Goal: Participate in discussion

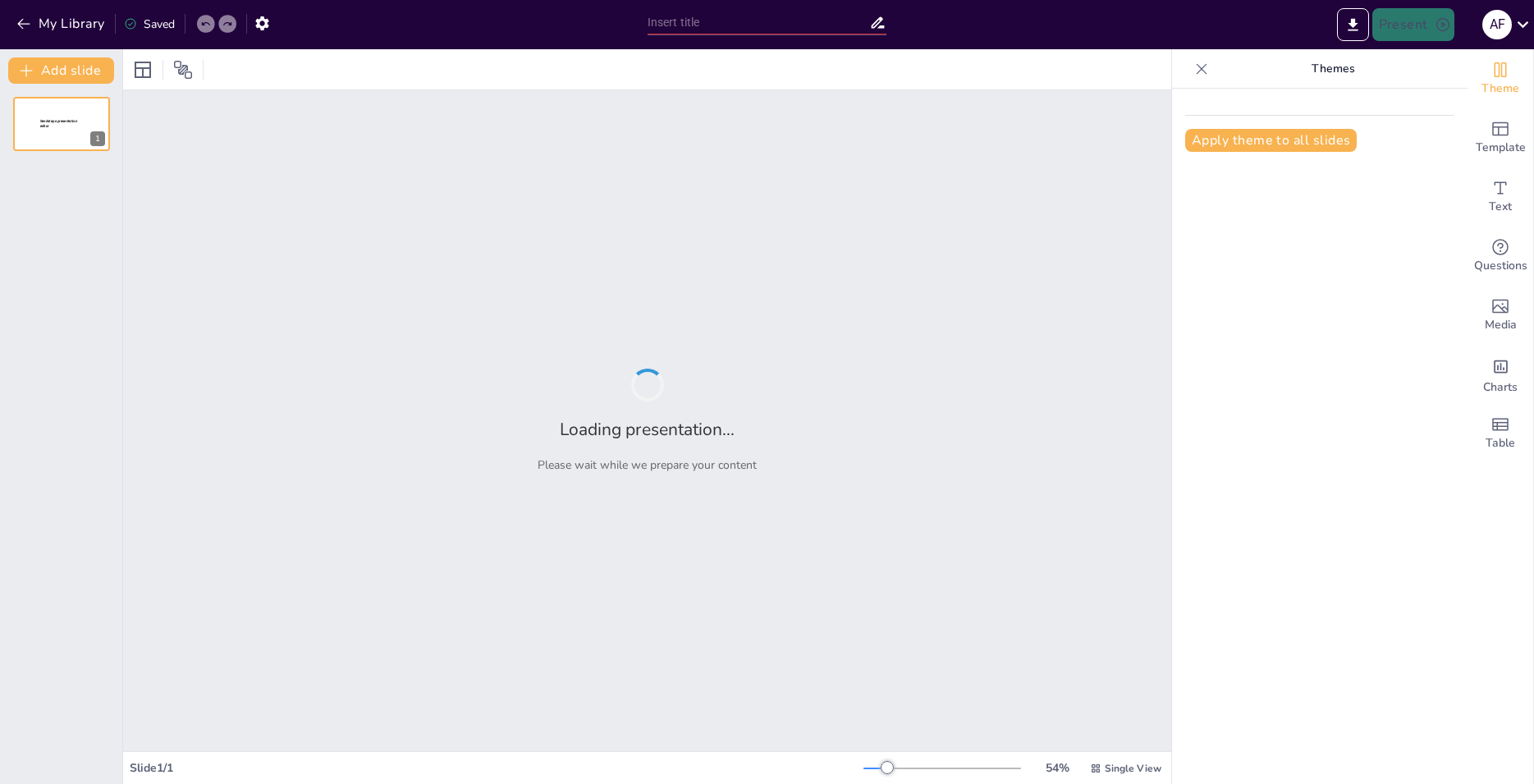
type input "Князь [PERSON_NAME] и его опасная охота на тура"
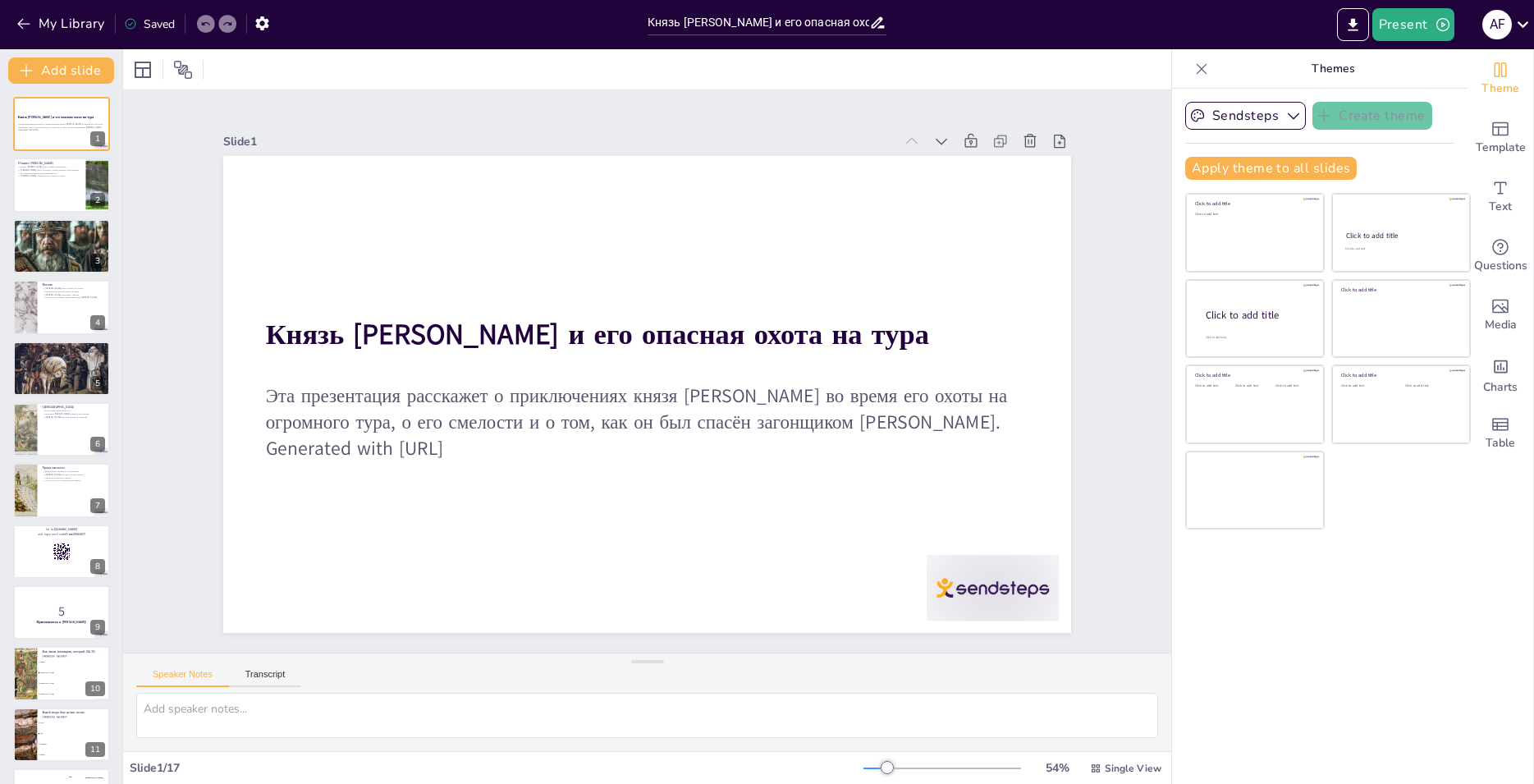
checkbox input "true"
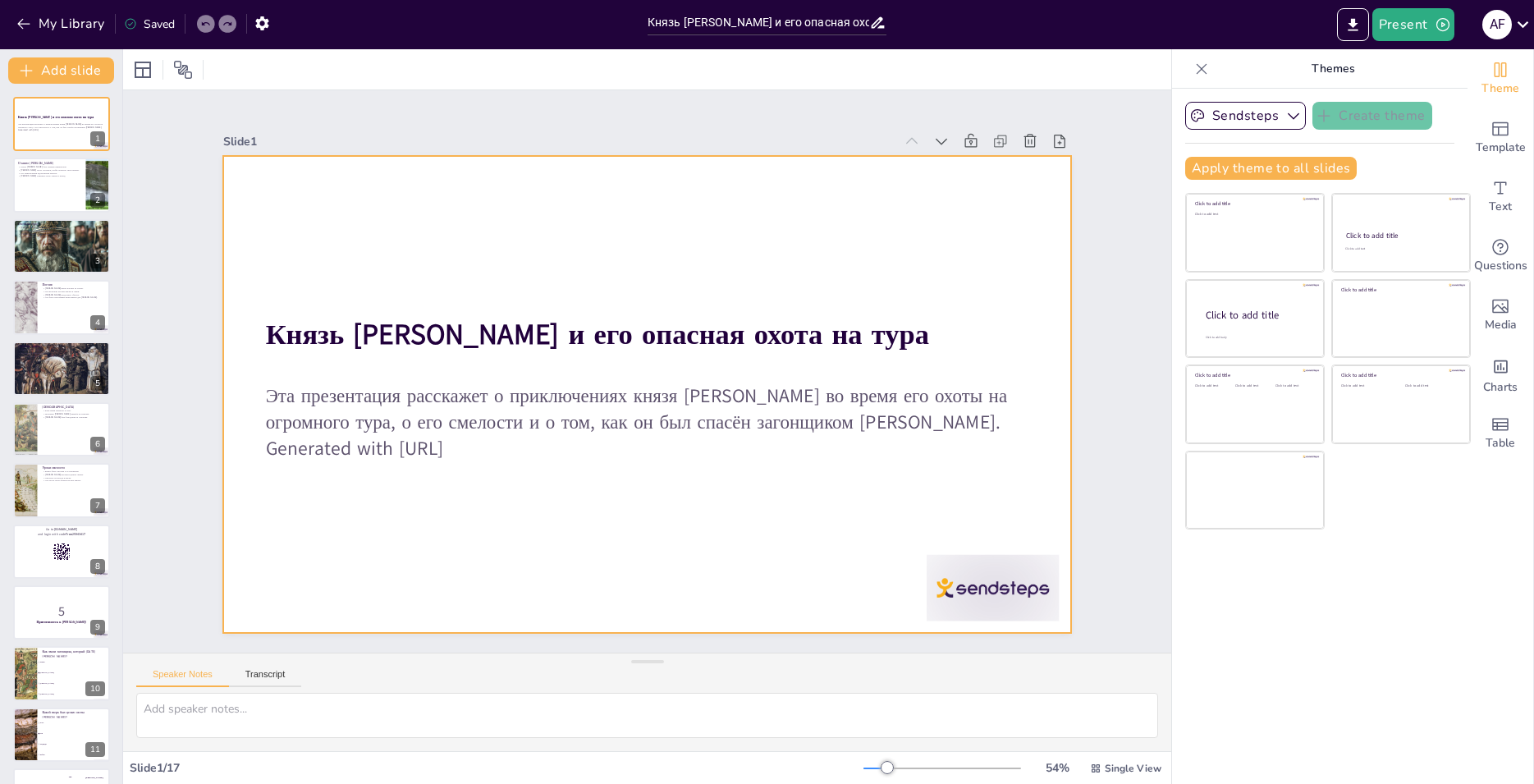
checkbox input "true"
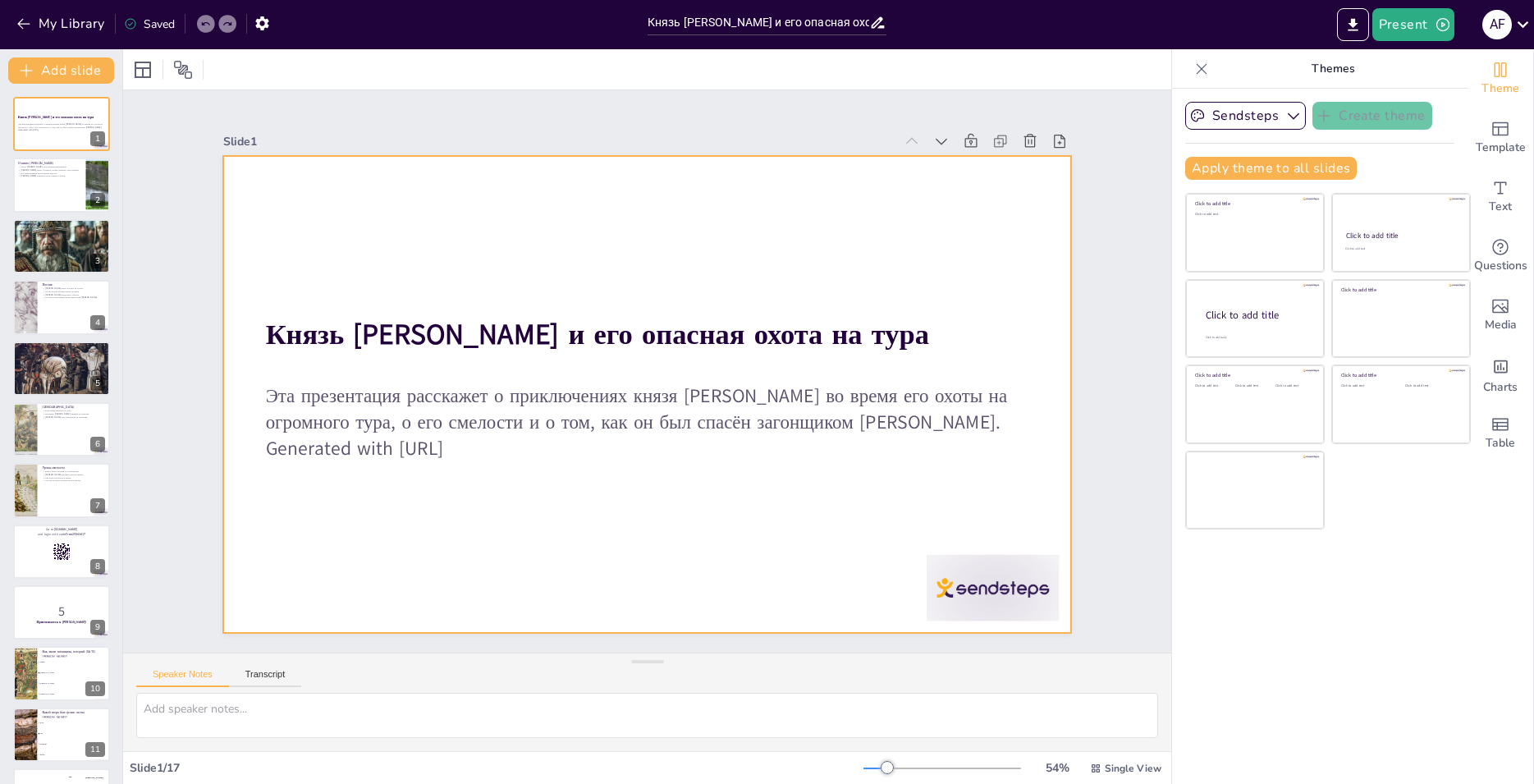
checkbox input "true"
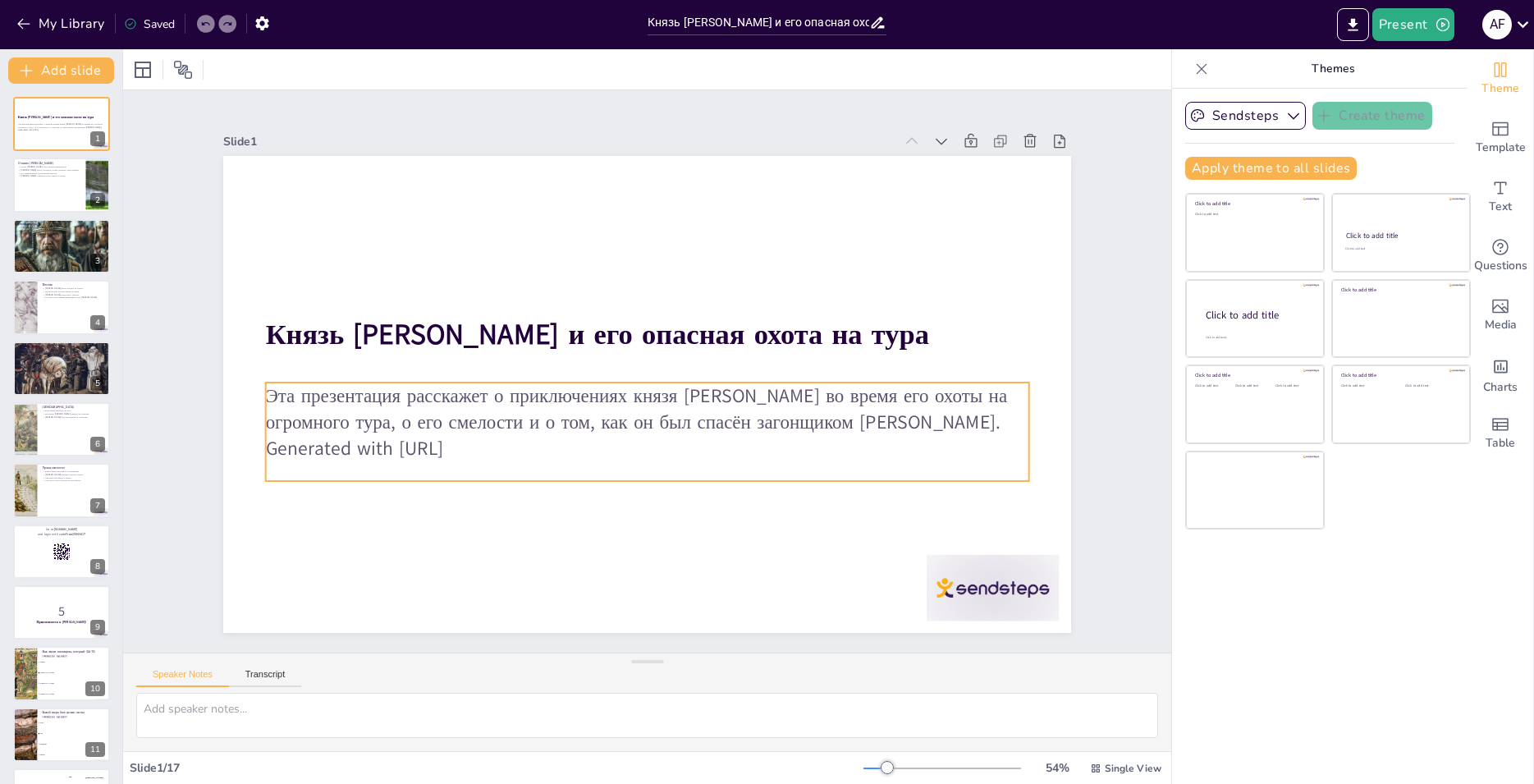
checkbox input "true"
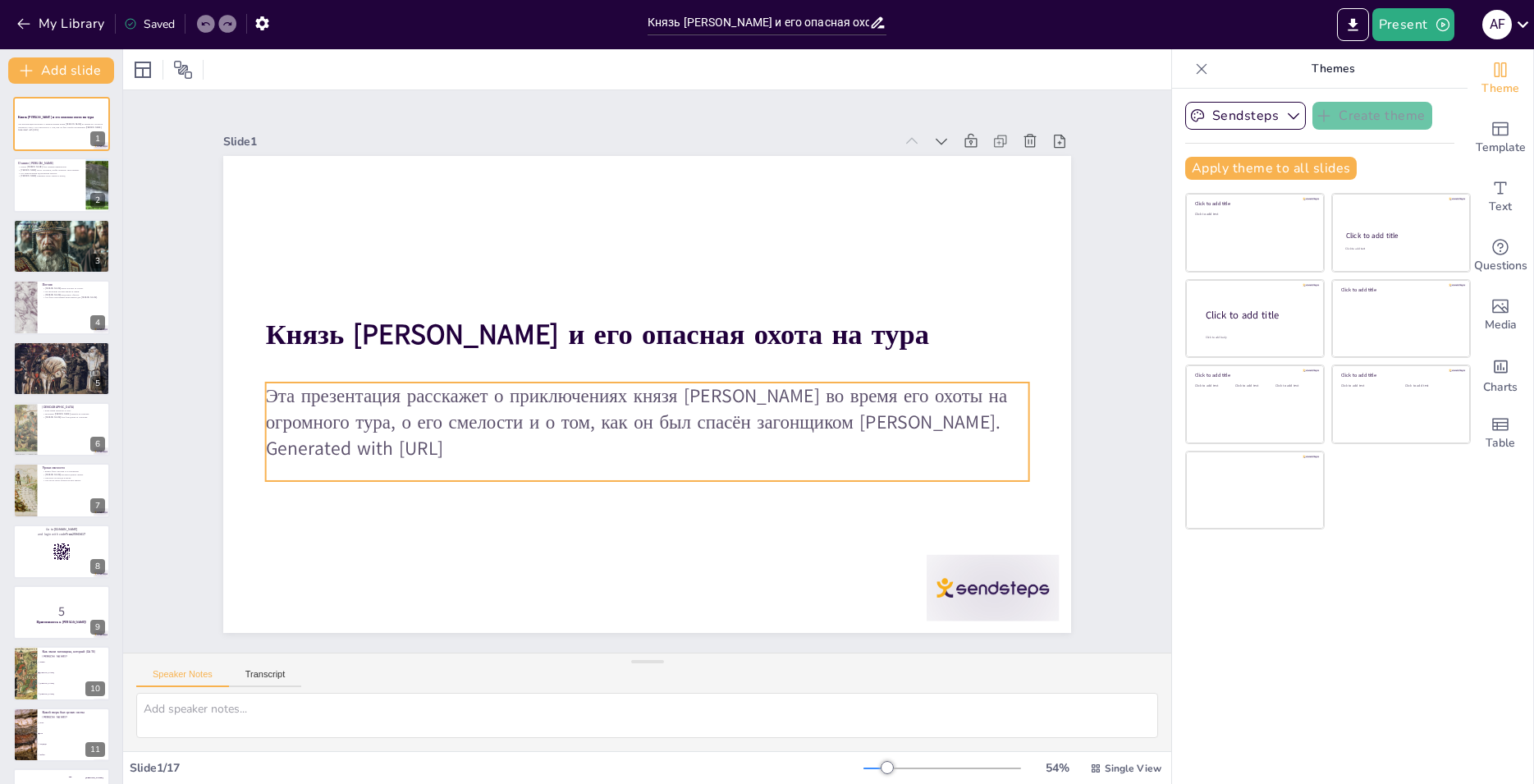
checkbox input "true"
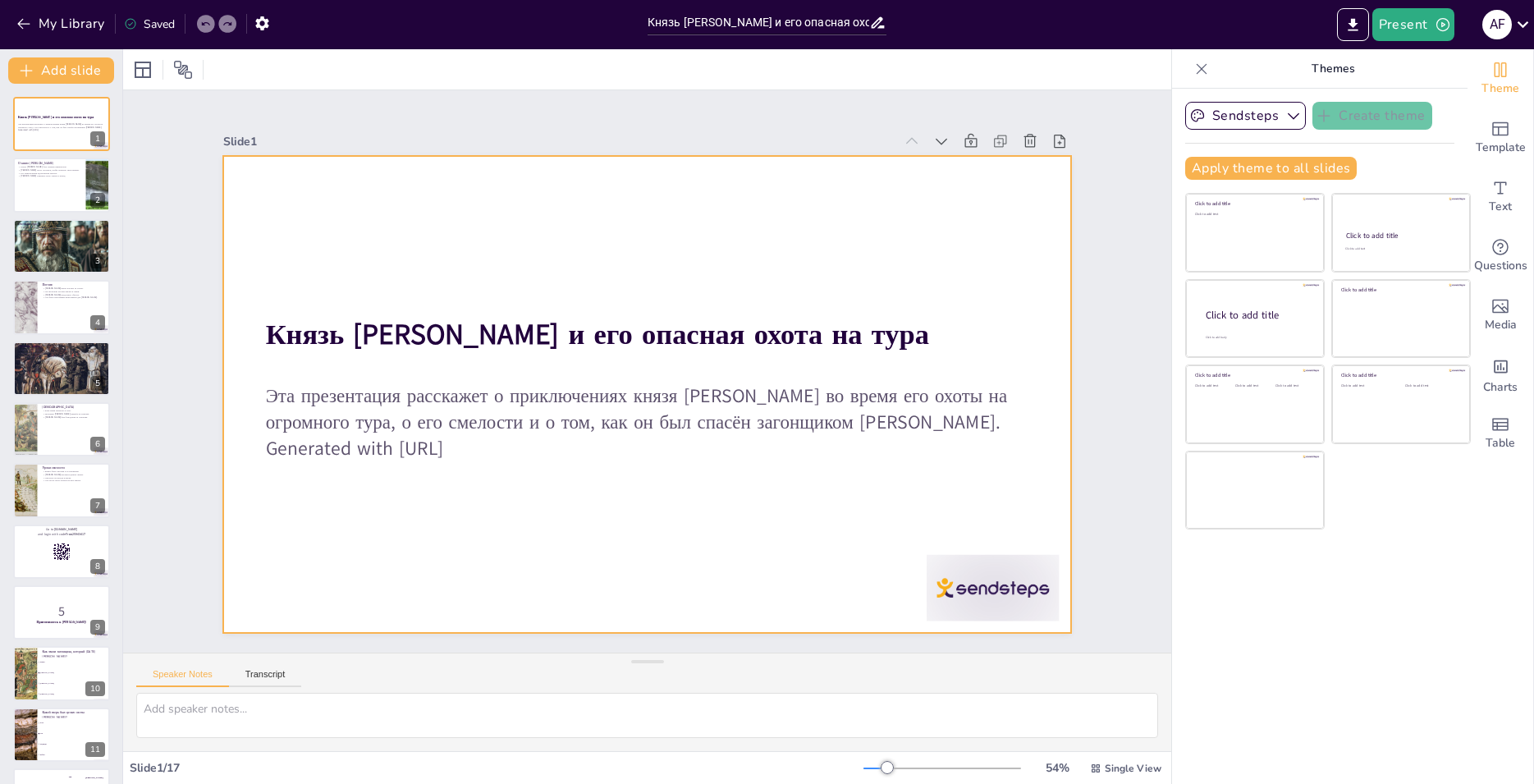
checkbox input "true"
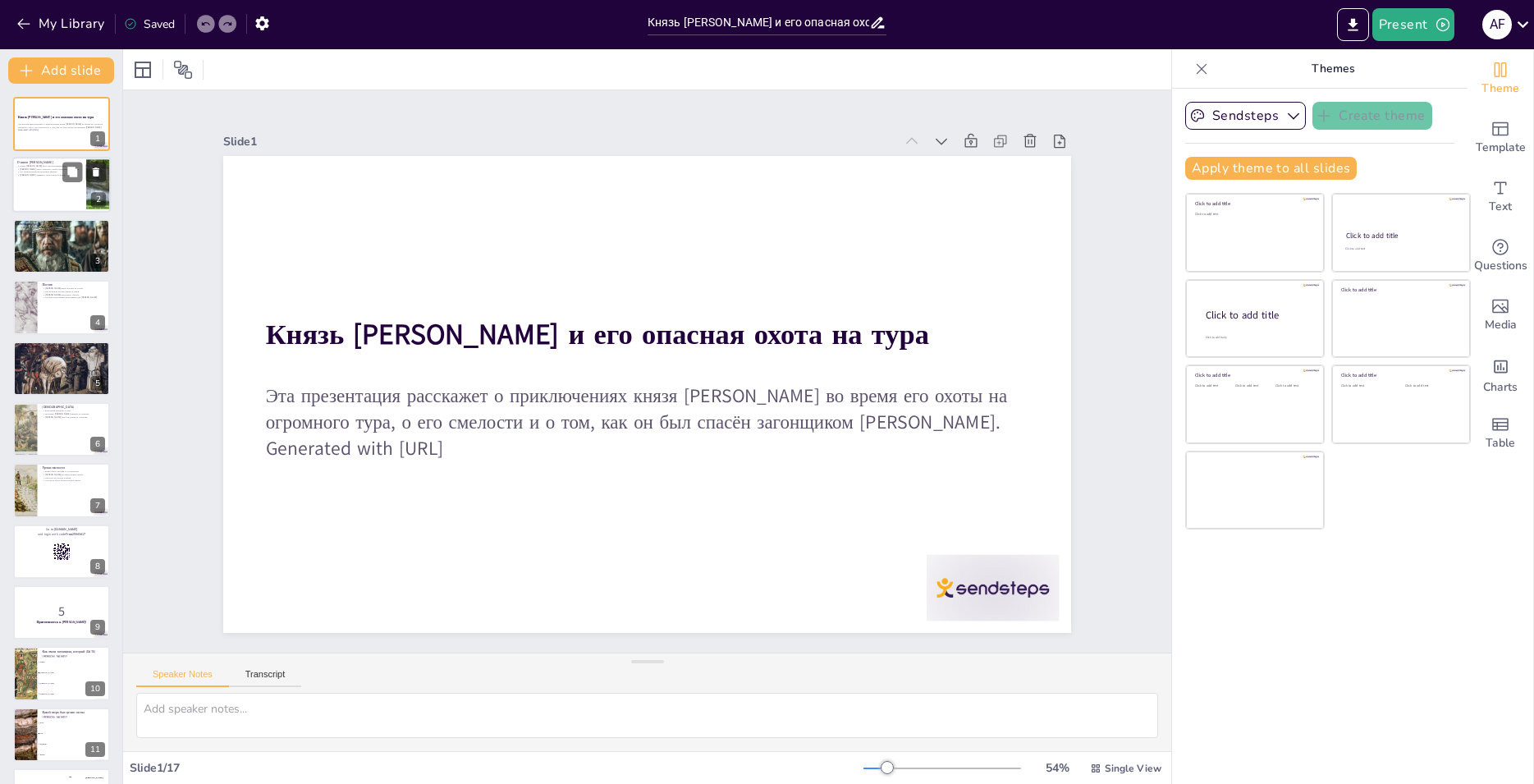
click at [61, 192] on div at bounding box center [61, 185] width 99 height 56
type textarea "Loremip dol sitametc adipi elitseddoe, tem incidi utl etdolorema aliquaenim. Ad…"
checkbox input "true"
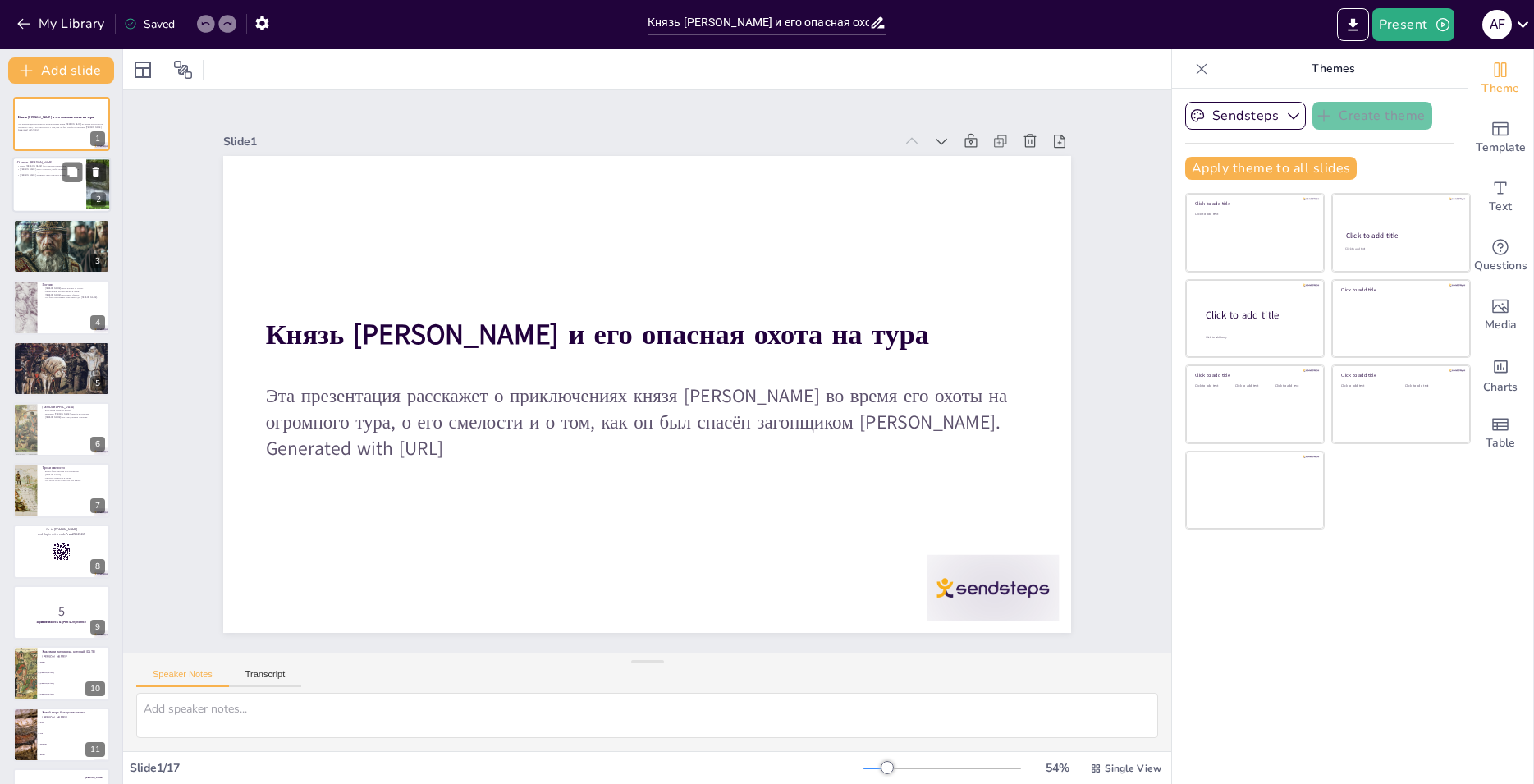
checkbox input "true"
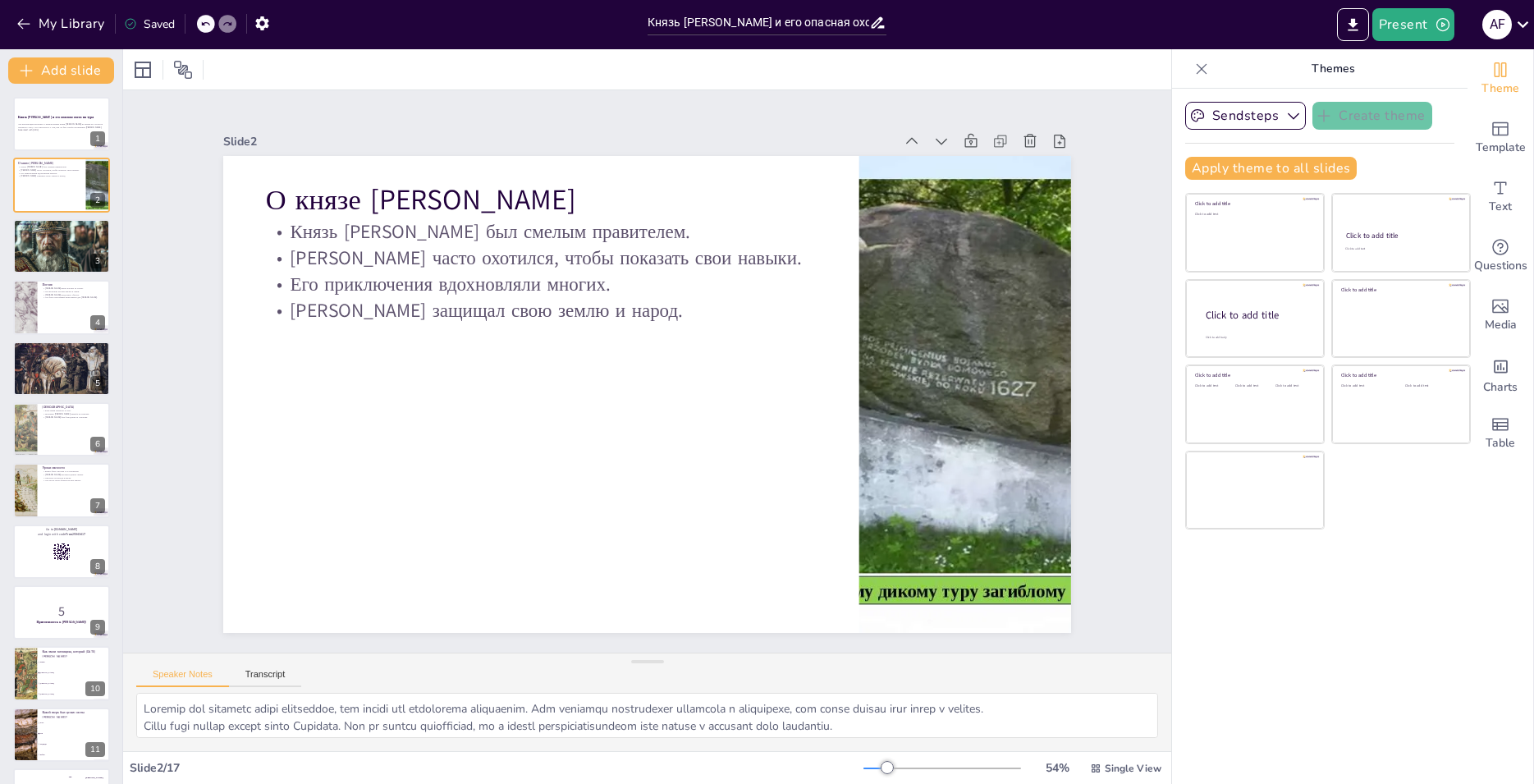
checkbox input "true"
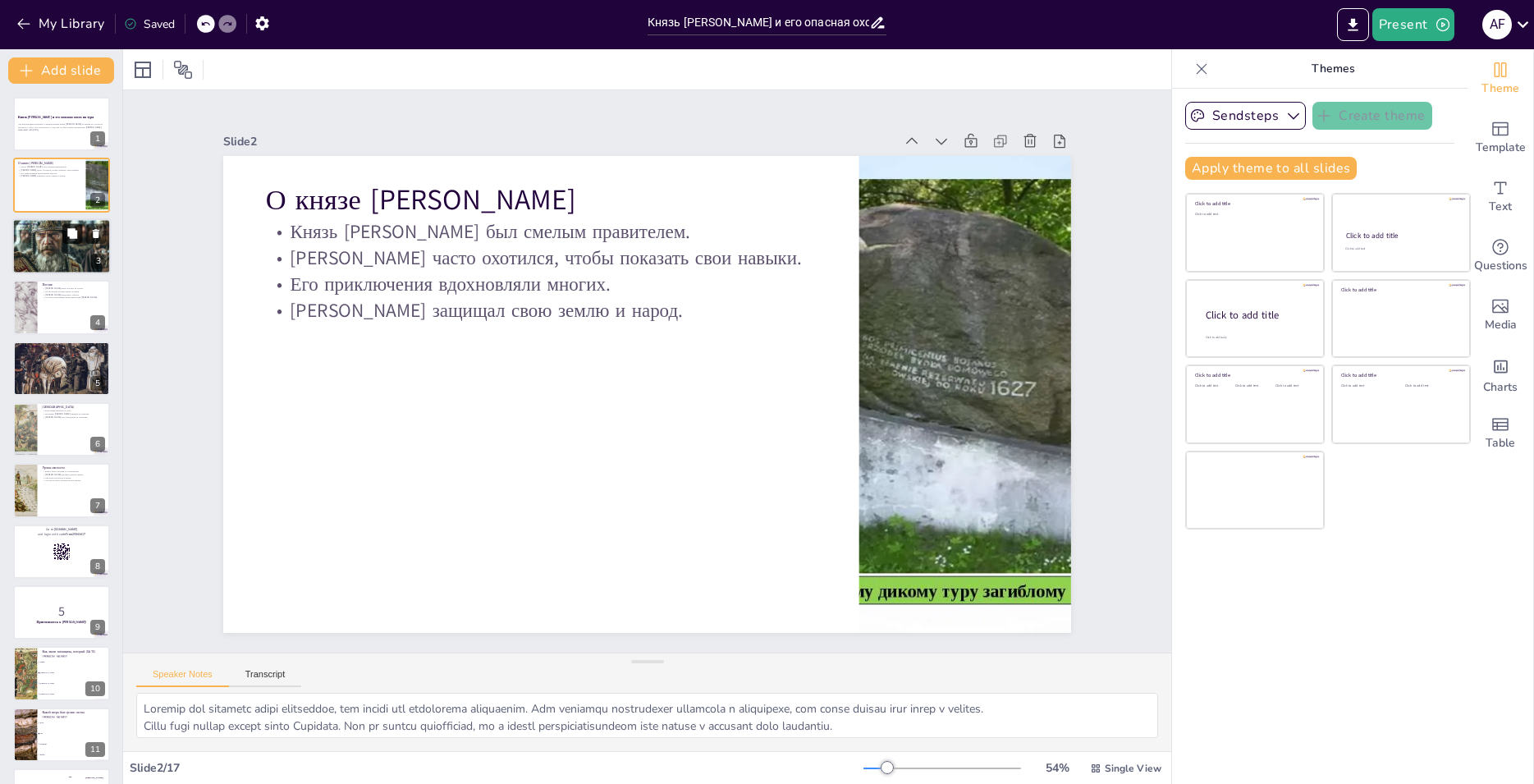
checkbox input "true"
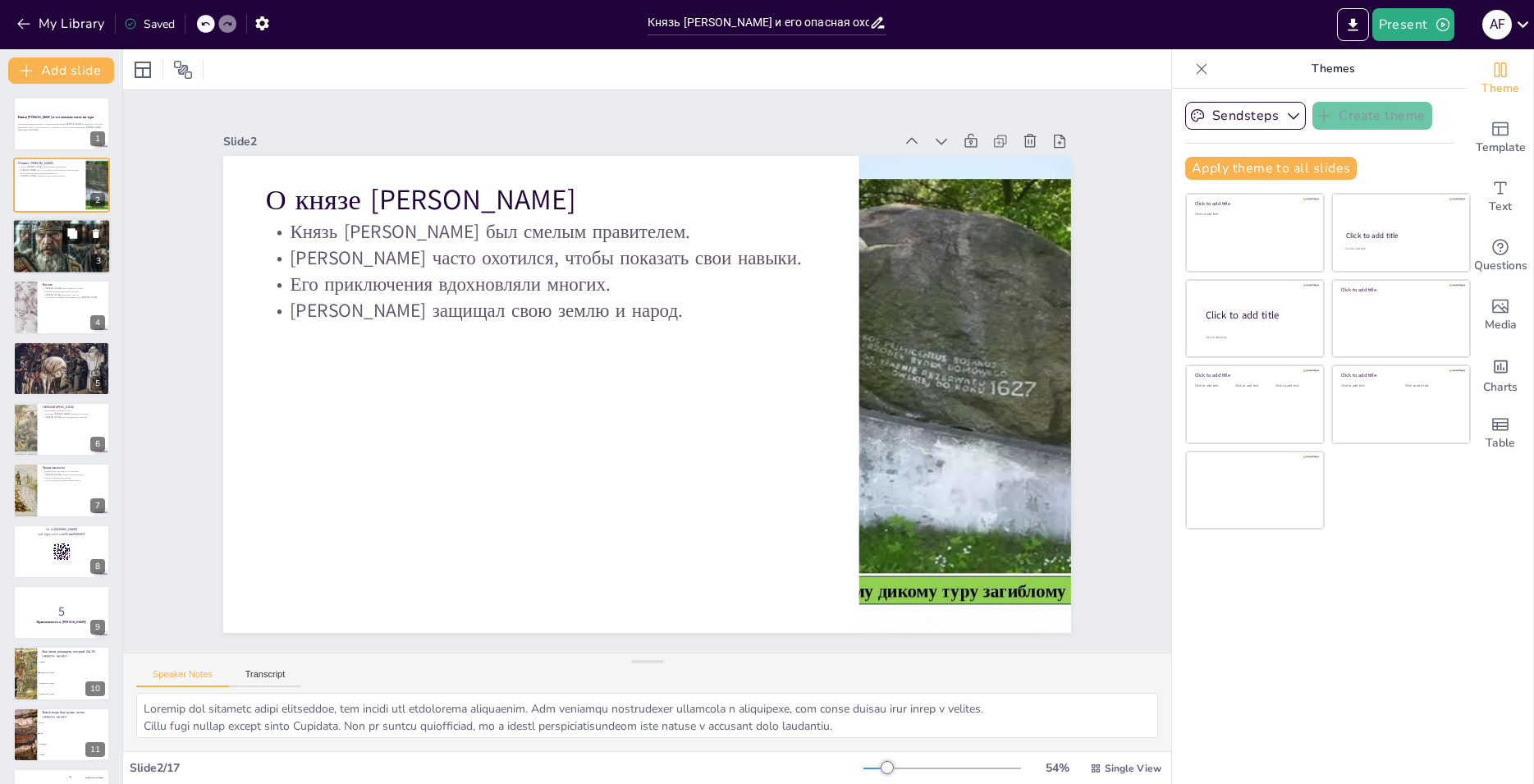
click at [75, 236] on icon at bounding box center [72, 233] width 10 height 10
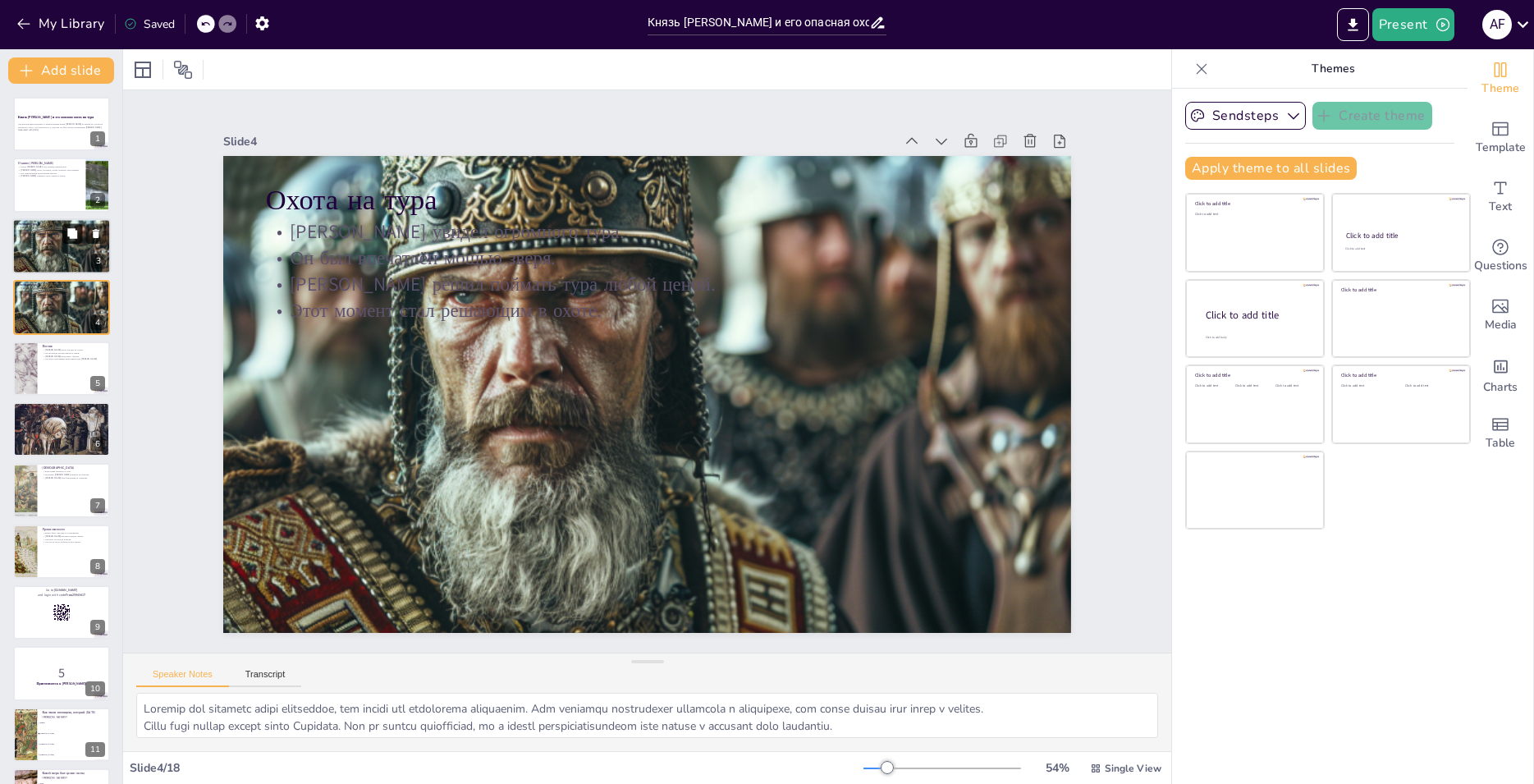
type textarea "Этот момент стал началом захватывающей охоты. [PERSON_NAME] был поражён размера…"
checkbox input "true"
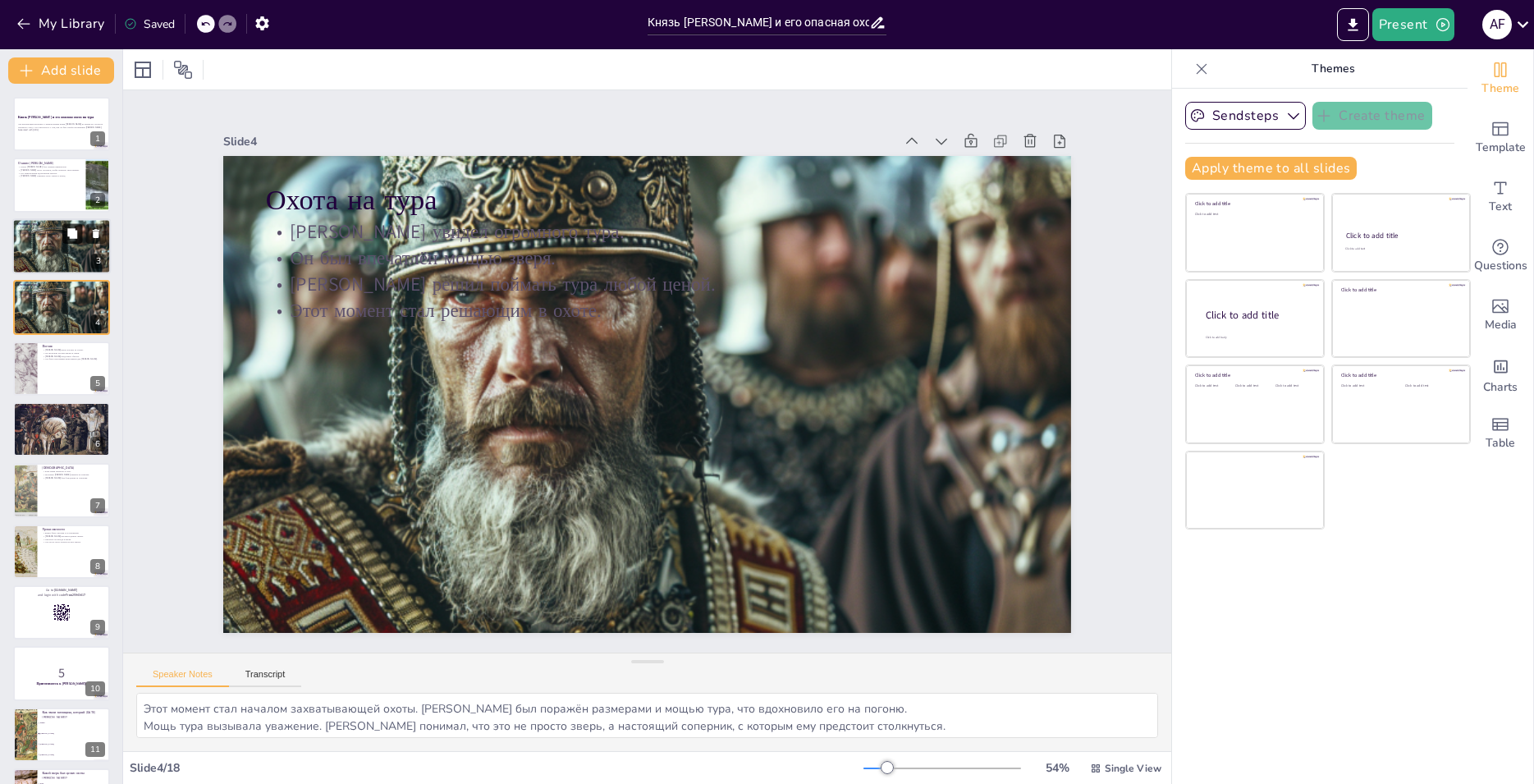
checkbox input "true"
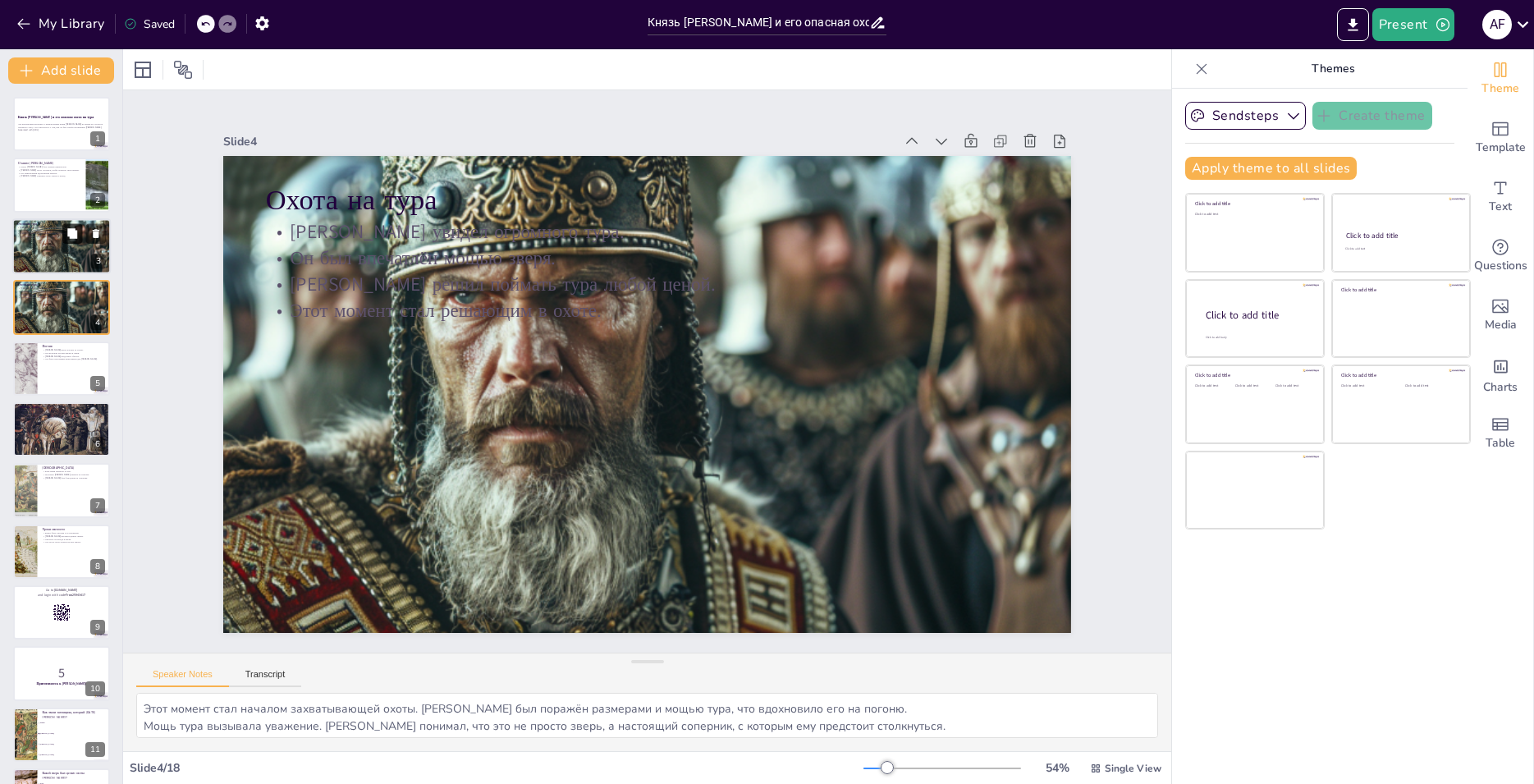
checkbox input "true"
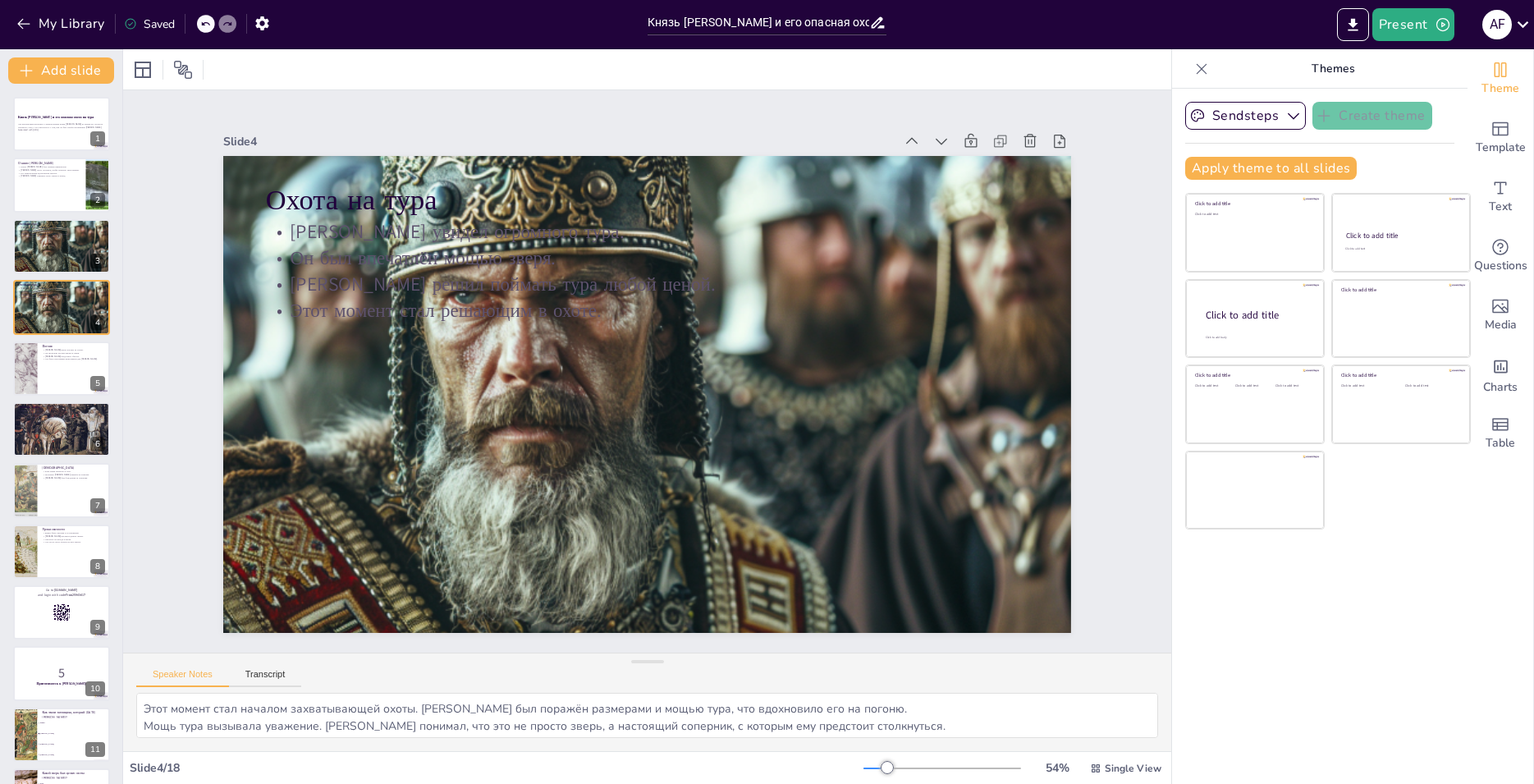
checkbox input "true"
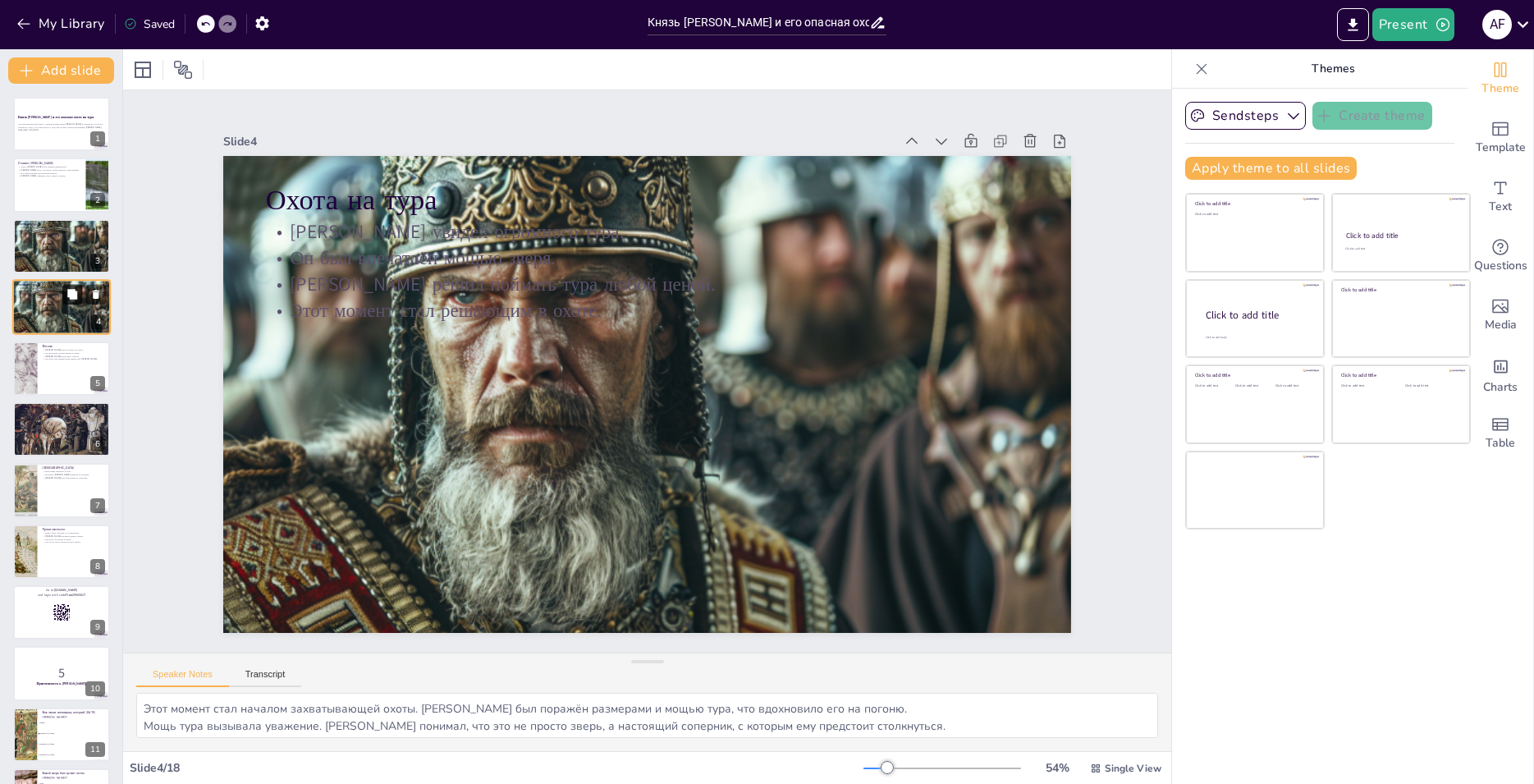
checkbox input "true"
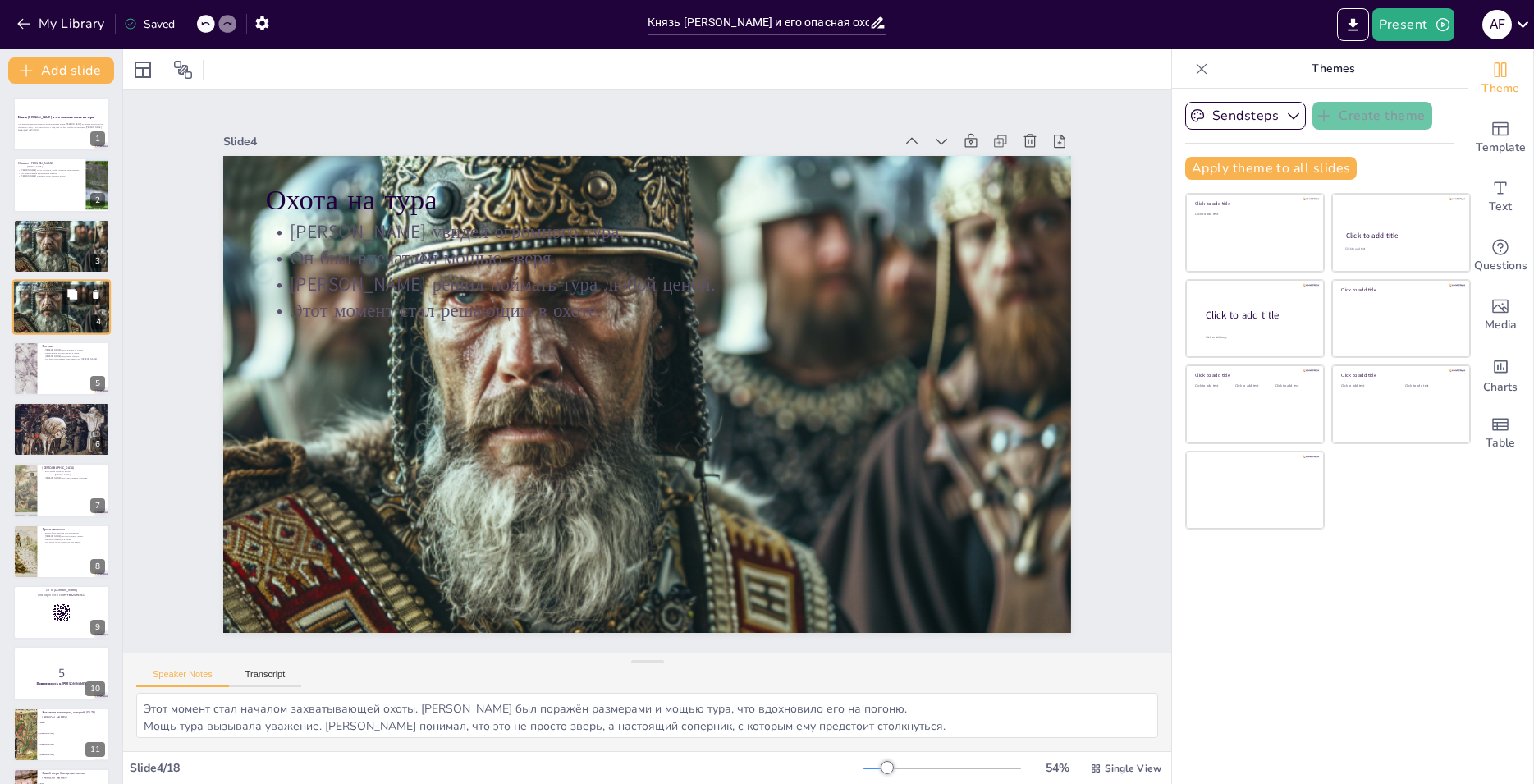
checkbox input "true"
click at [76, 311] on div at bounding box center [61, 307] width 99 height 61
checkbox input "true"
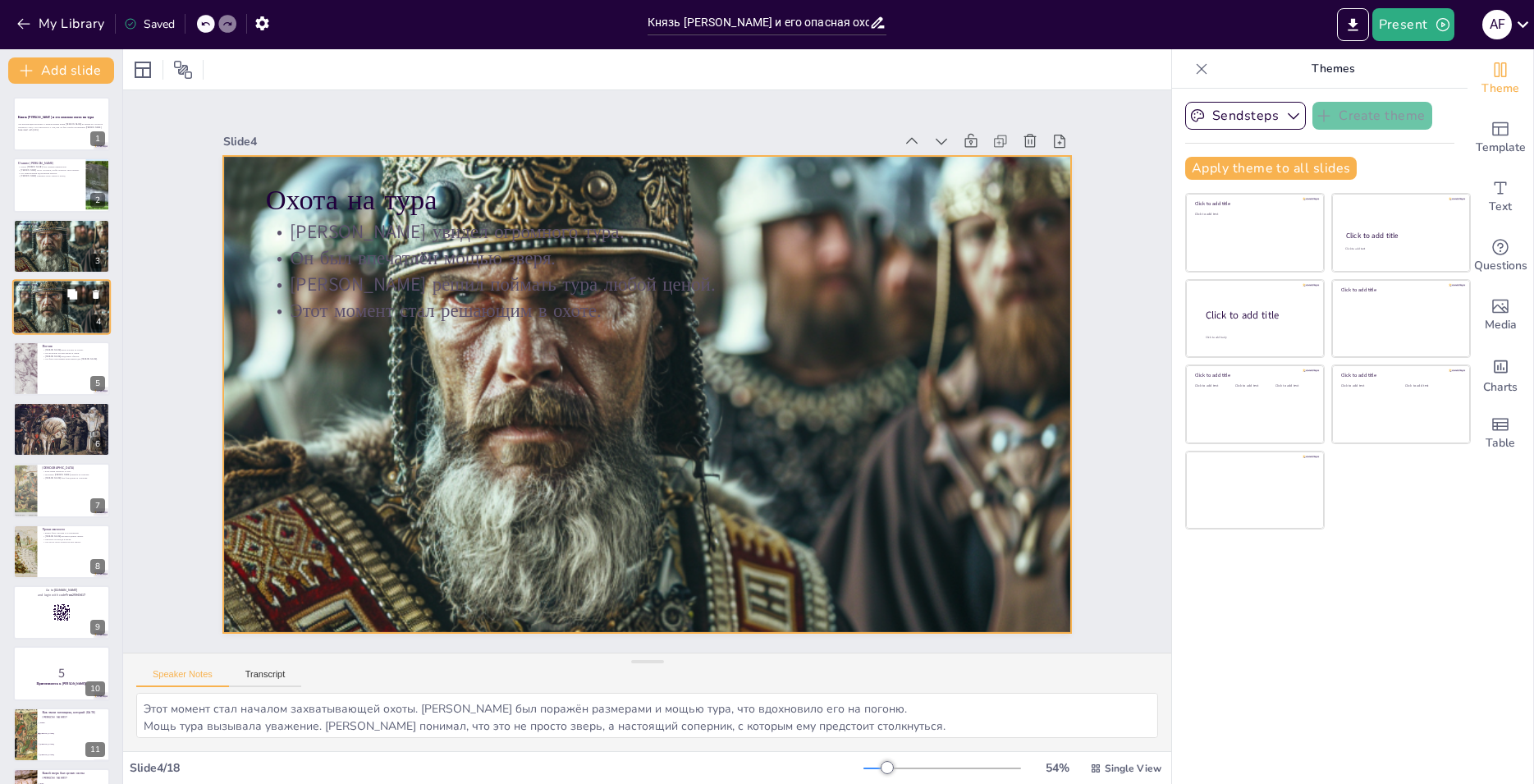
checkbox input "true"
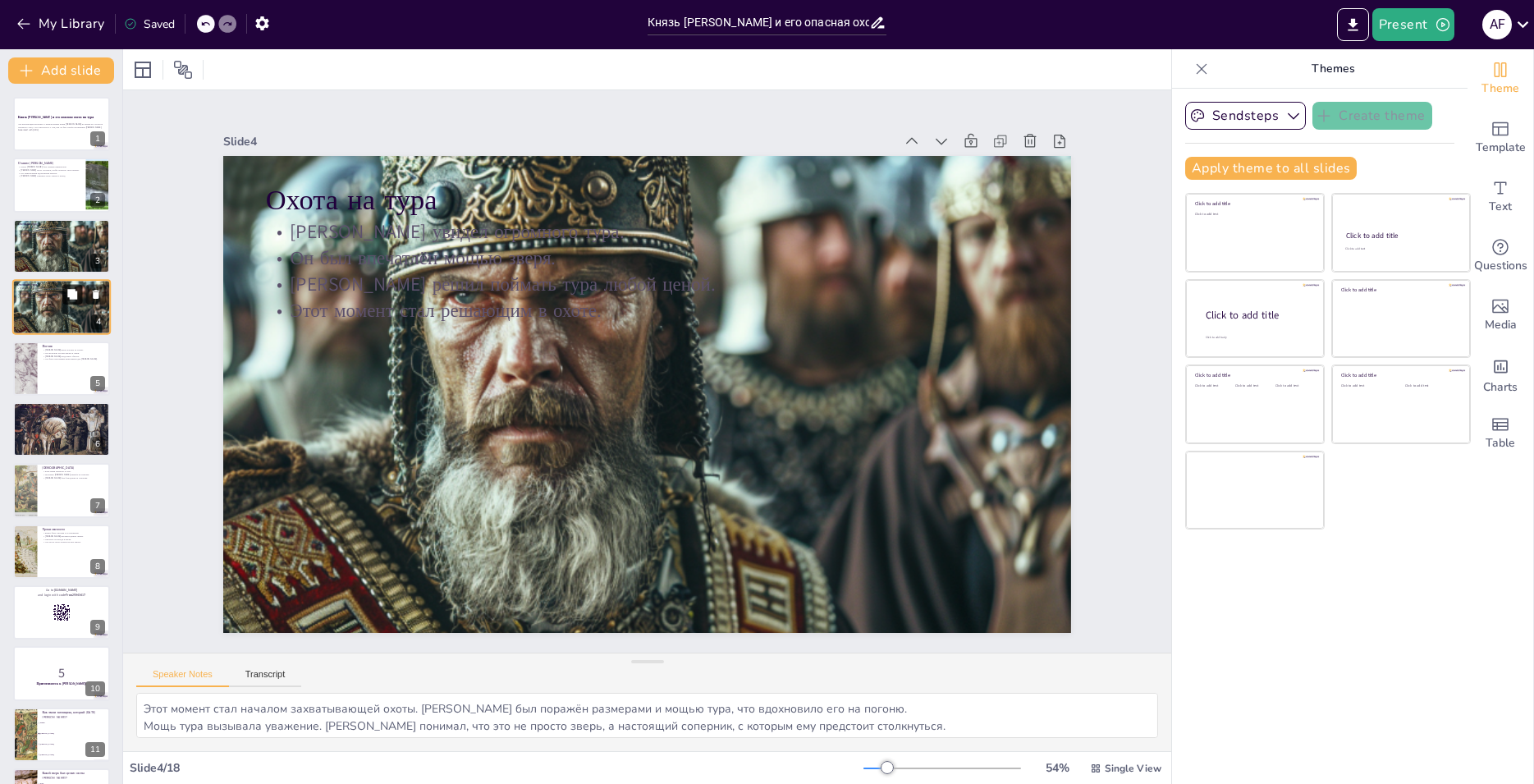
checkbox input "true"
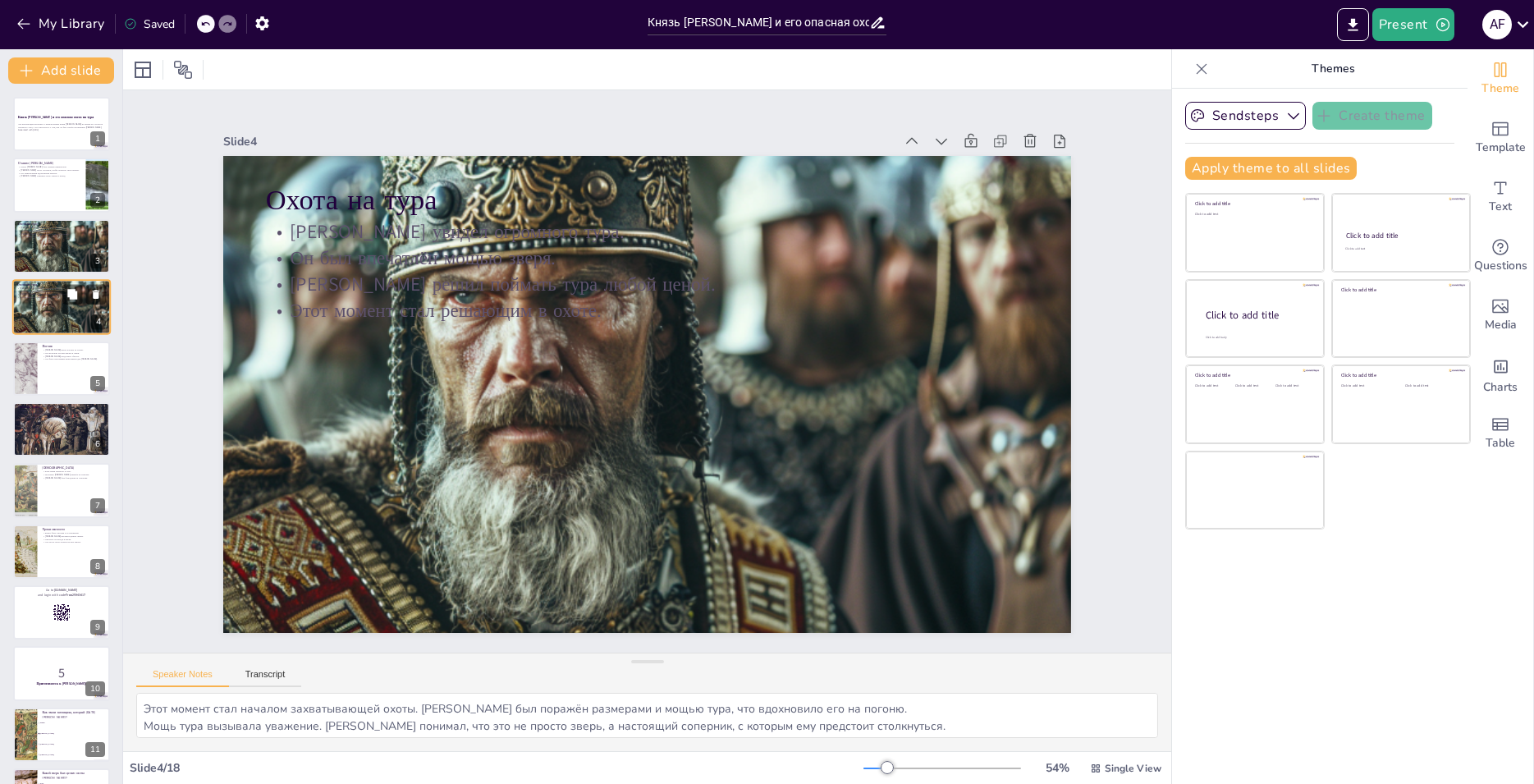
checkbox input "true"
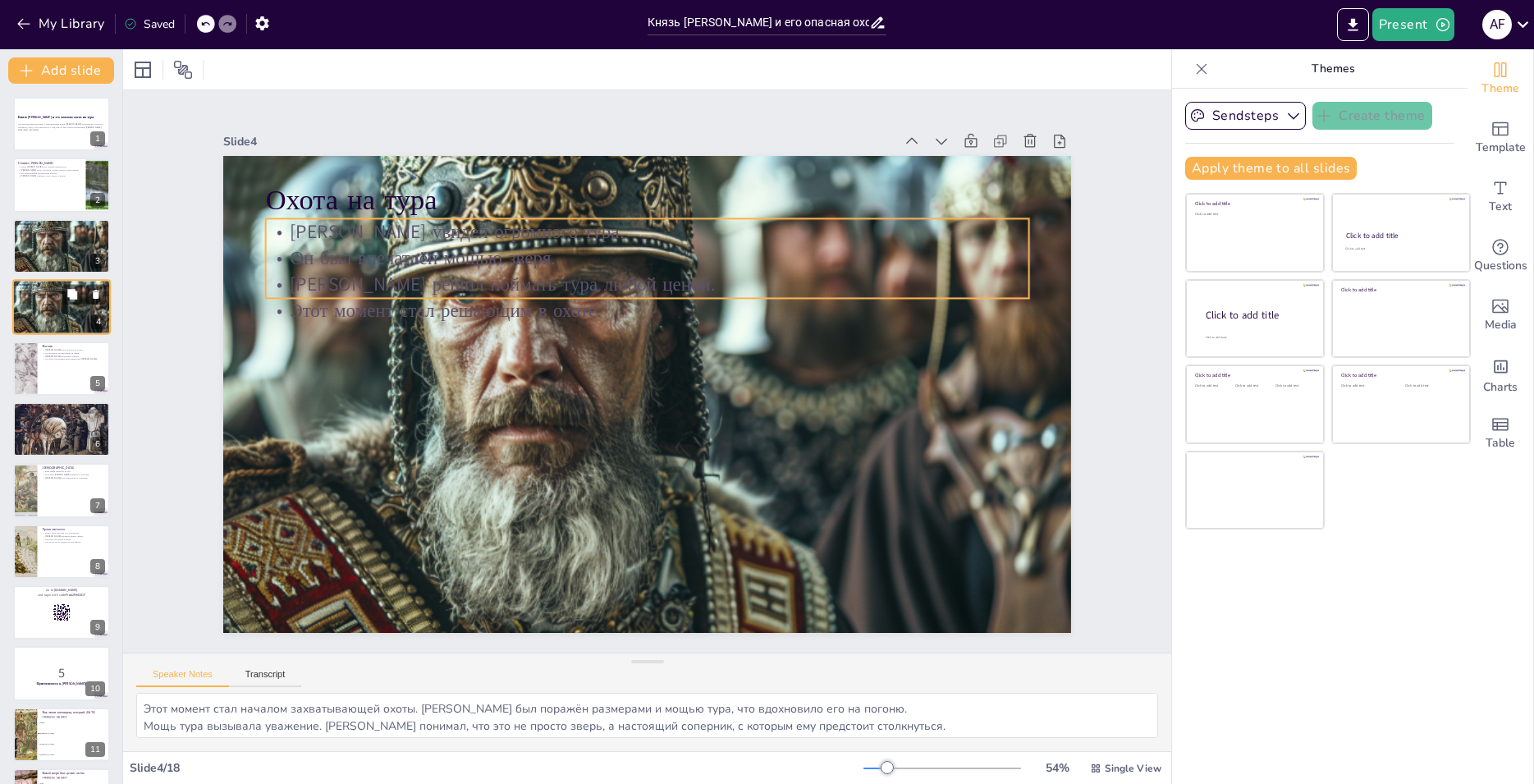
checkbox input "true"
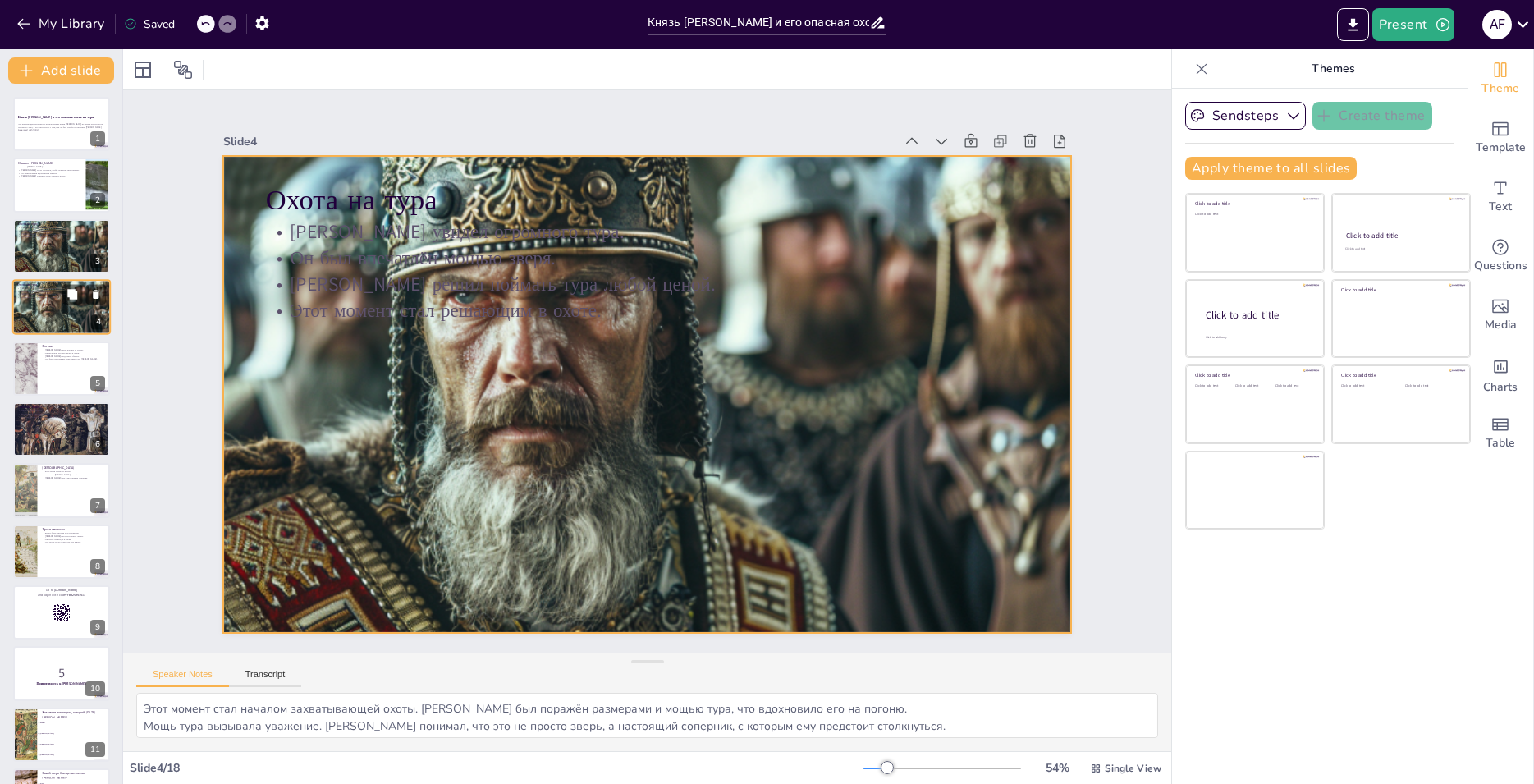
checkbox input "true"
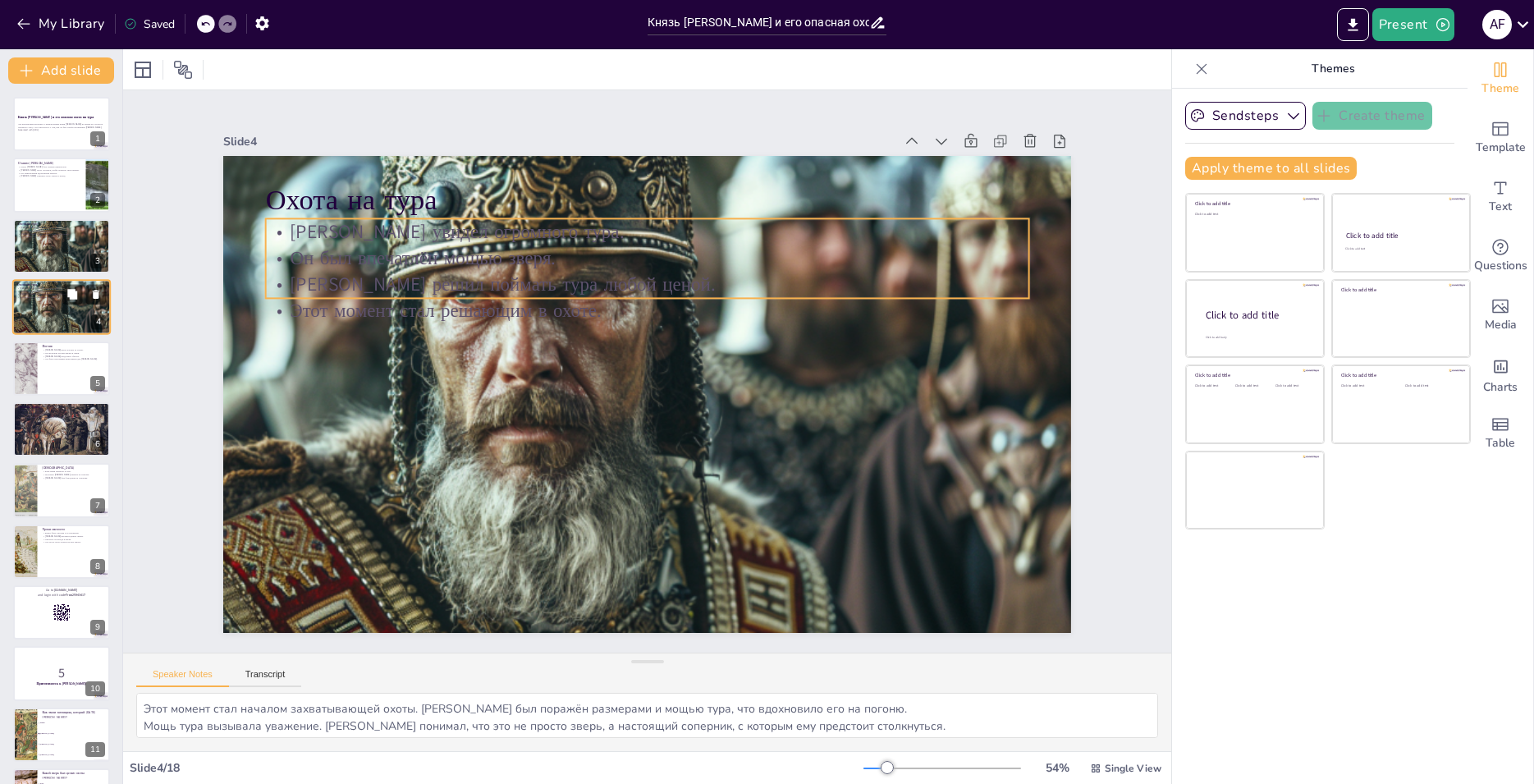
checkbox input "true"
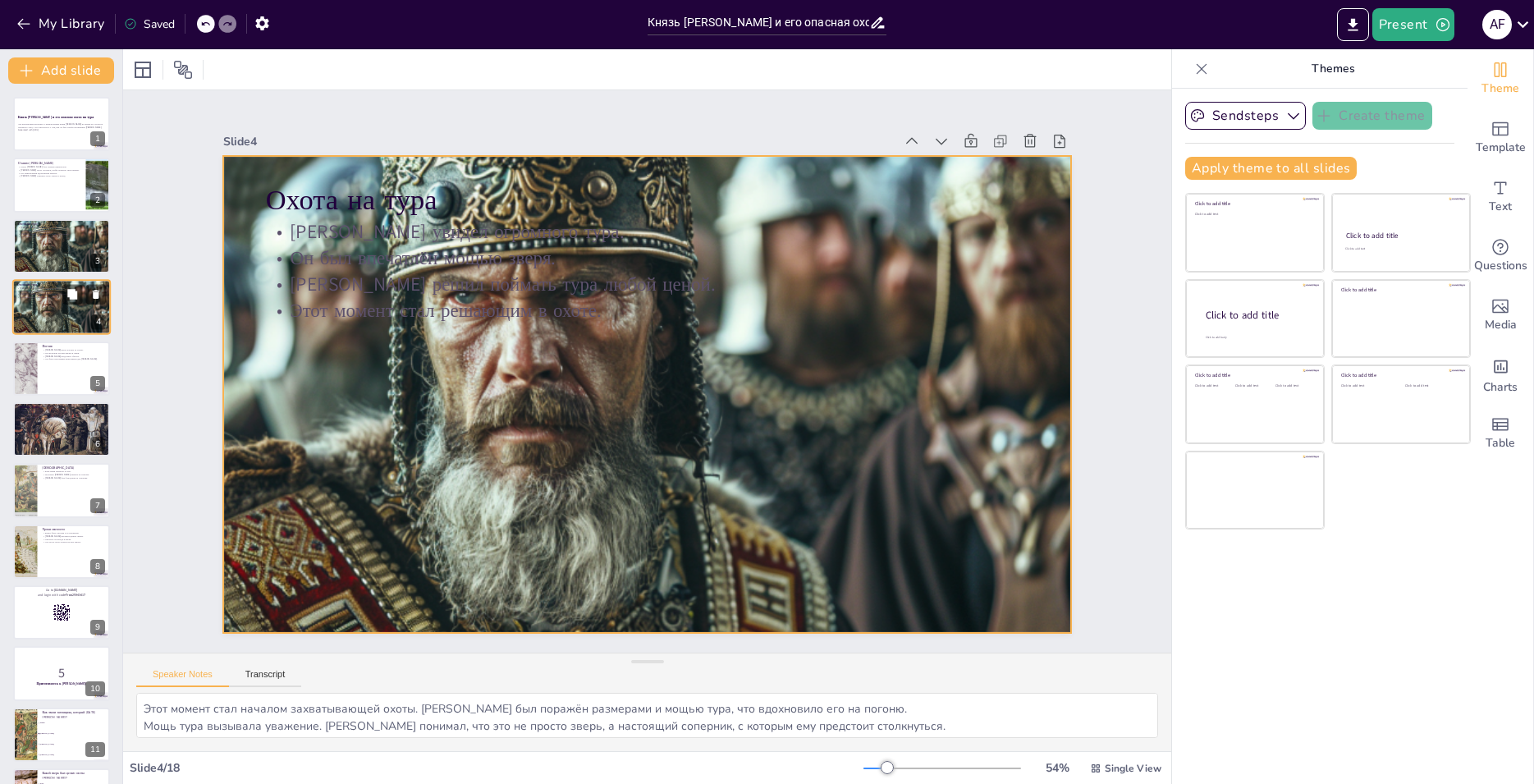
checkbox input "true"
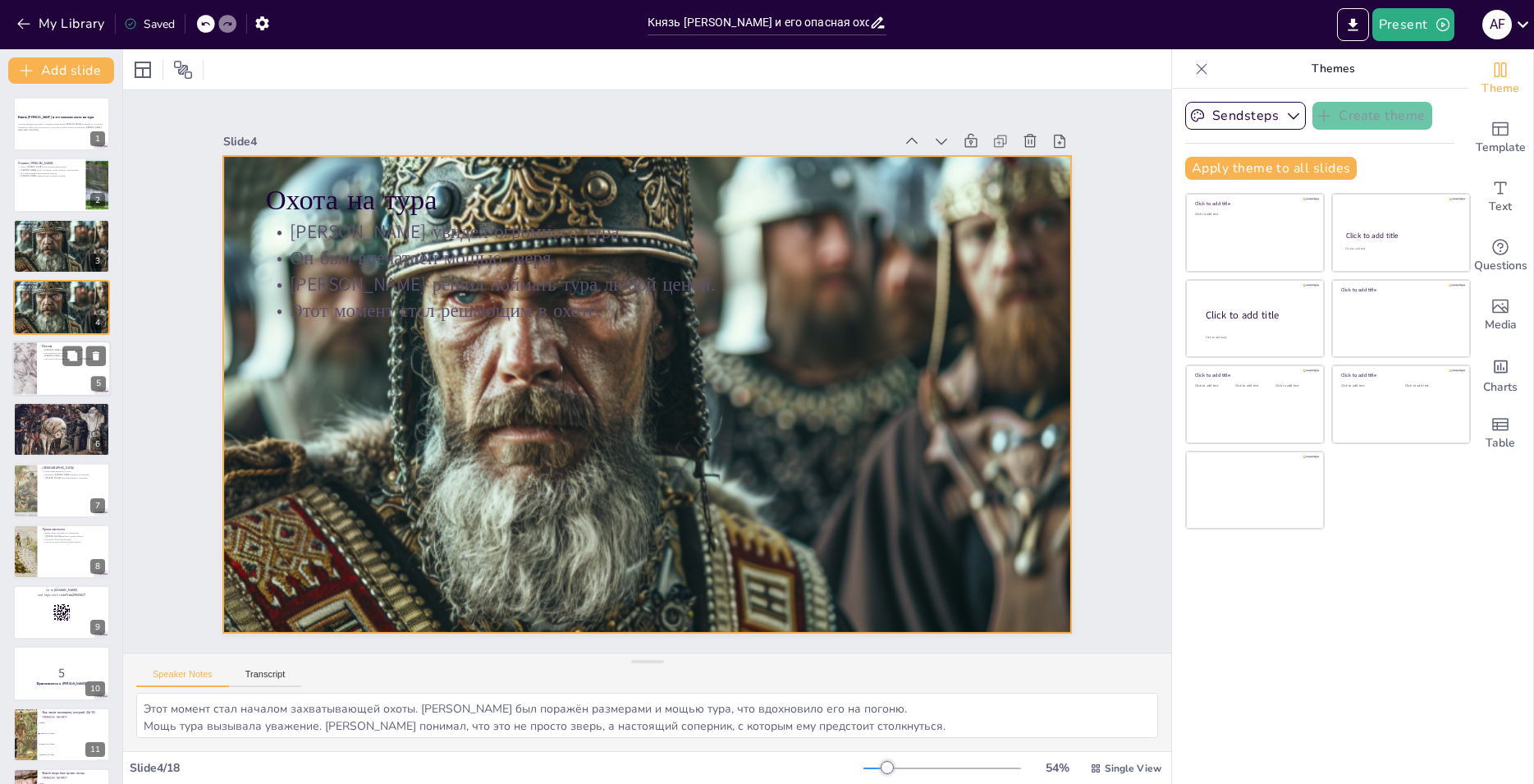
checkbox input "true"
click at [53, 359] on p "Это было настоящим испытанием для [PERSON_NAME]." at bounding box center [73, 359] width 64 height 4
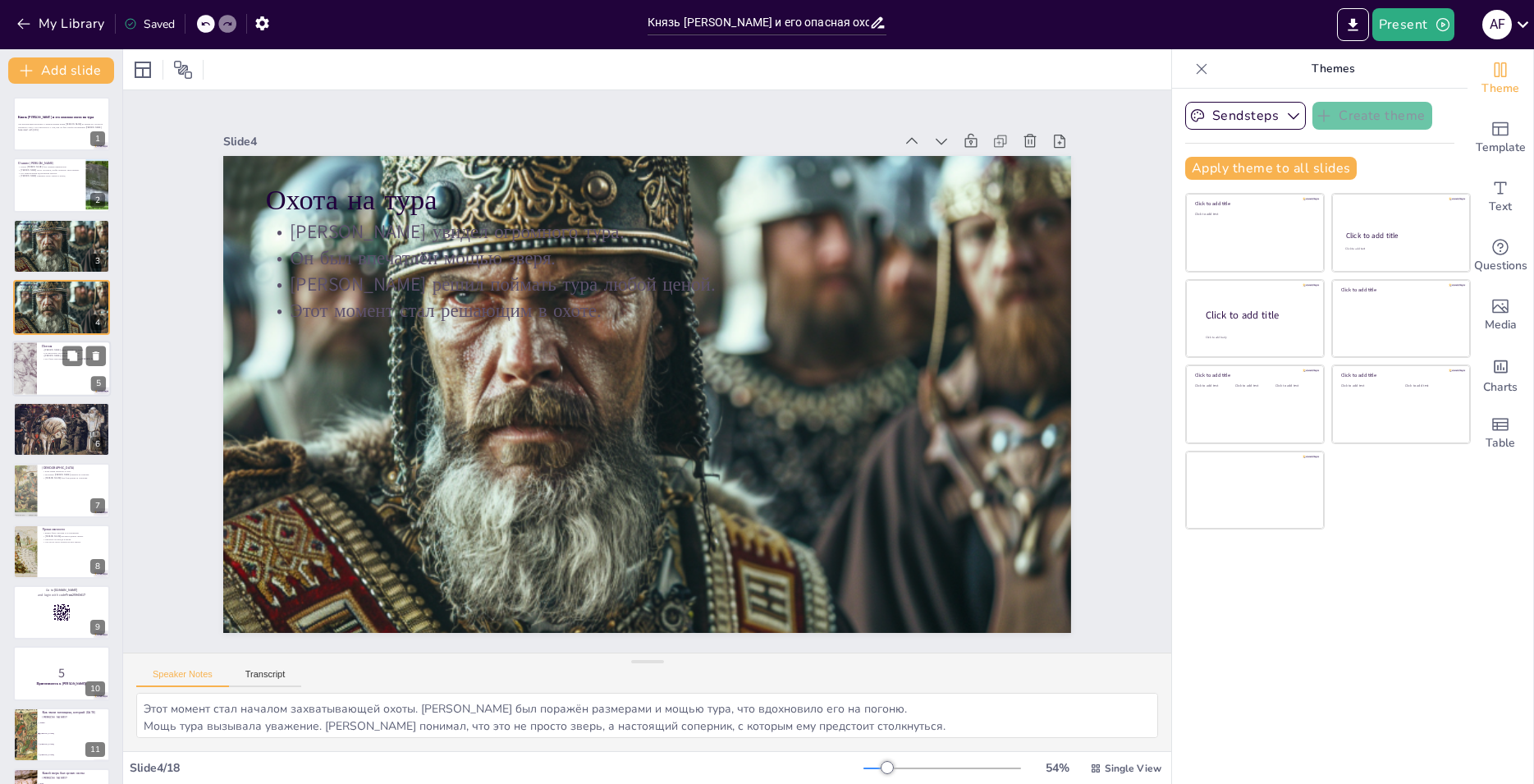
type textarea "Погоня была напряжённой и требовала от [PERSON_NAME] концентрации и терпения, т…"
checkbox input "true"
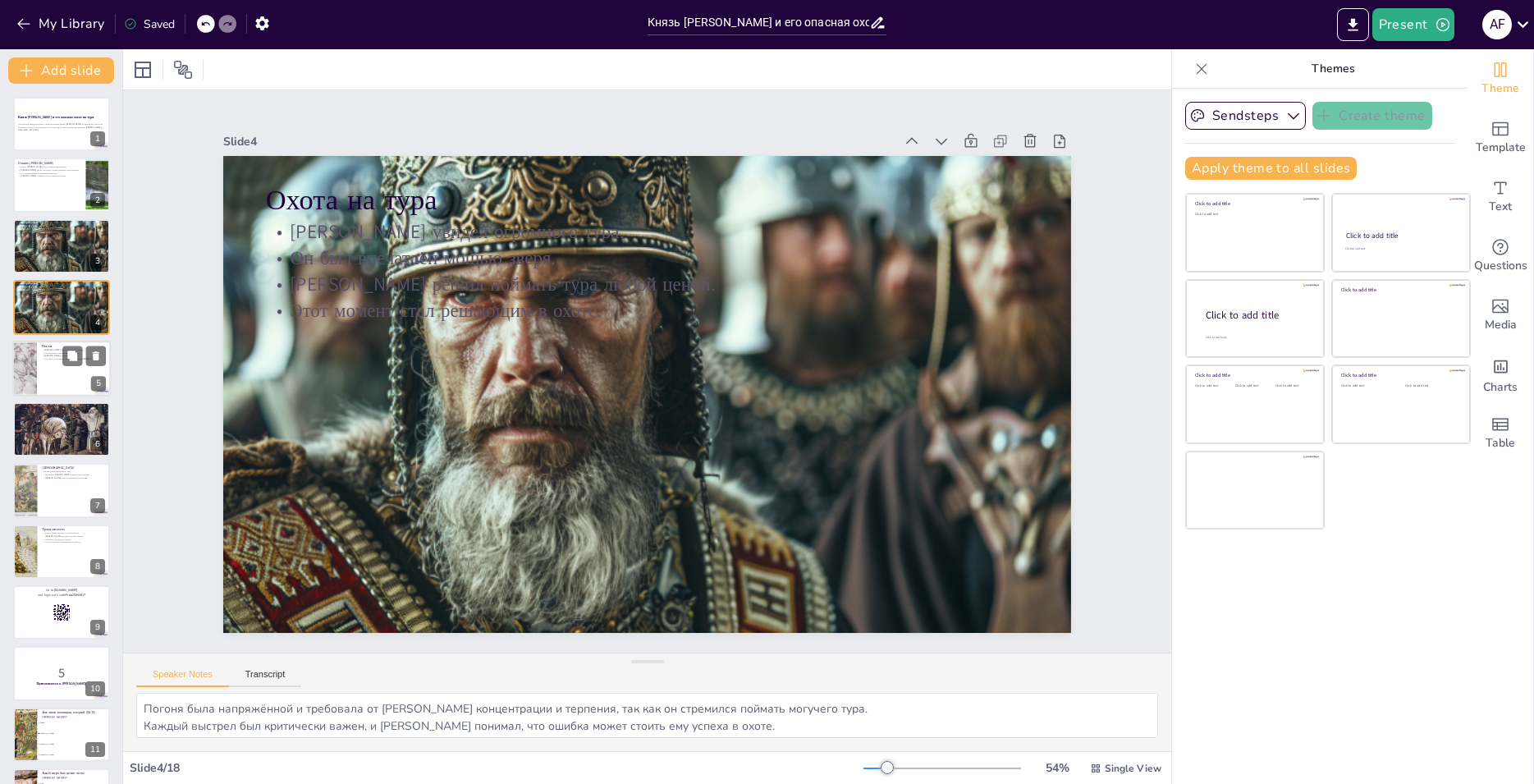
checkbox input "true"
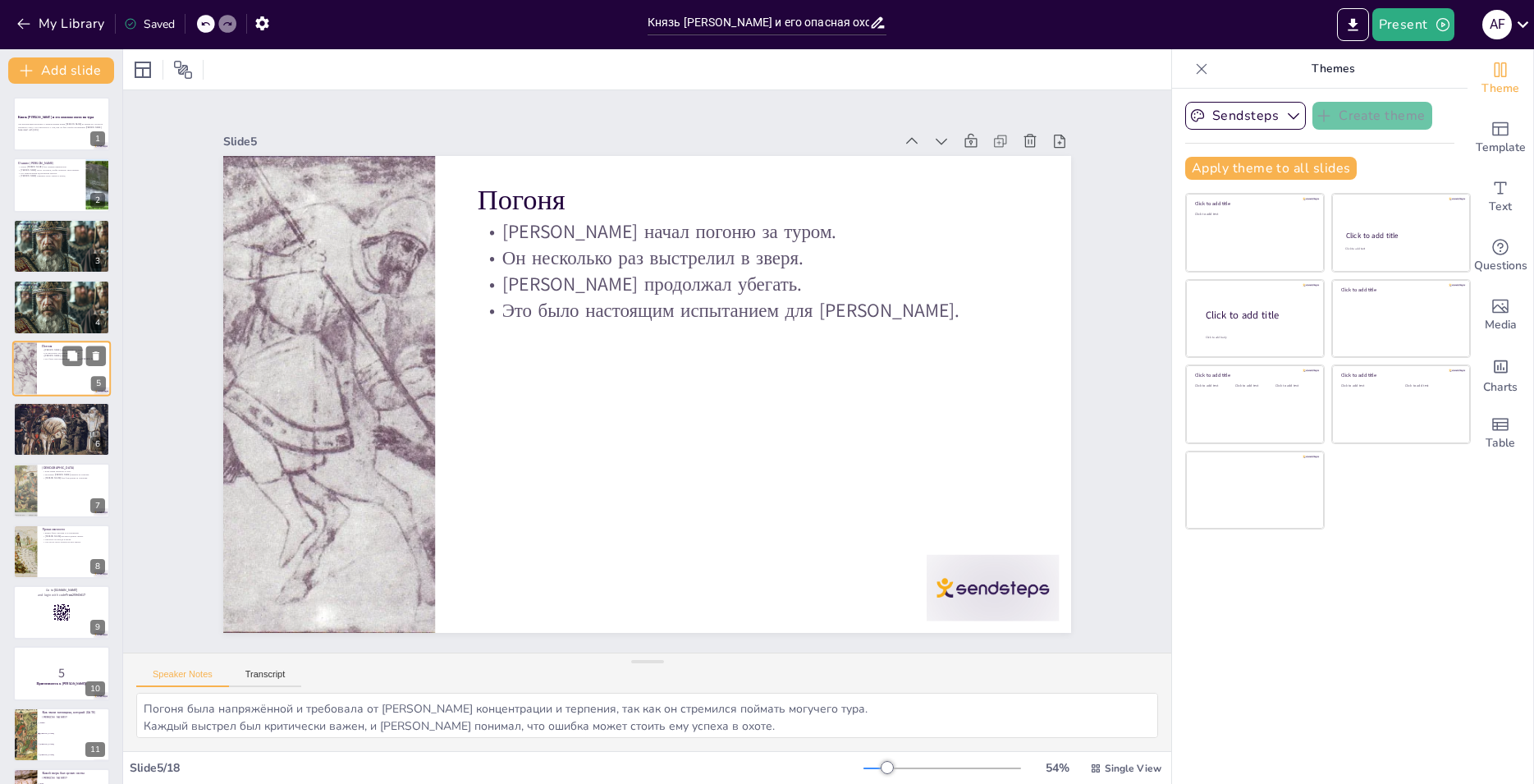
checkbox input "true"
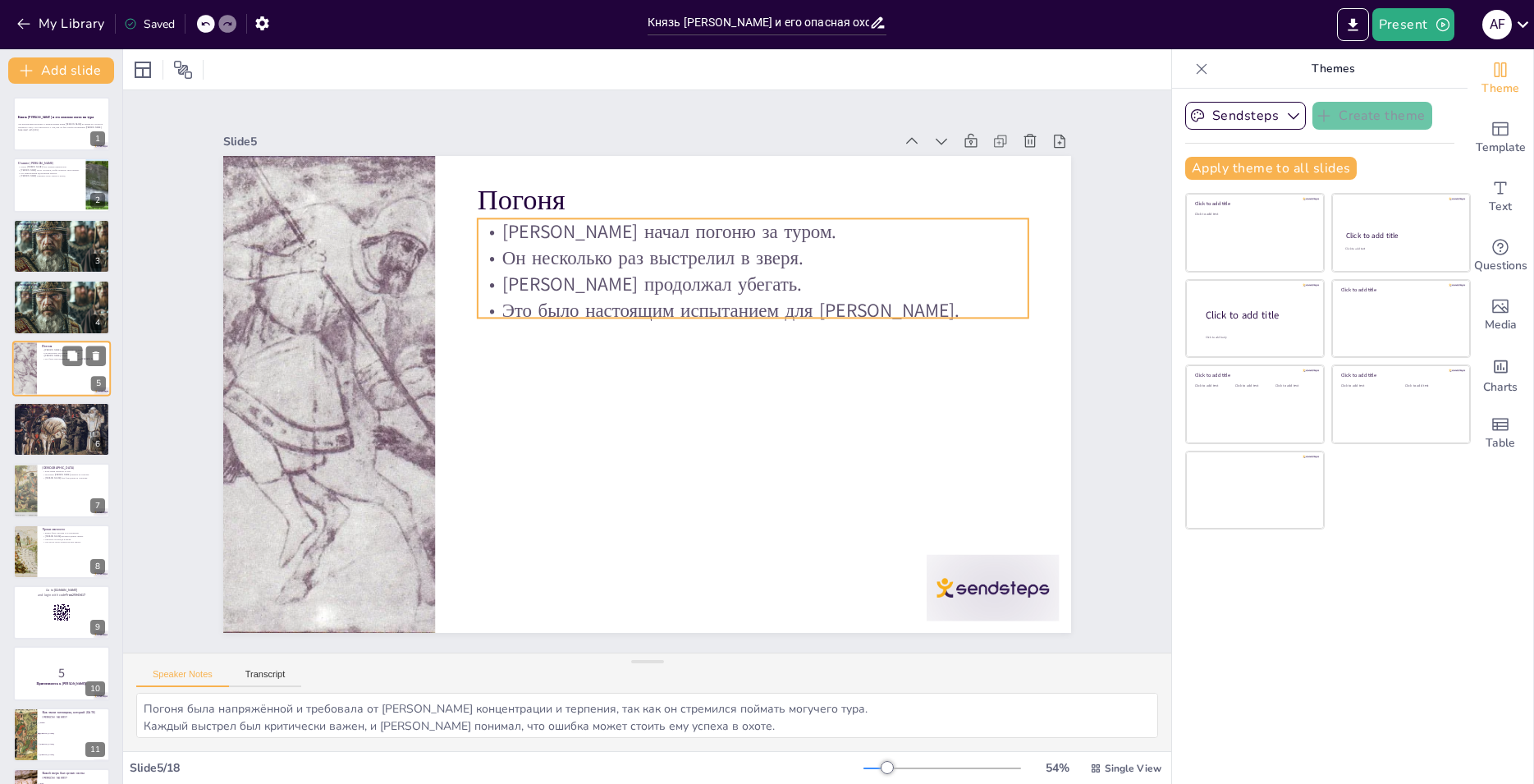
checkbox input "true"
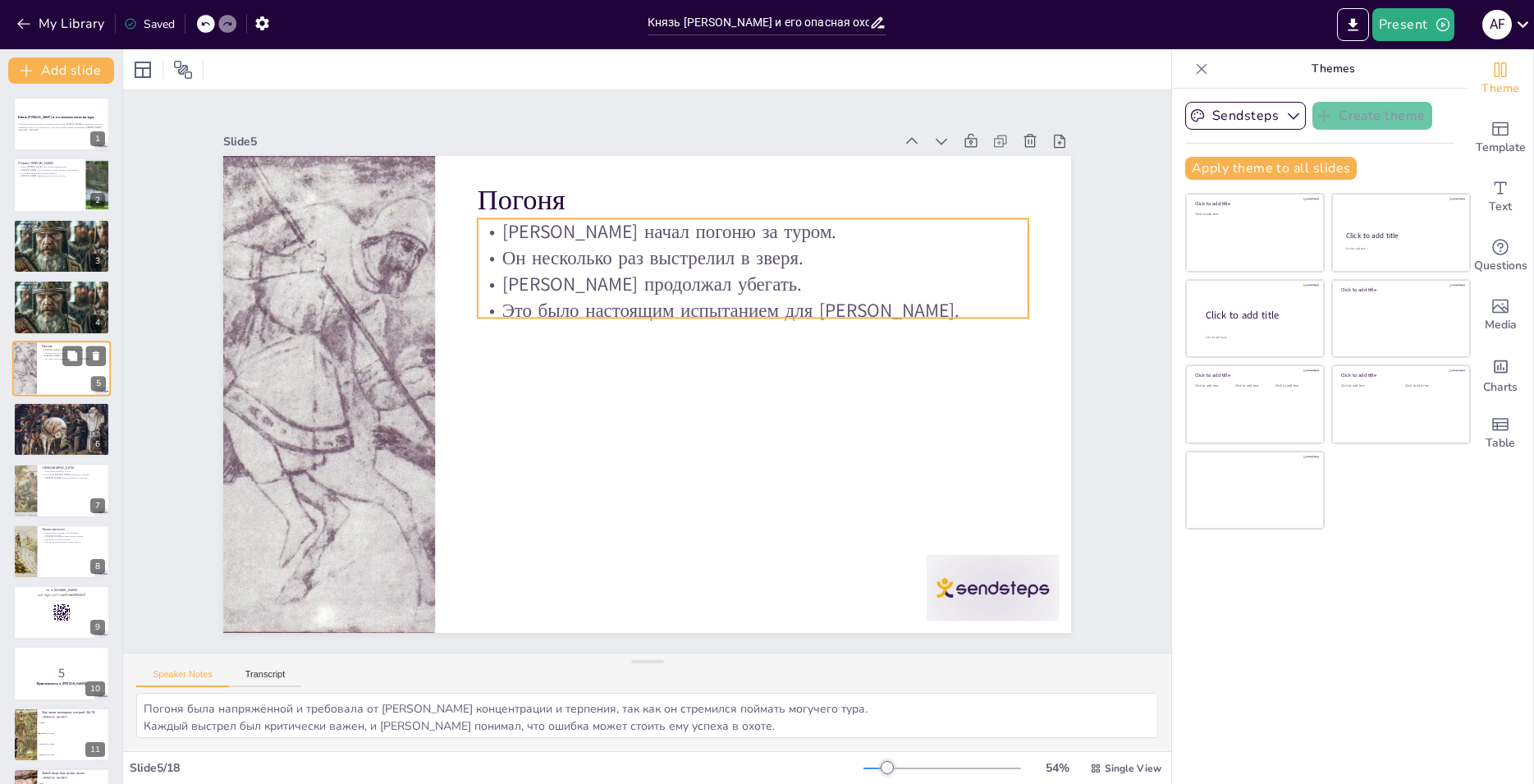
checkbox input "true"
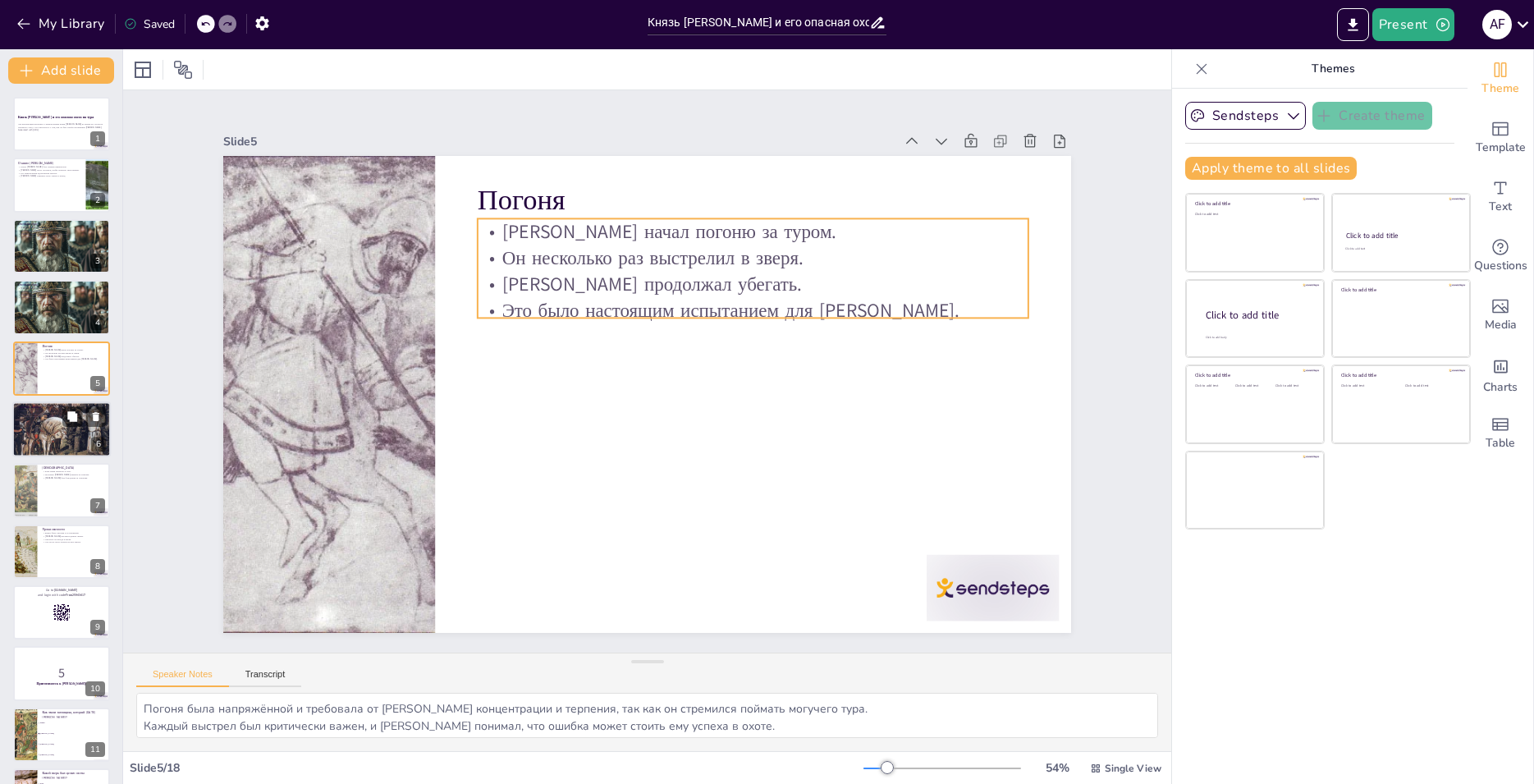
checkbox input "true"
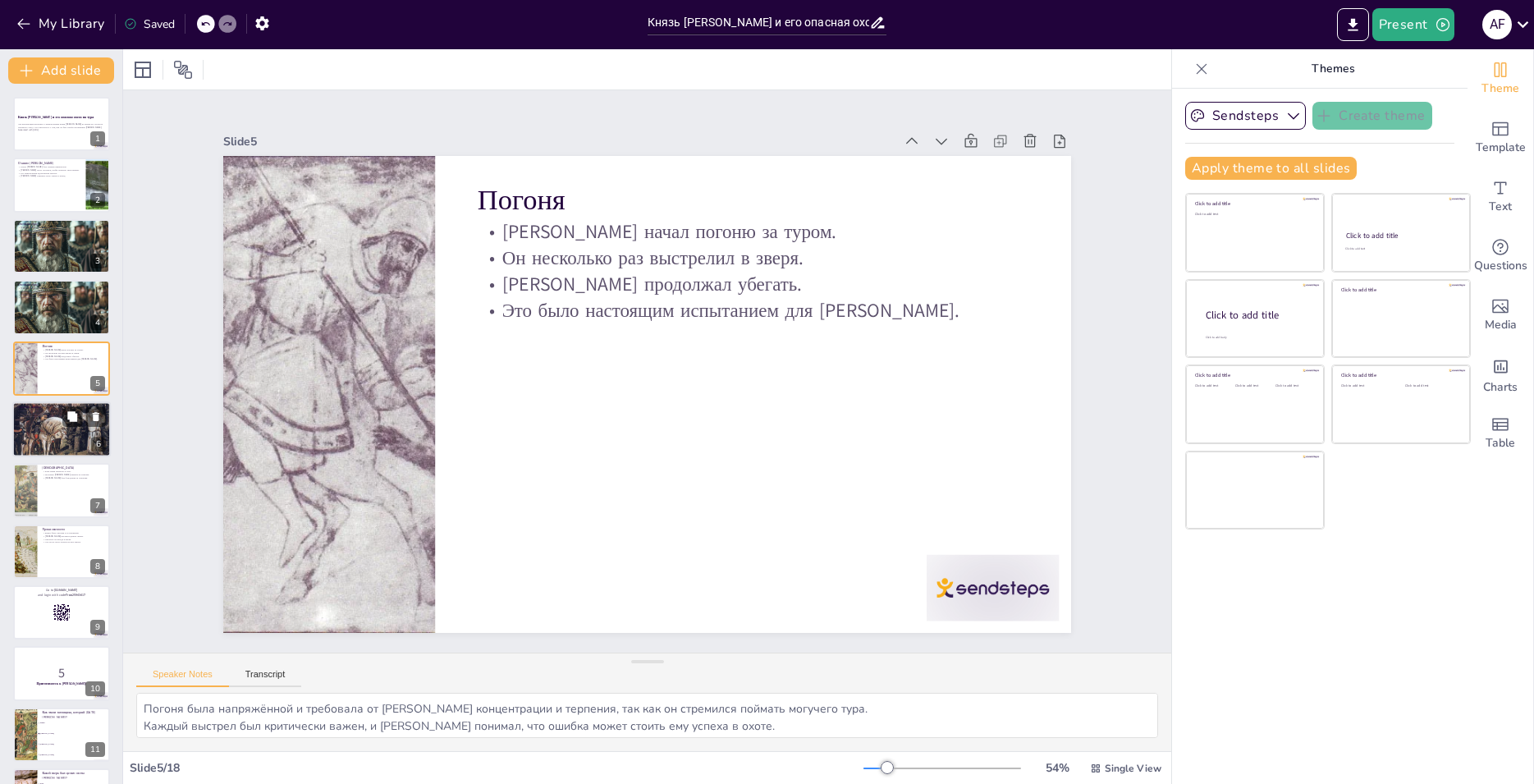
checkbox input "true"
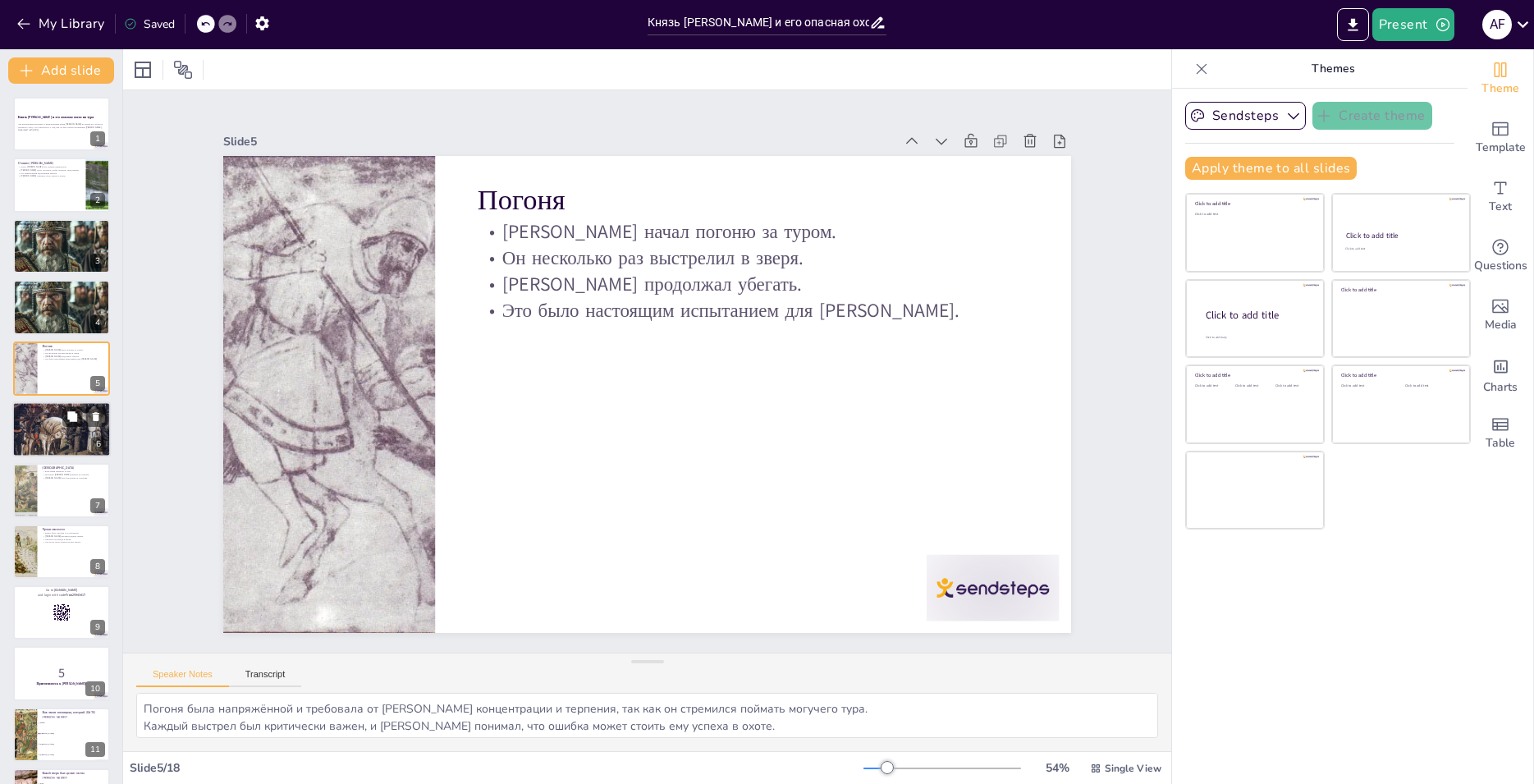
checkbox input "true"
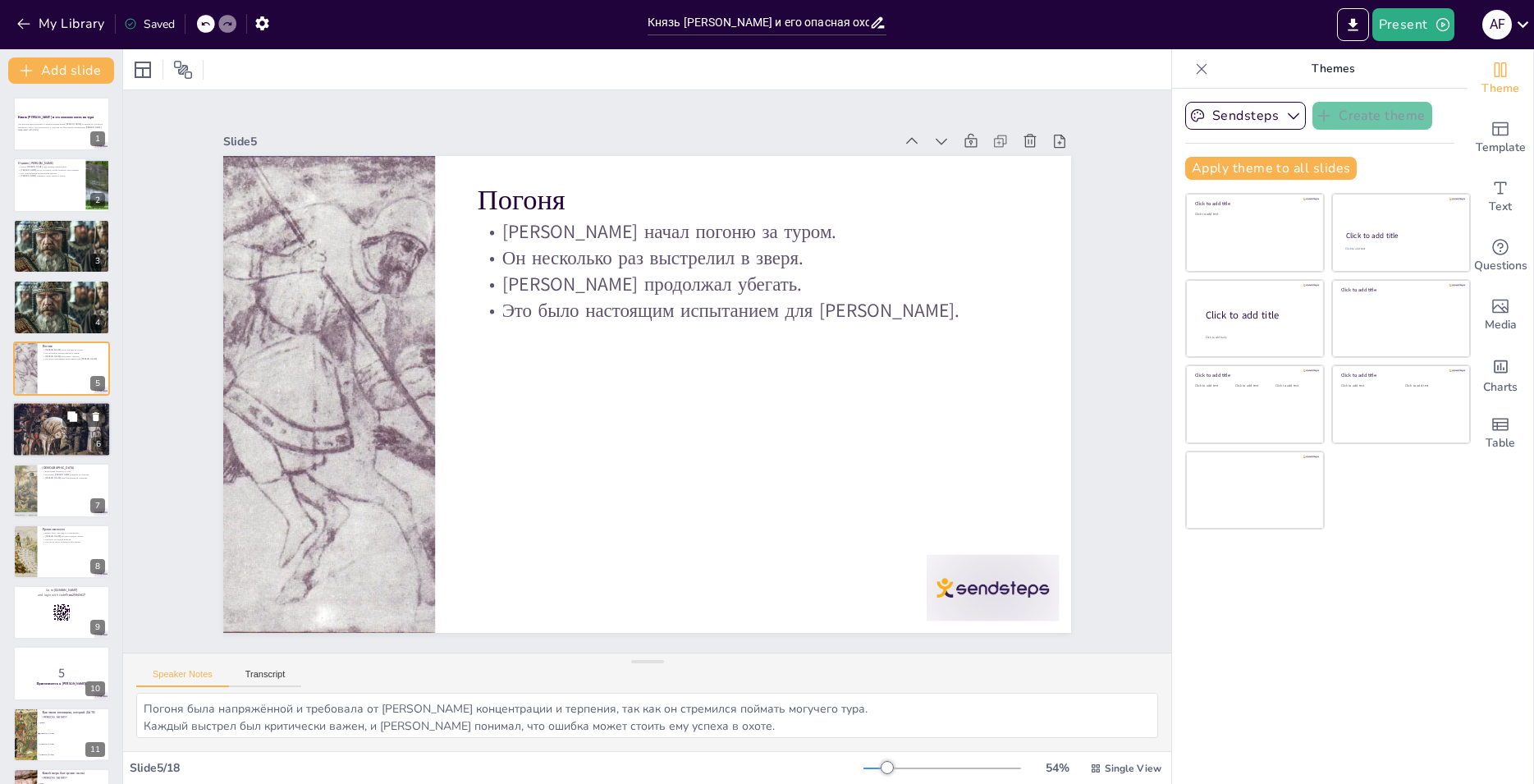
click at [53, 417] on p "Это был опасный момент для [PERSON_NAME]." at bounding box center [61, 418] width 88 height 4
type textarea "Этот неожиданный поворот событий стал шокирующим моментом для [PERSON_NAME] и и…"
checkbox input "true"
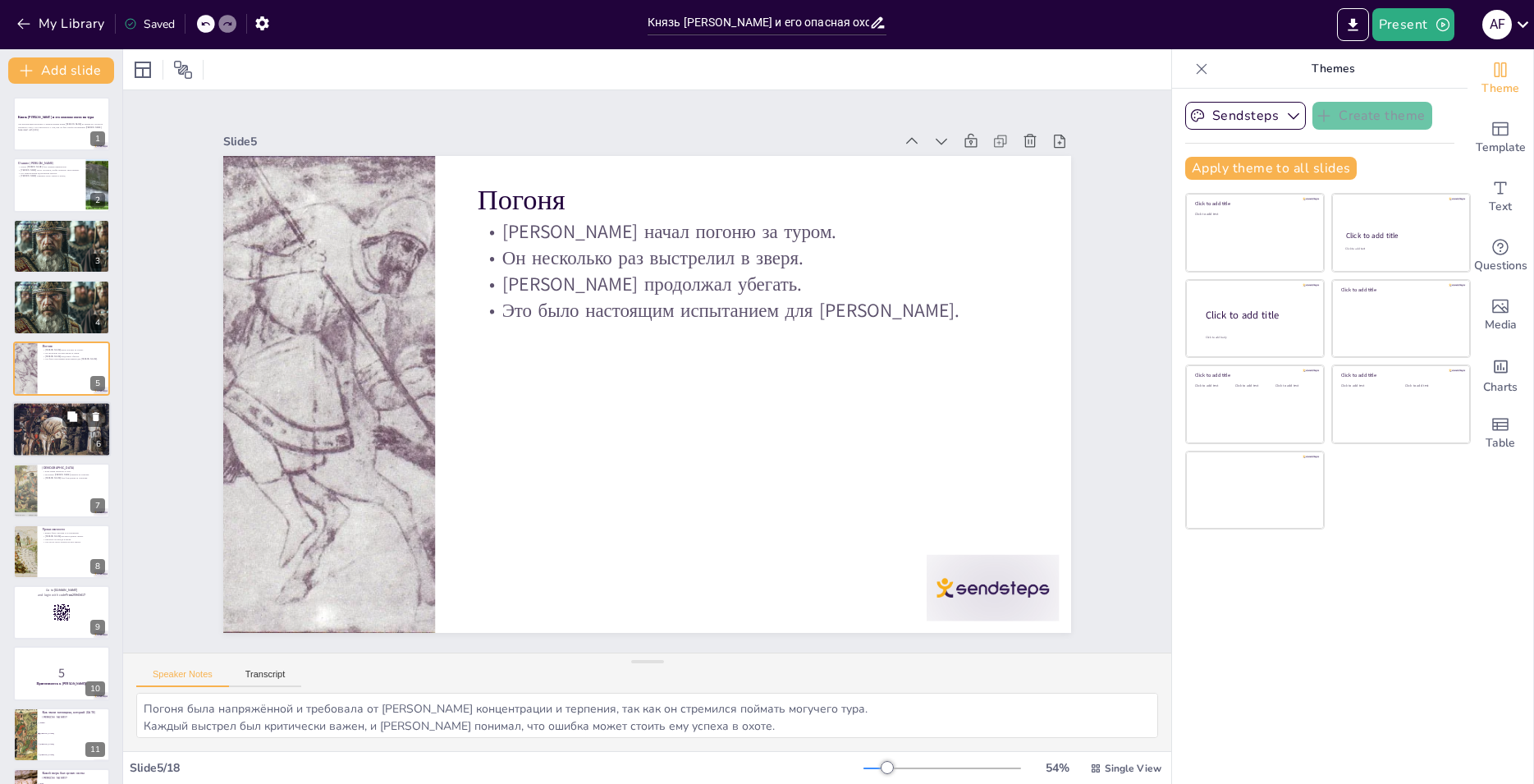
checkbox input "true"
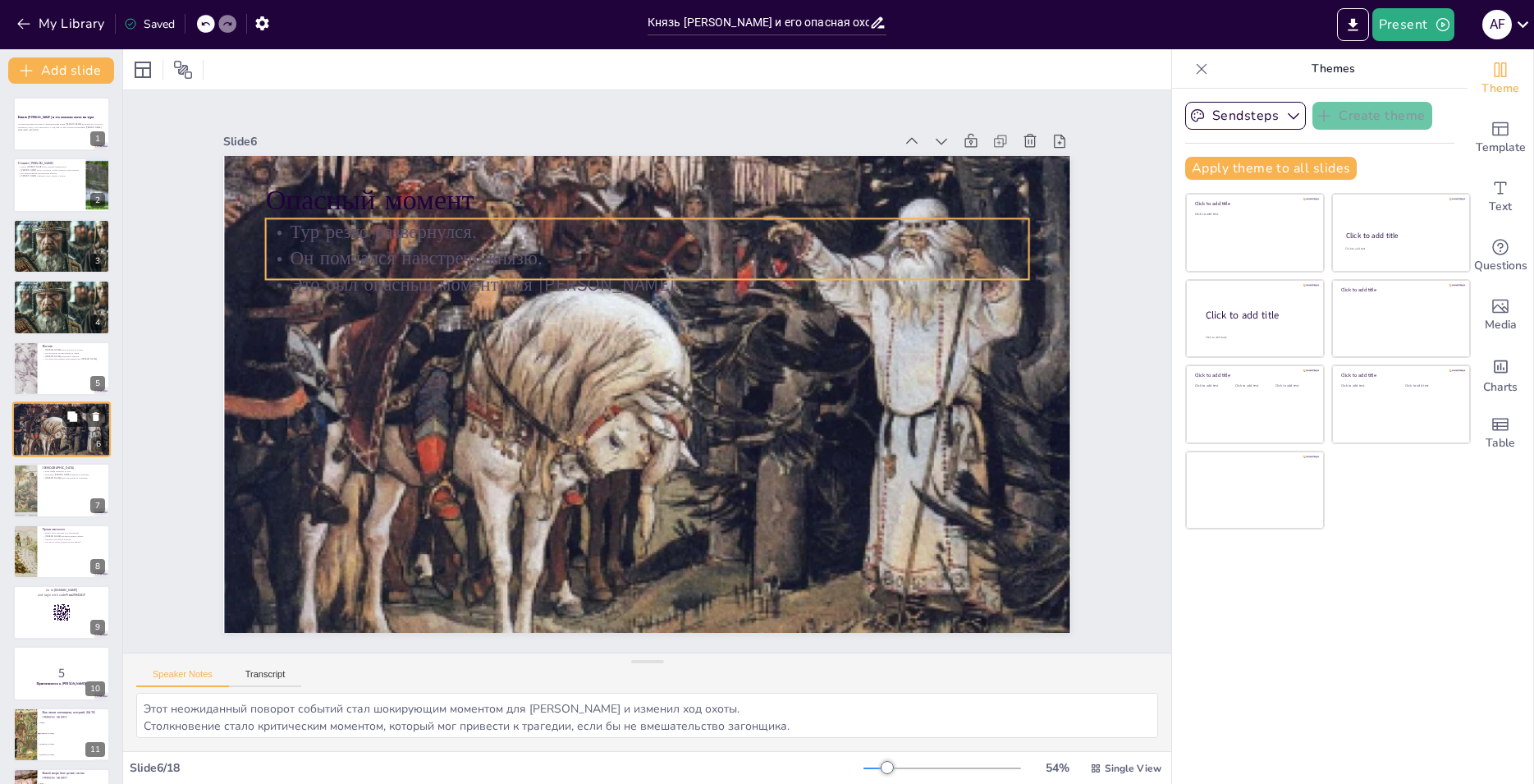
checkbox input "true"
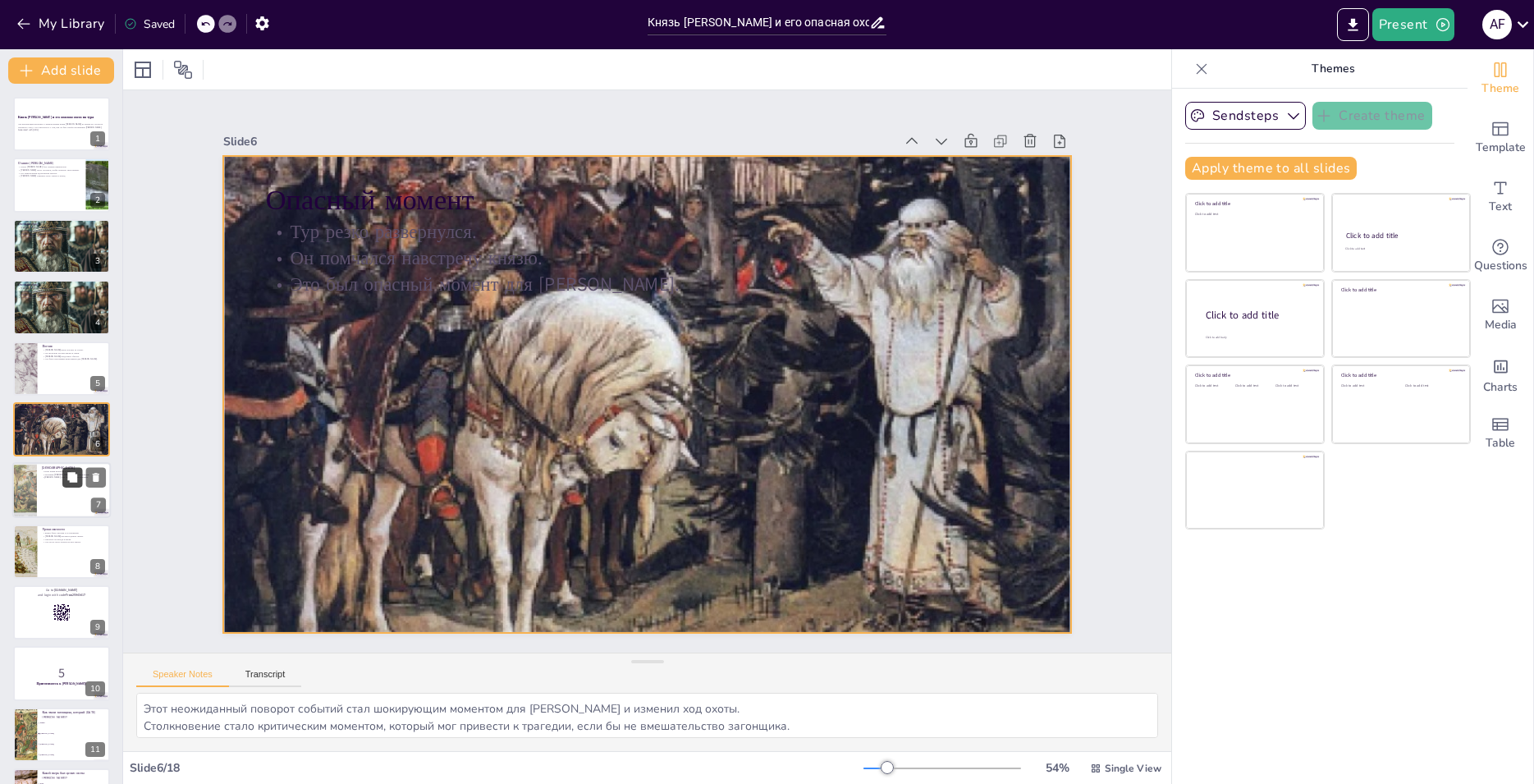
checkbox input "true"
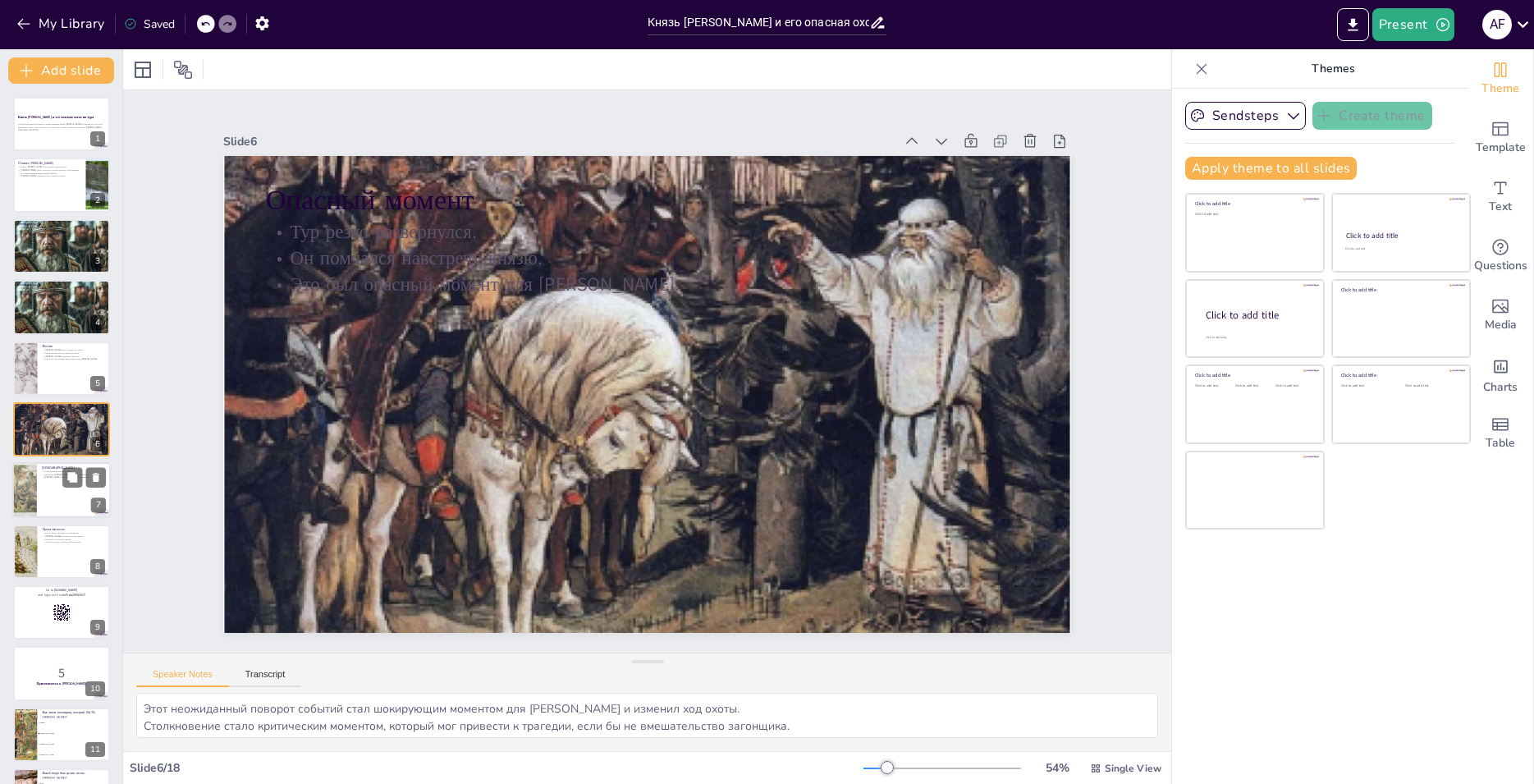
checkbox input "true"
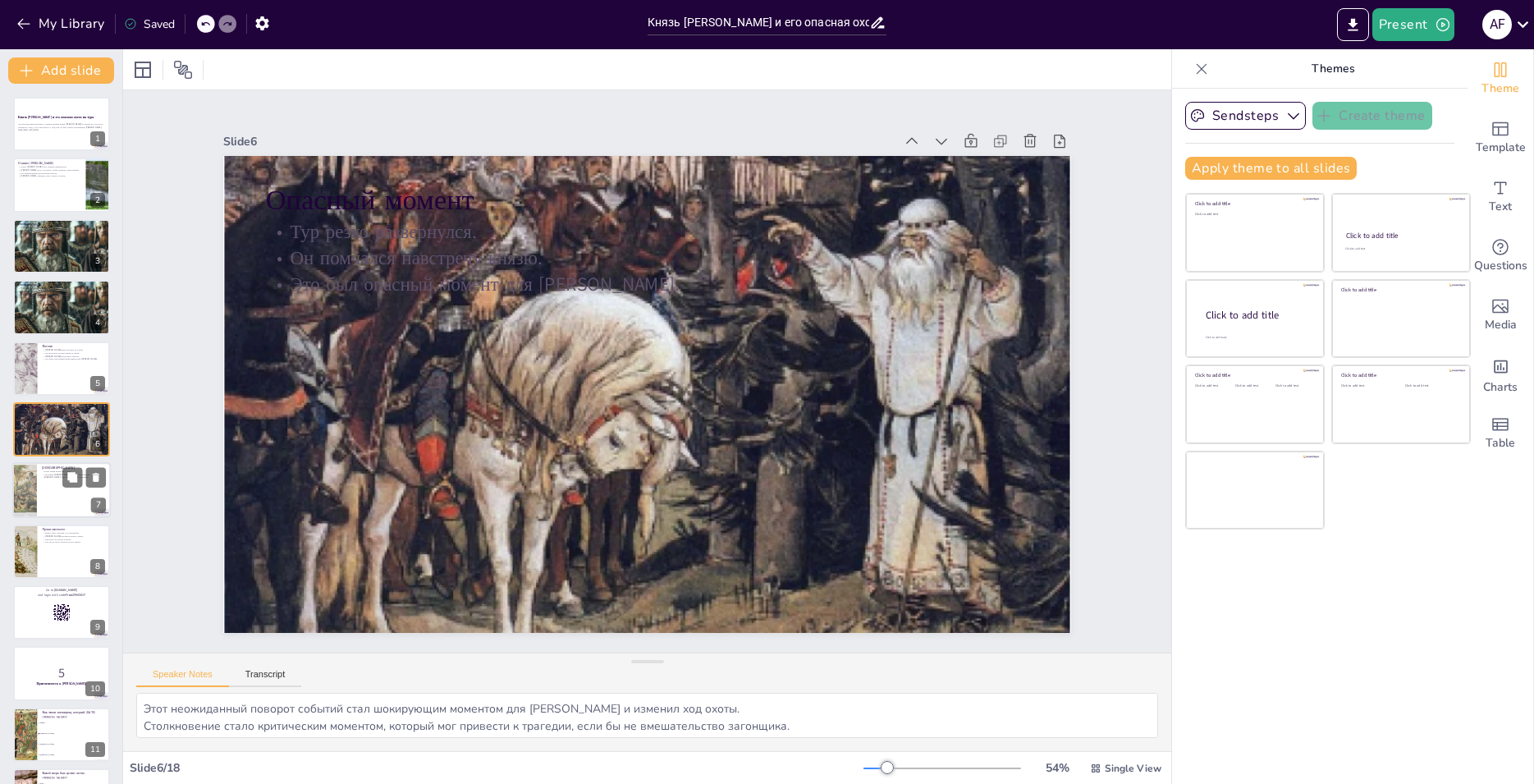
click at [54, 492] on div at bounding box center [61, 491] width 99 height 56
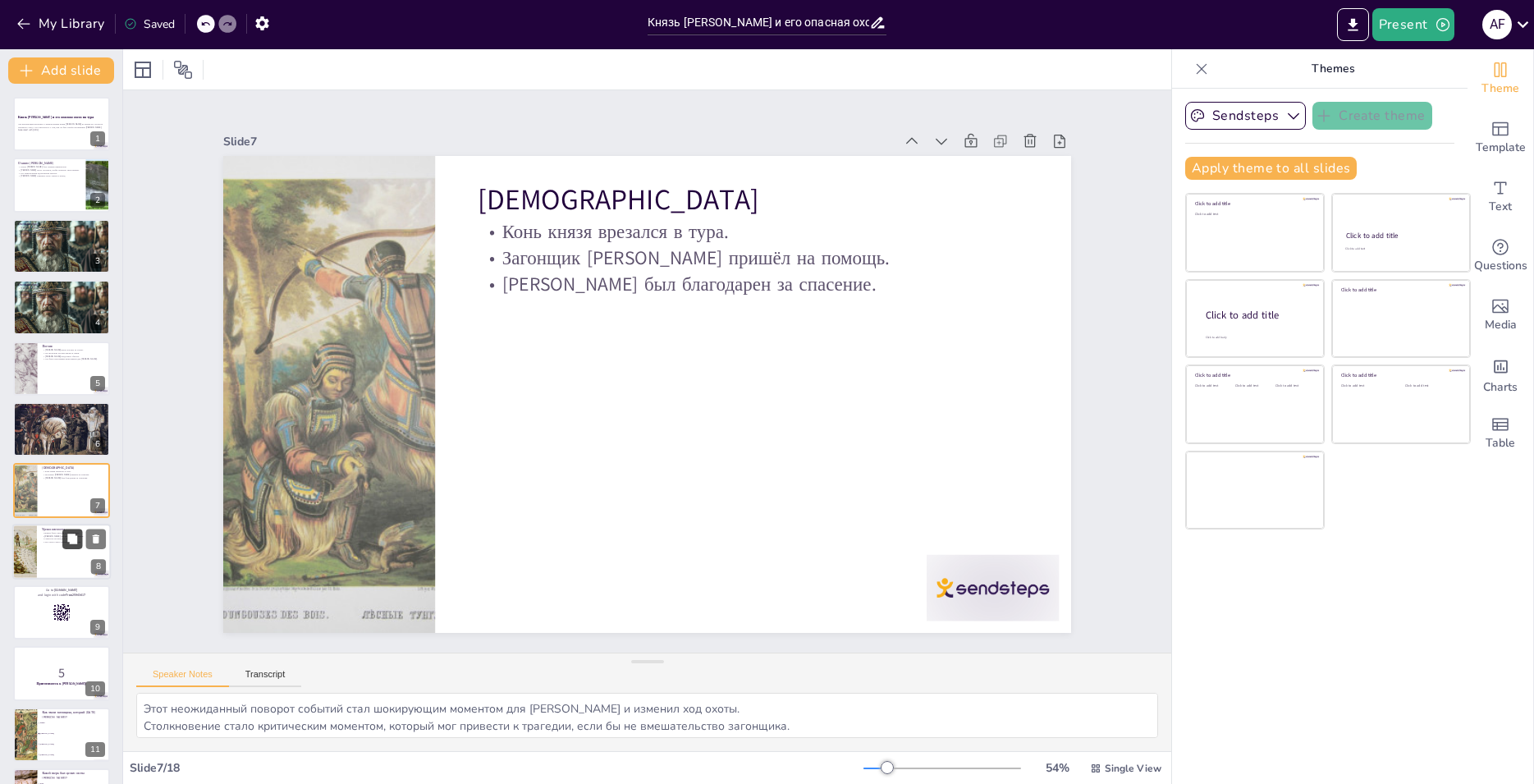
type textarea "Столкновение между конём и [PERSON_NAME] стало решающим моментом, который мог и…"
checkbox input "true"
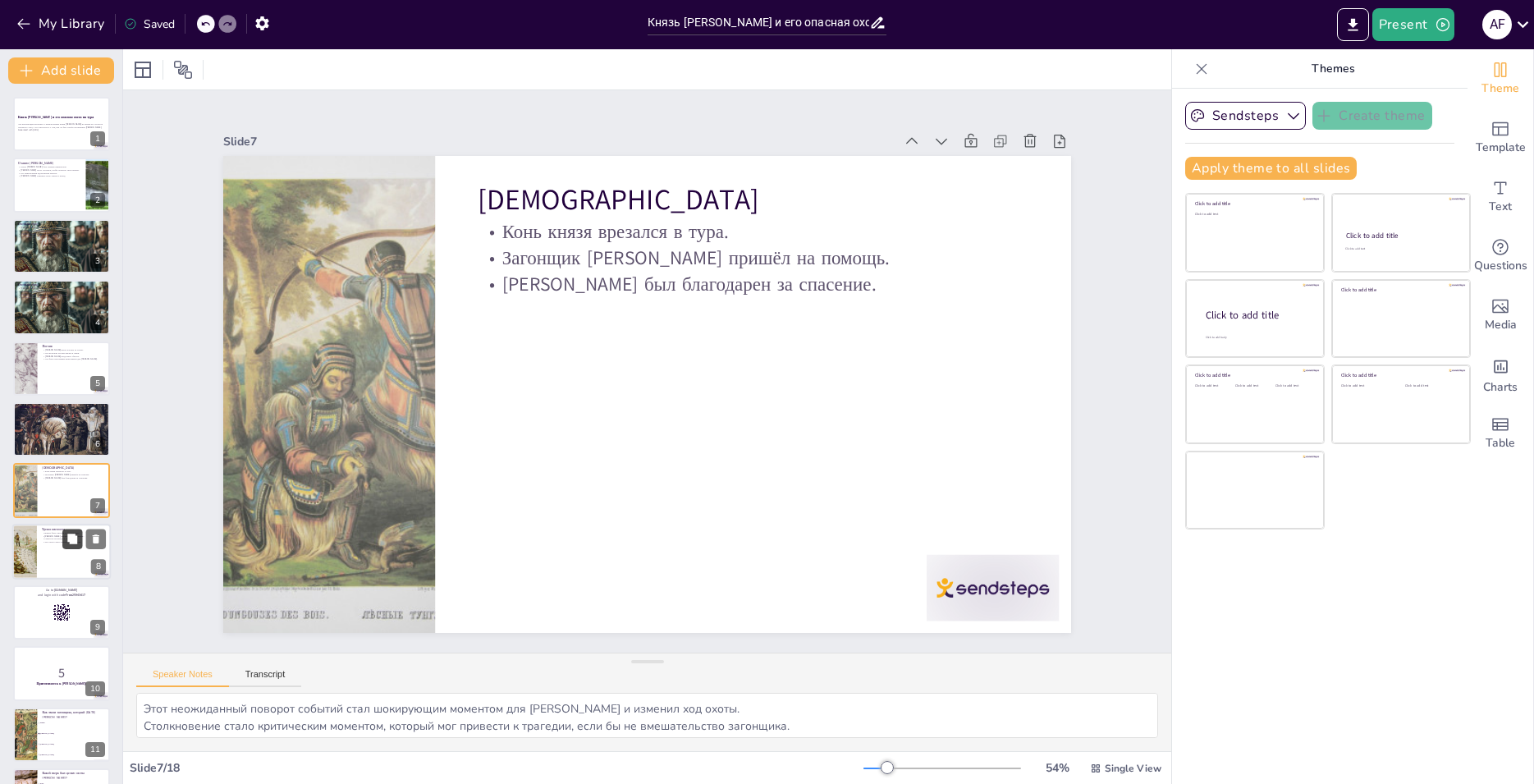
checkbox input "true"
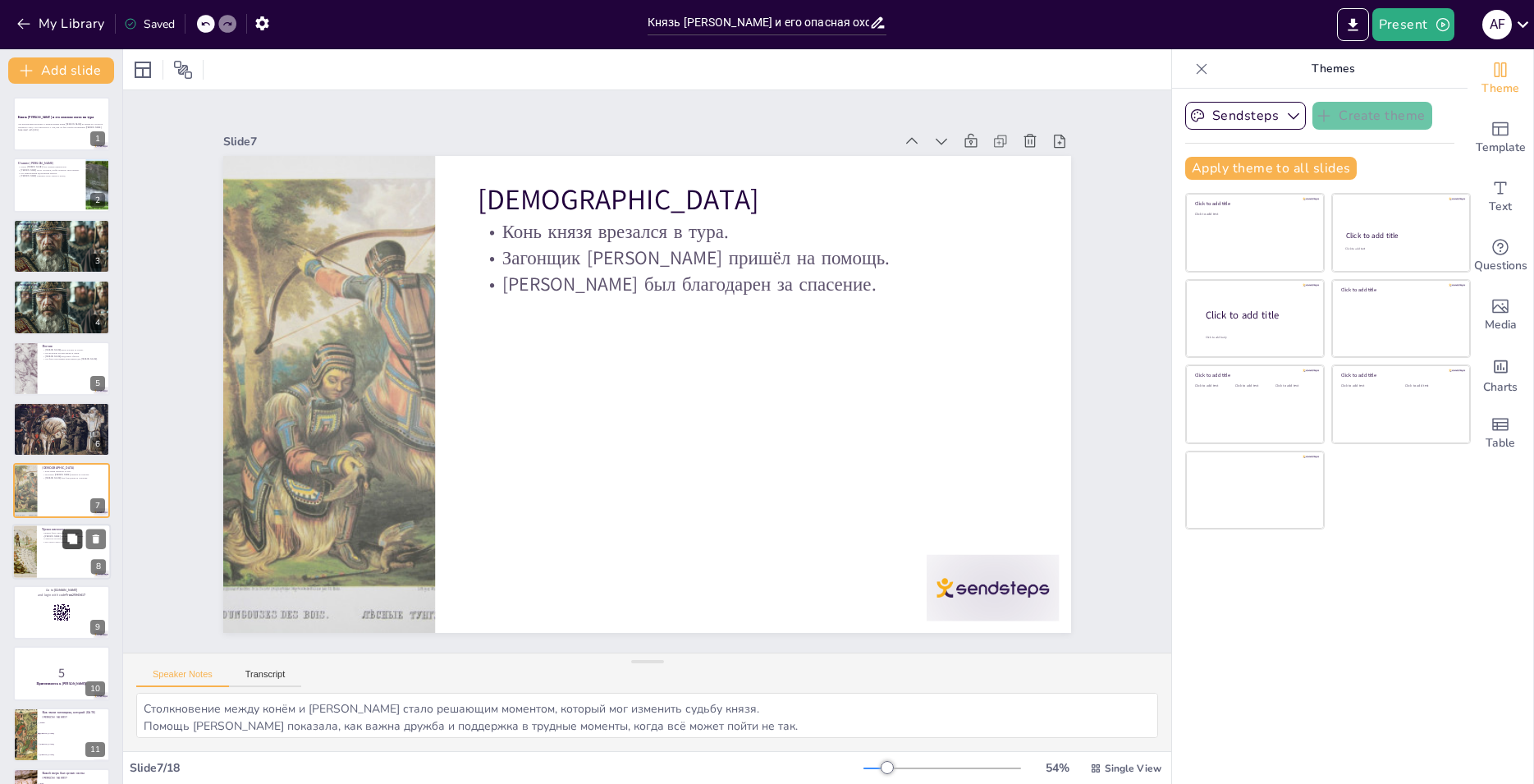
checkbox input "true"
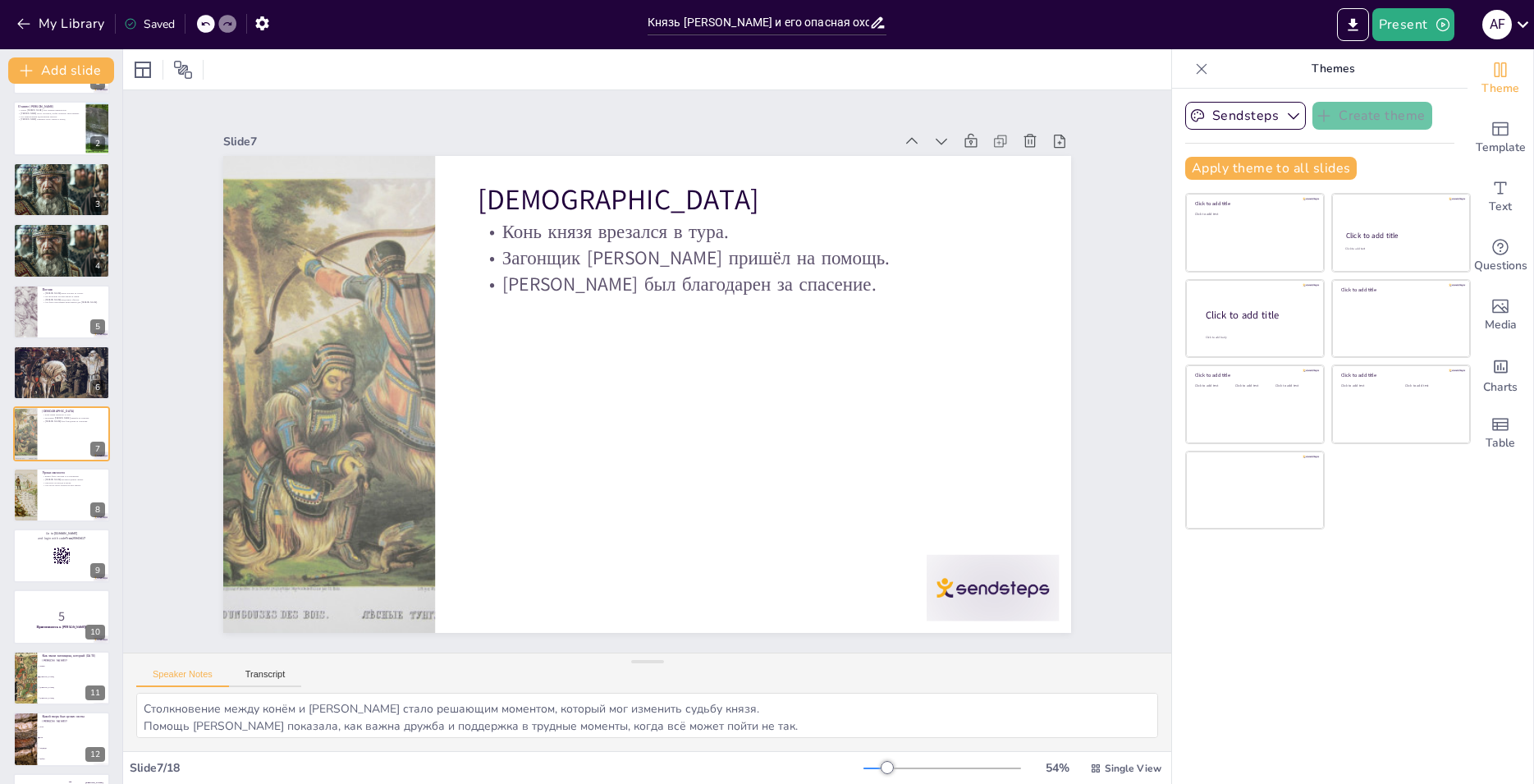
checkbox input "true"
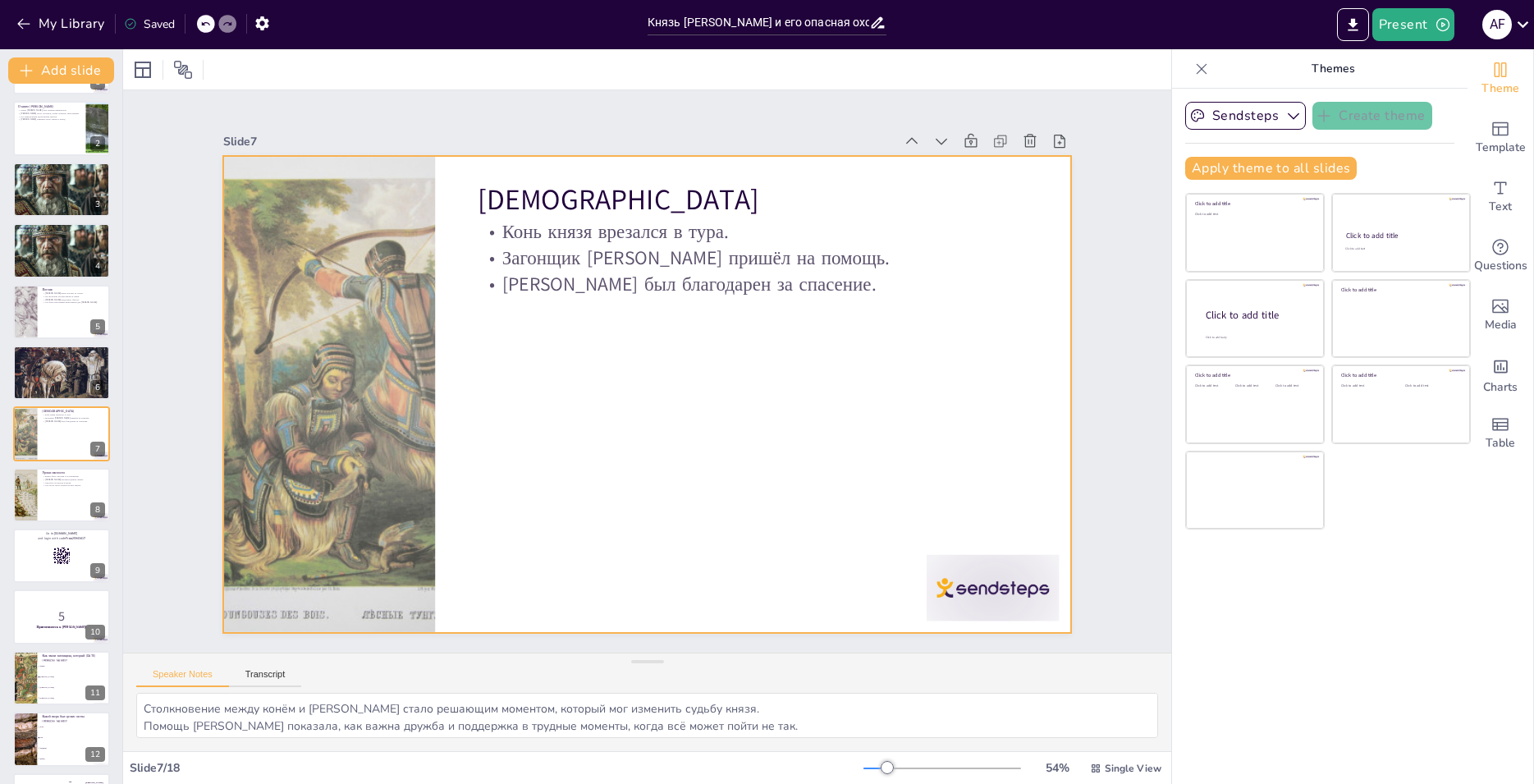
checkbox input "true"
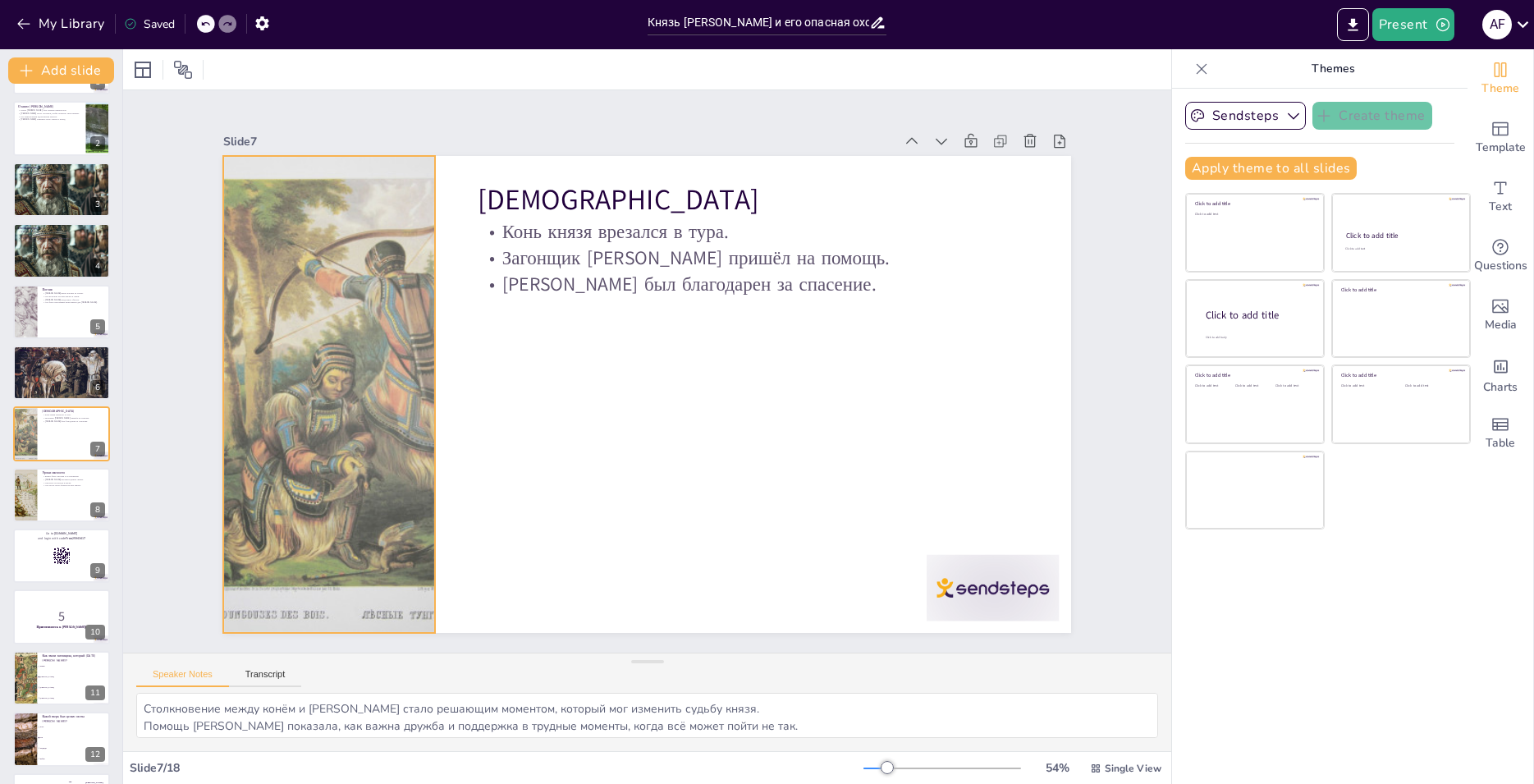
checkbox input "true"
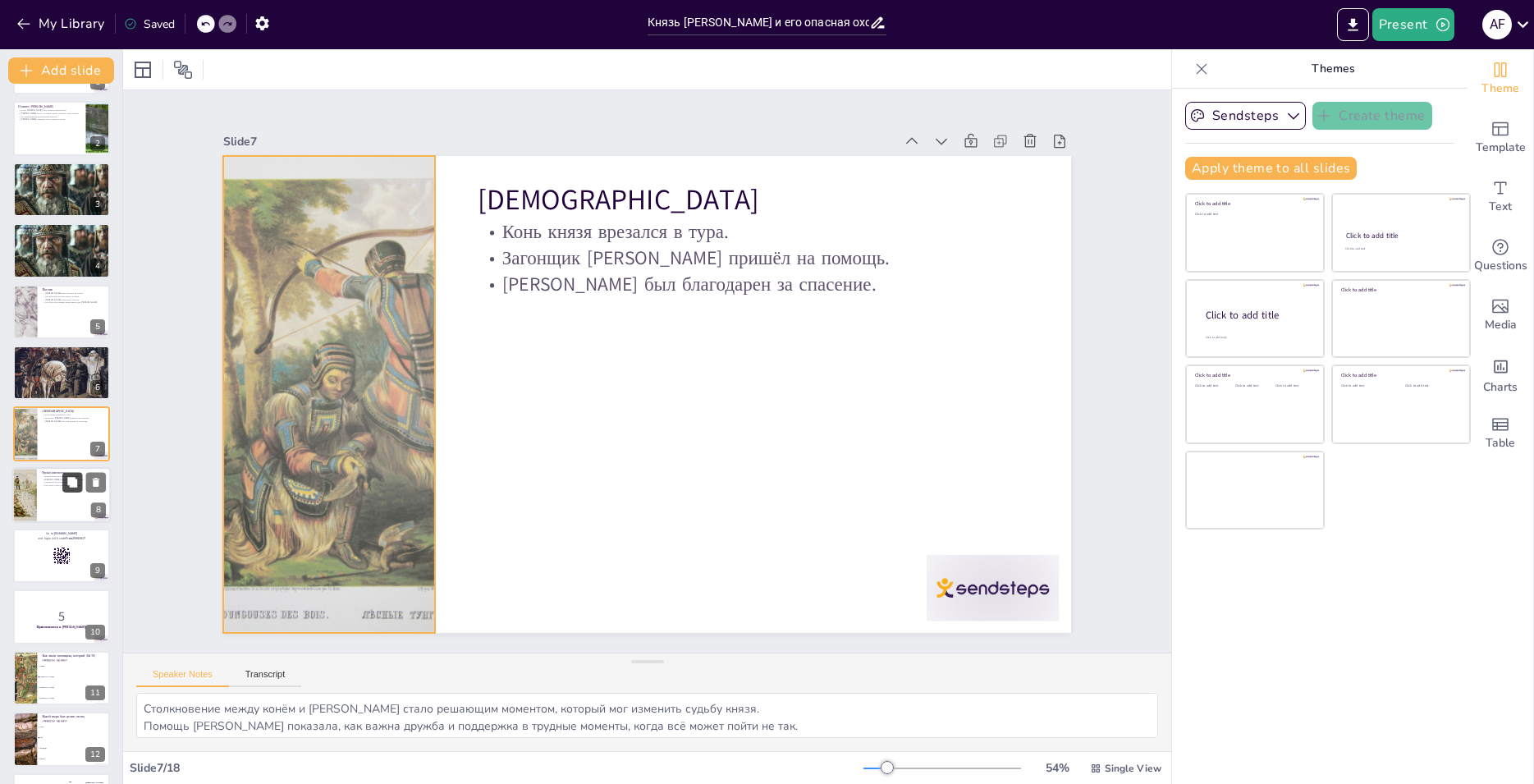
checkbox input "true"
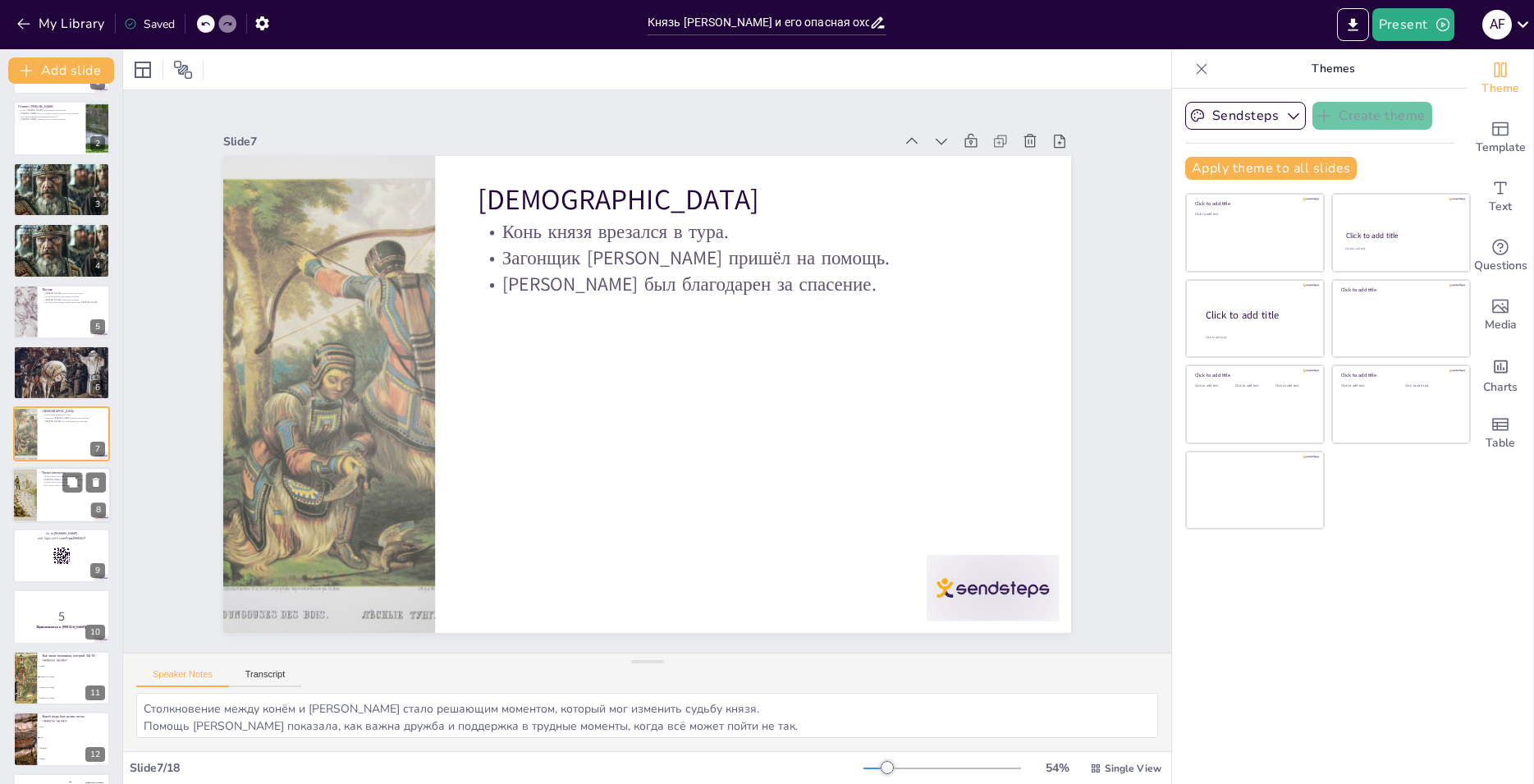
checkbox input "true"
click at [41, 500] on div at bounding box center [61, 495] width 99 height 56
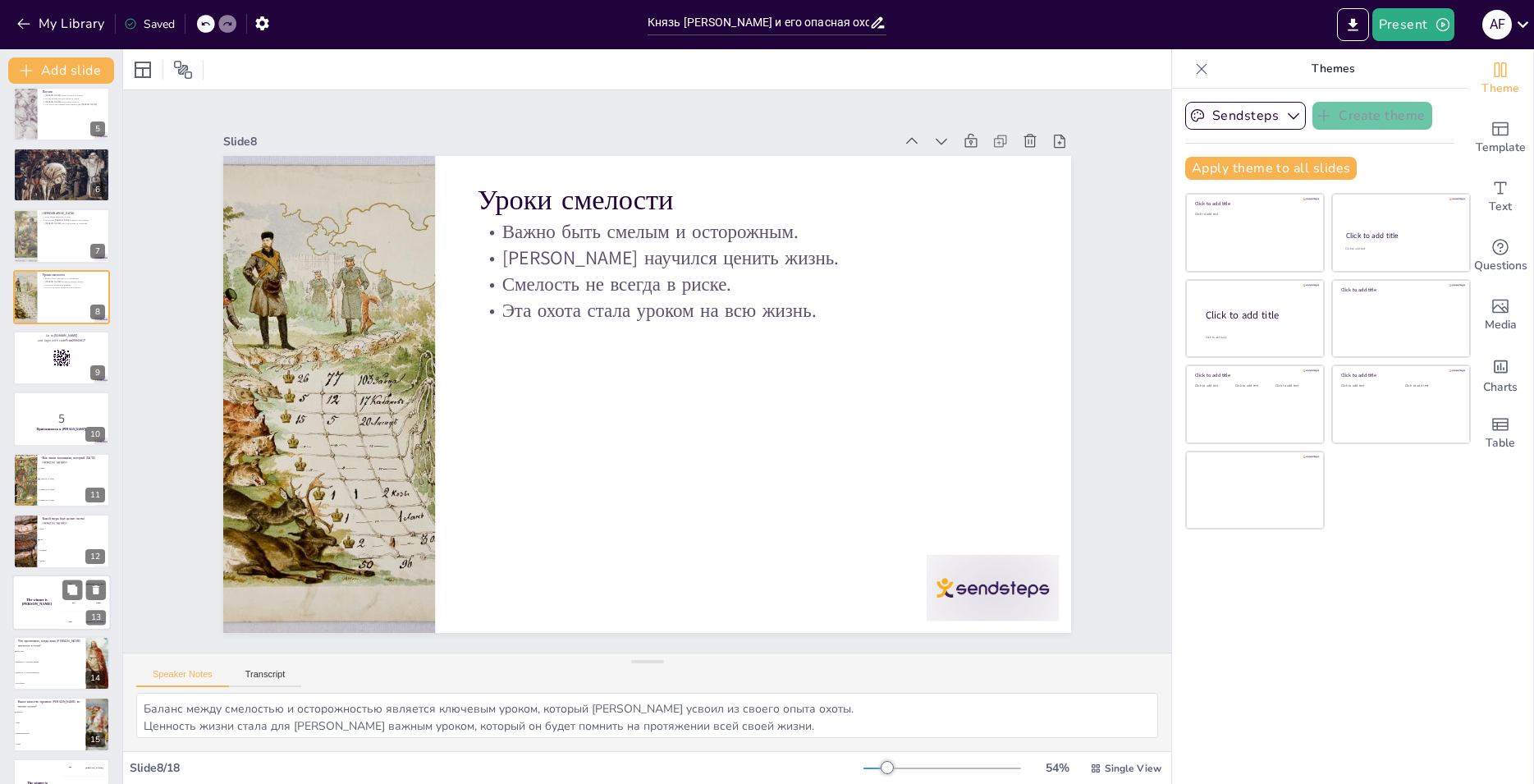
scroll to position [398, 0]
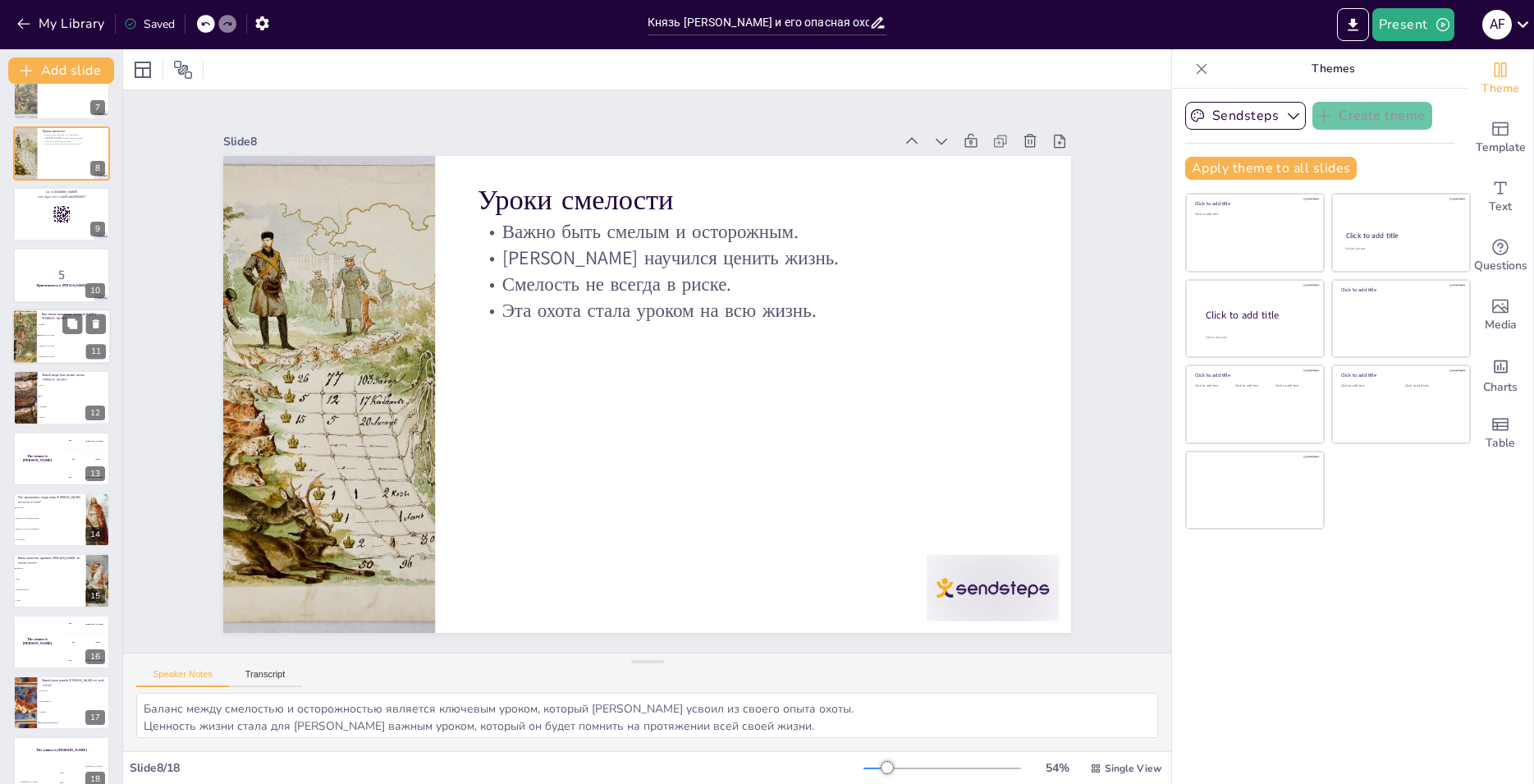
click at [63, 344] on li "[PERSON_NAME]" at bounding box center [73, 345] width 73 height 10
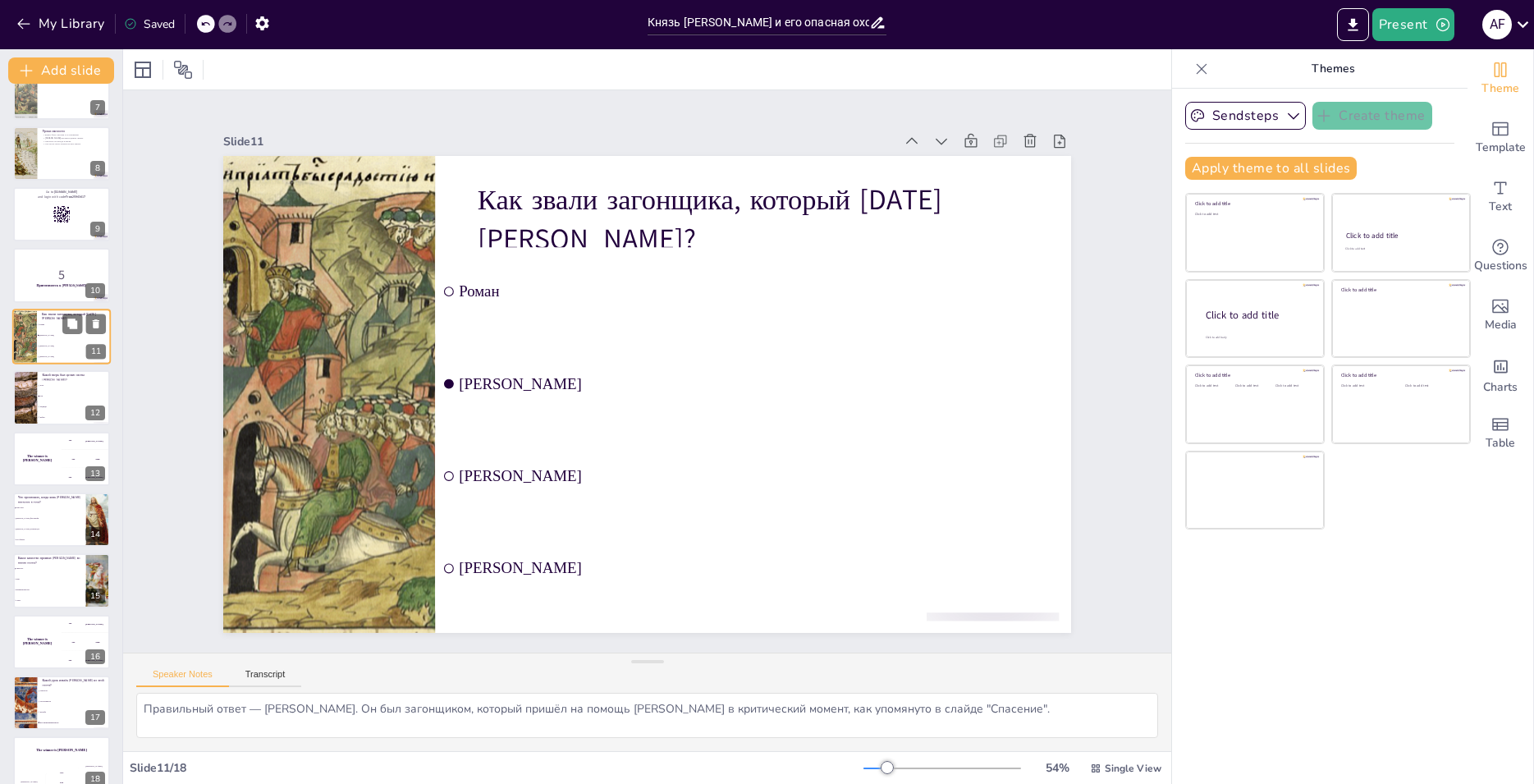
scroll to position [301, 0]
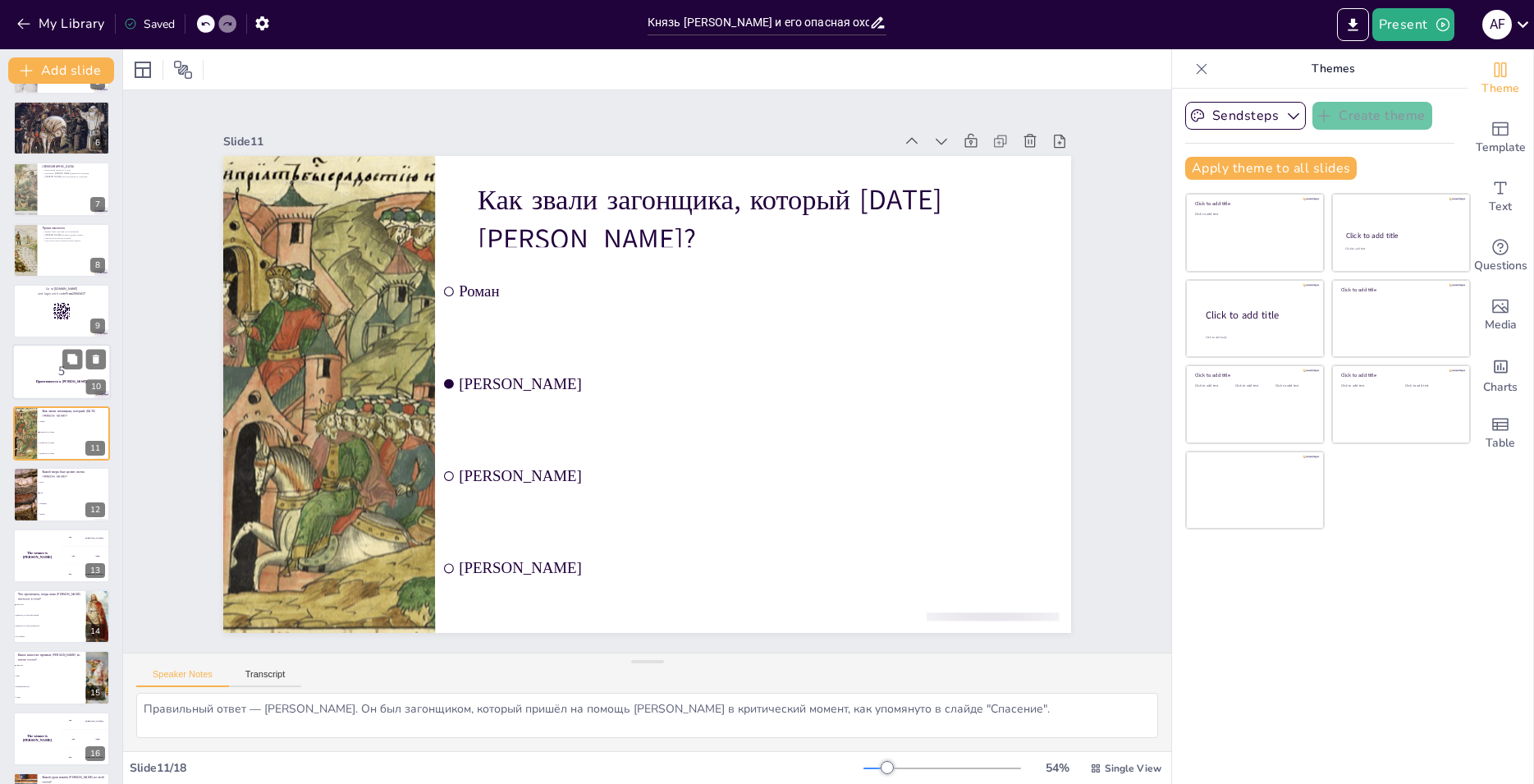
click at [52, 372] on p "5" at bounding box center [61, 370] width 88 height 18
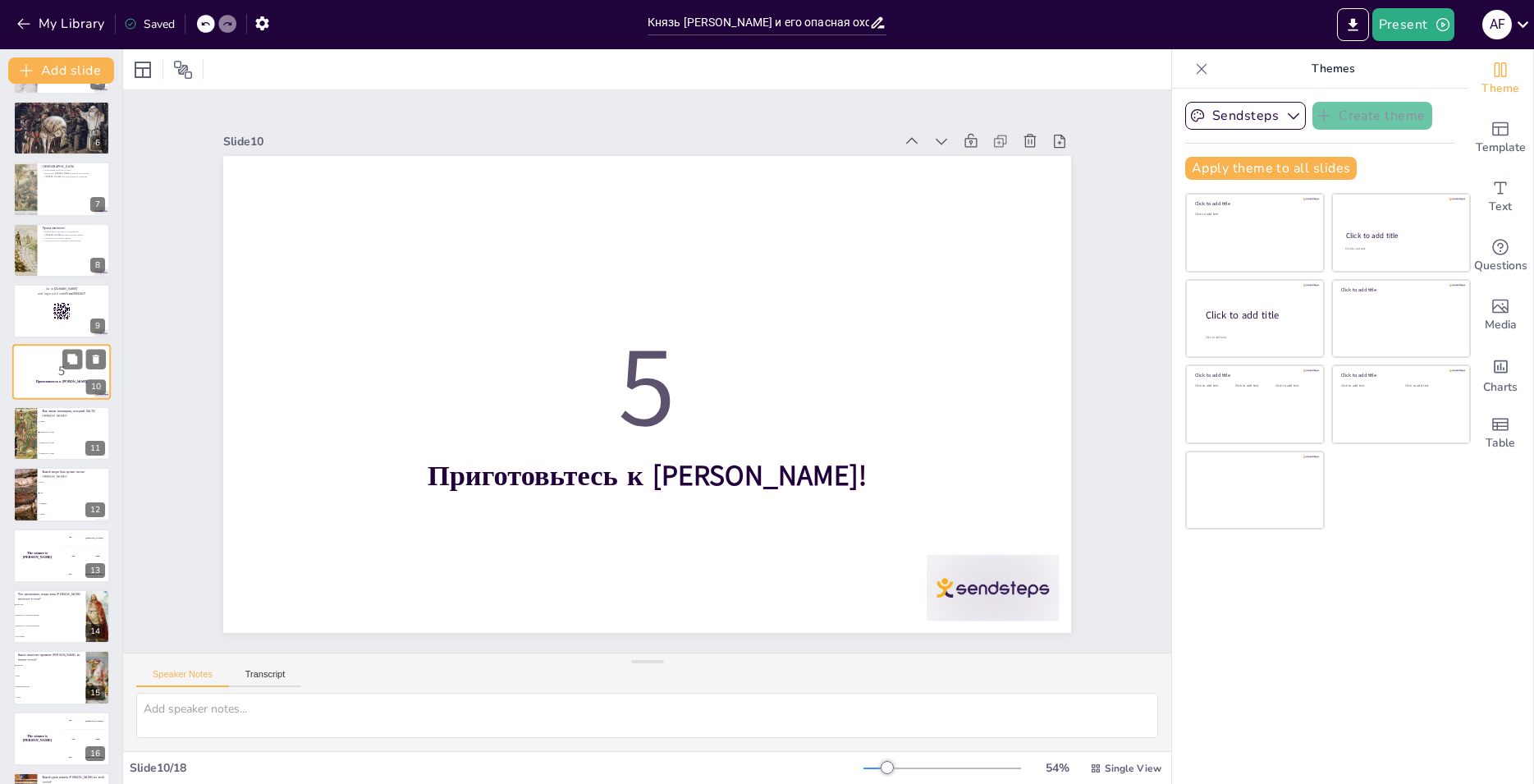
scroll to position [240, 0]
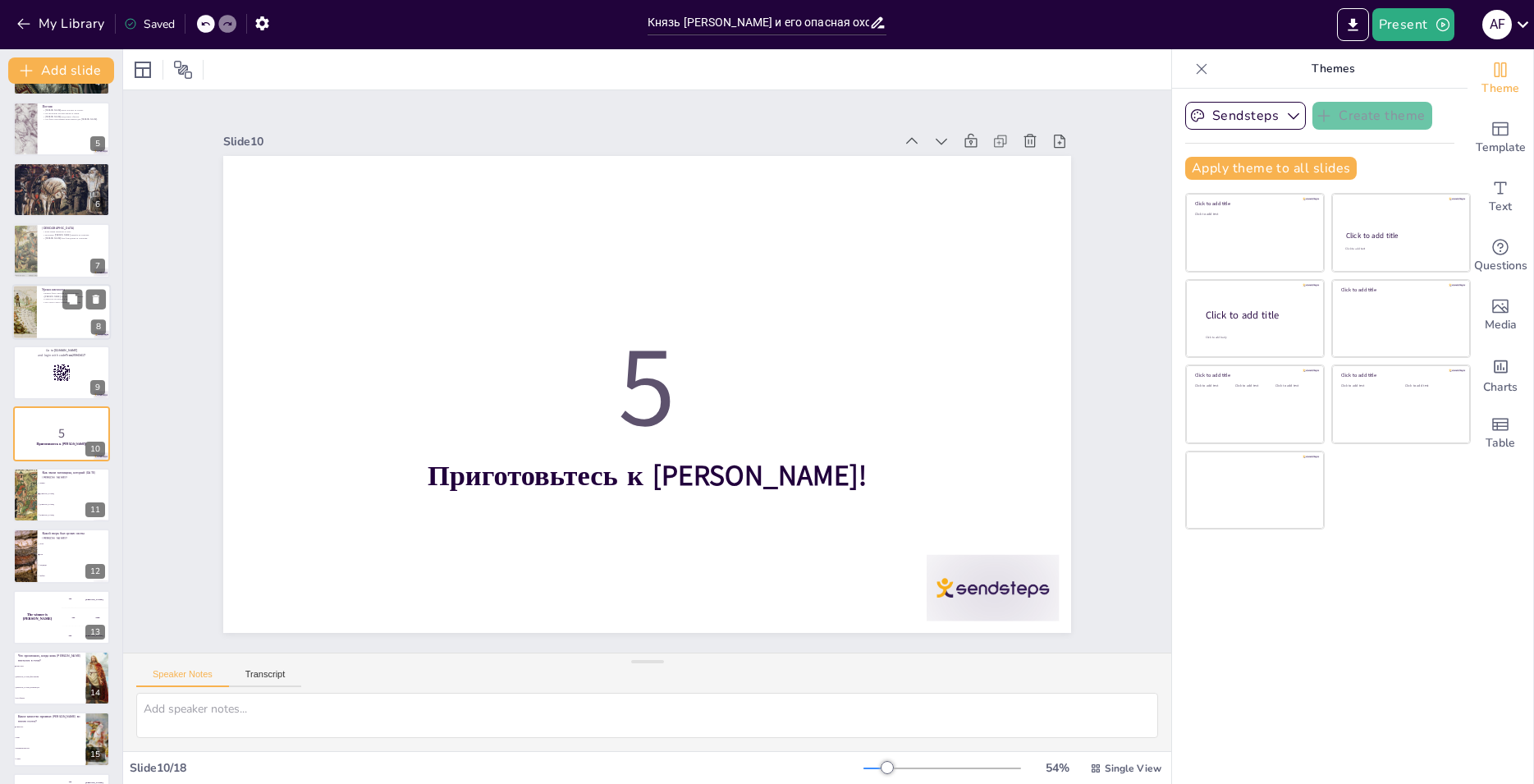
click at [56, 324] on div at bounding box center [61, 312] width 99 height 56
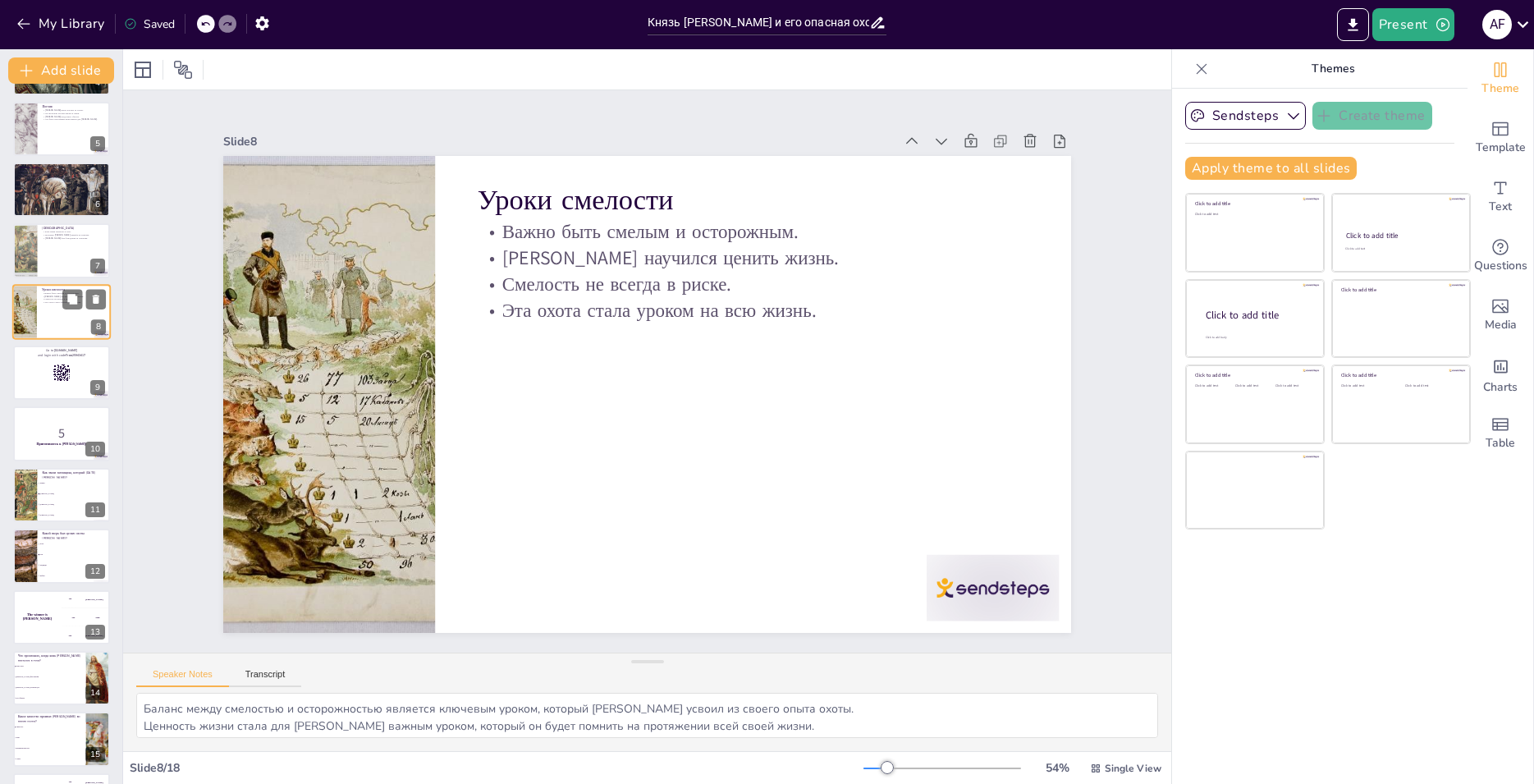
scroll to position [117, 0]
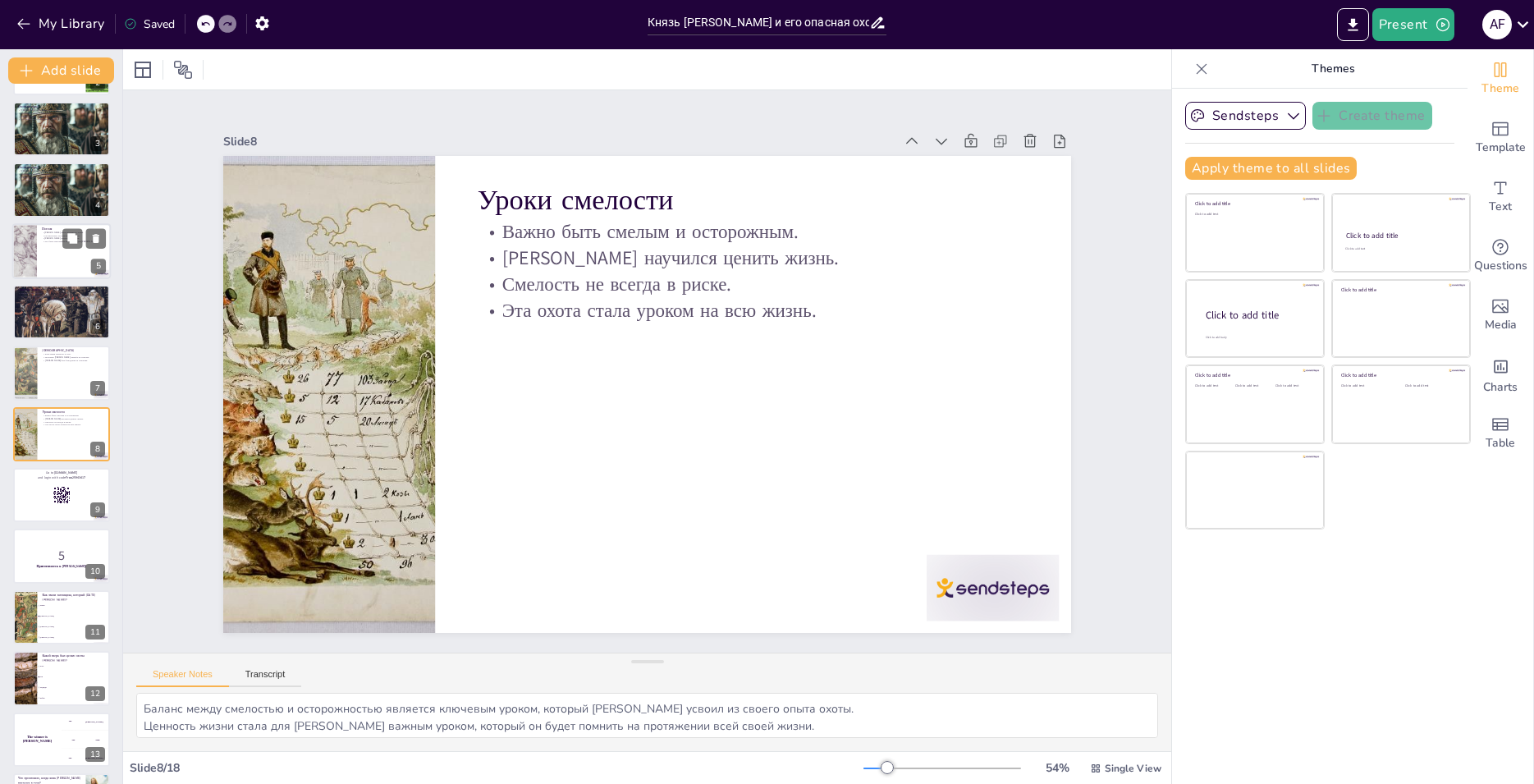
click at [66, 259] on div at bounding box center [61, 251] width 99 height 56
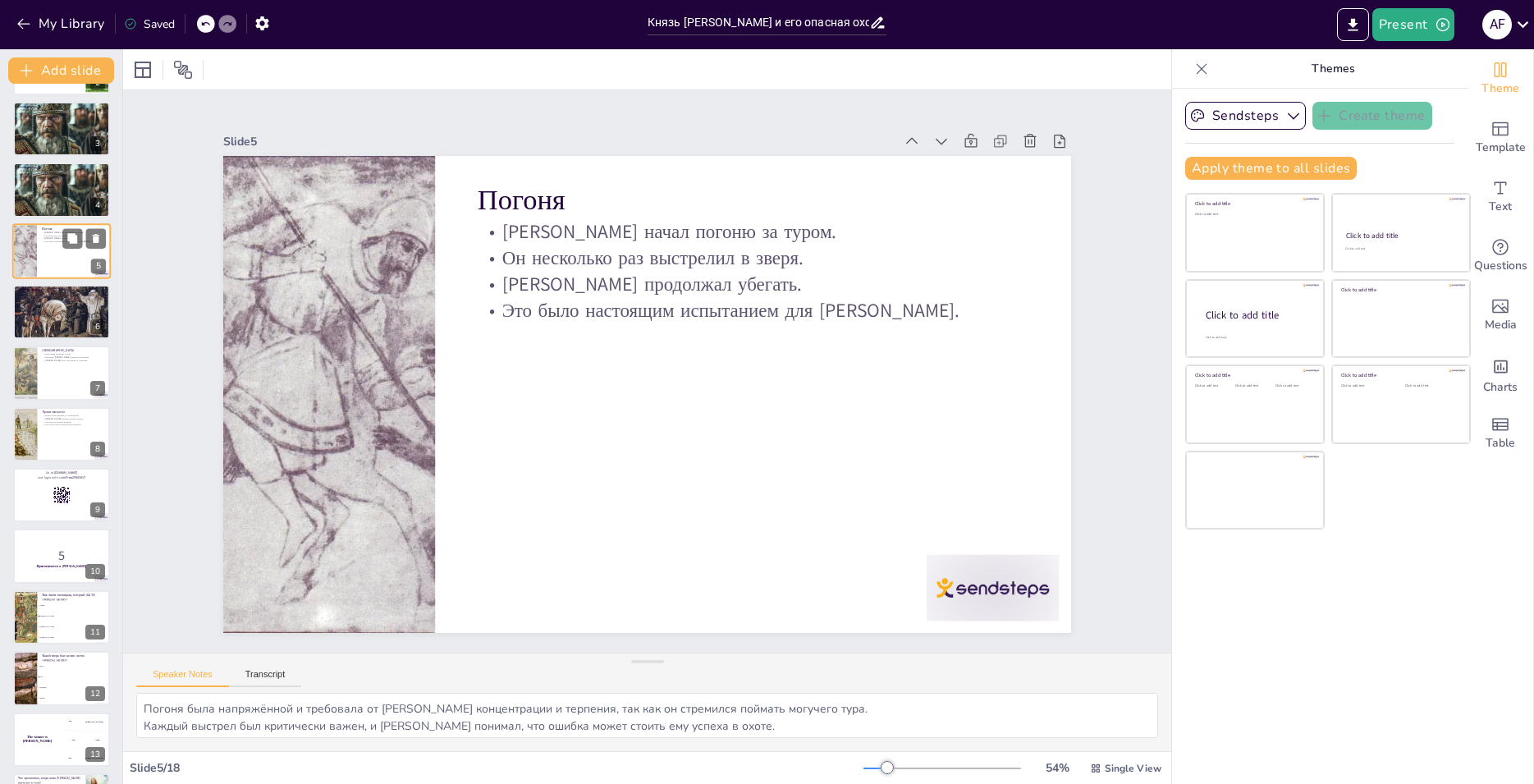
scroll to position [0, 0]
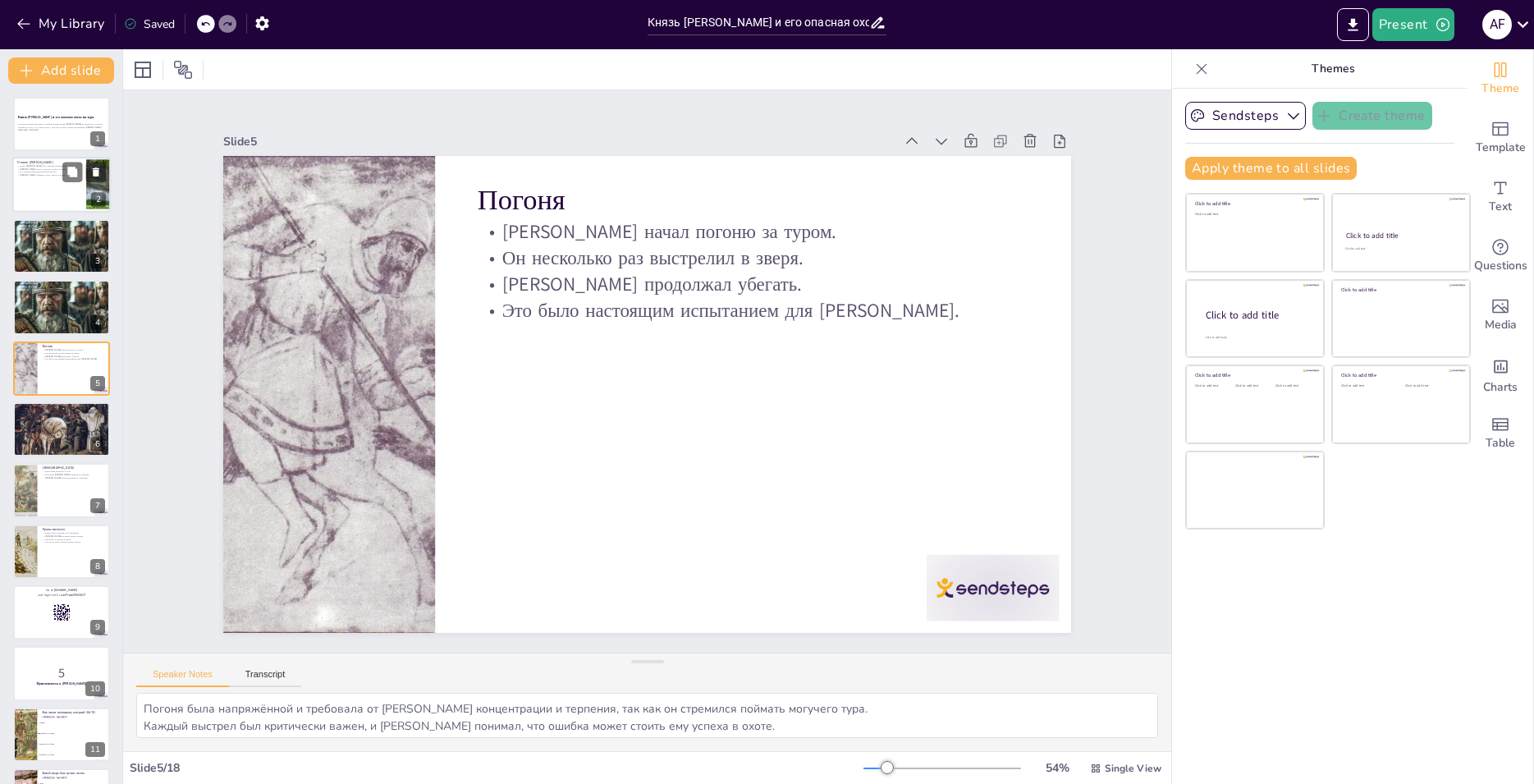
click at [58, 201] on div at bounding box center [61, 185] width 99 height 56
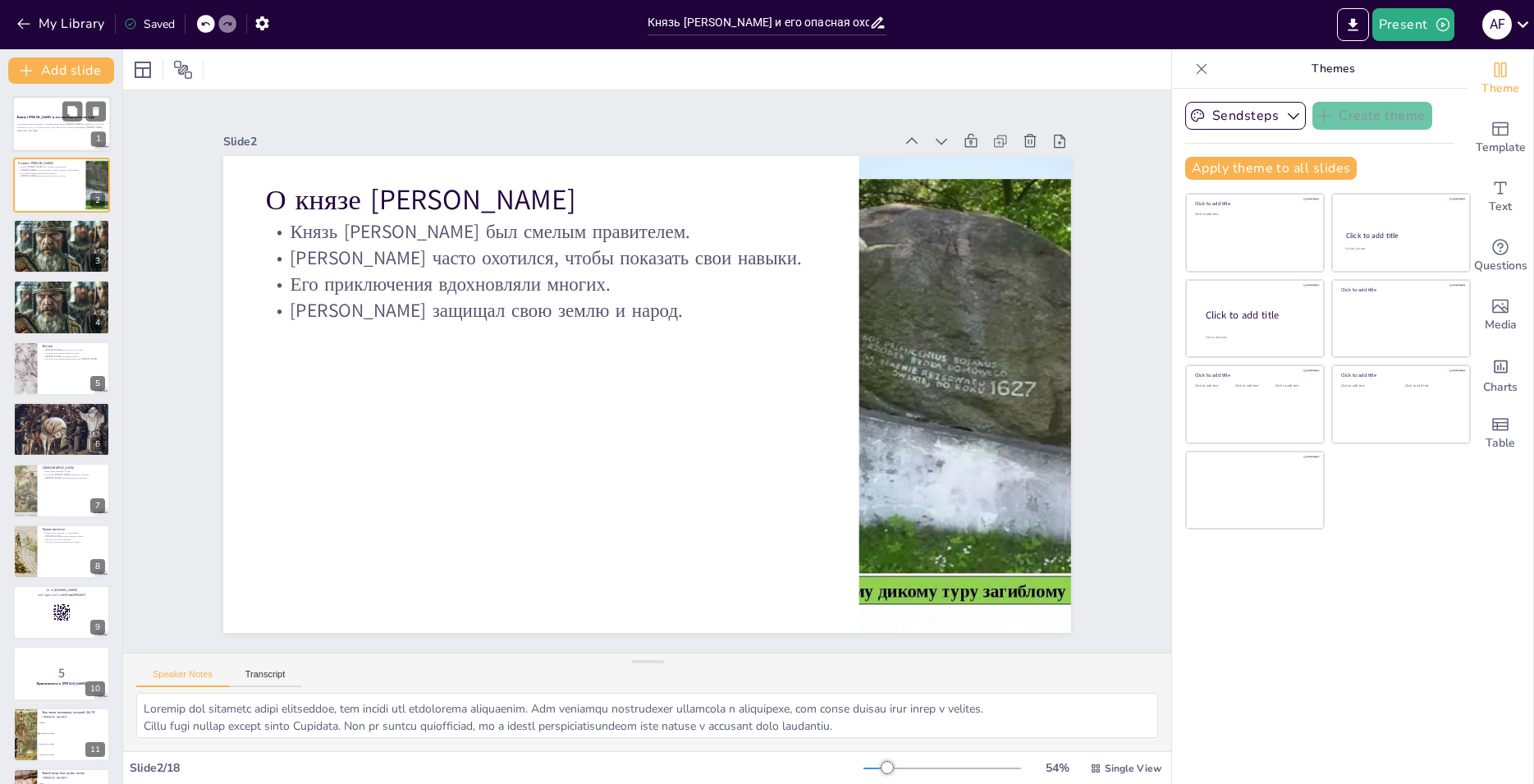
click at [55, 131] on p "Generated with [URL]" at bounding box center [61, 131] width 88 height 4
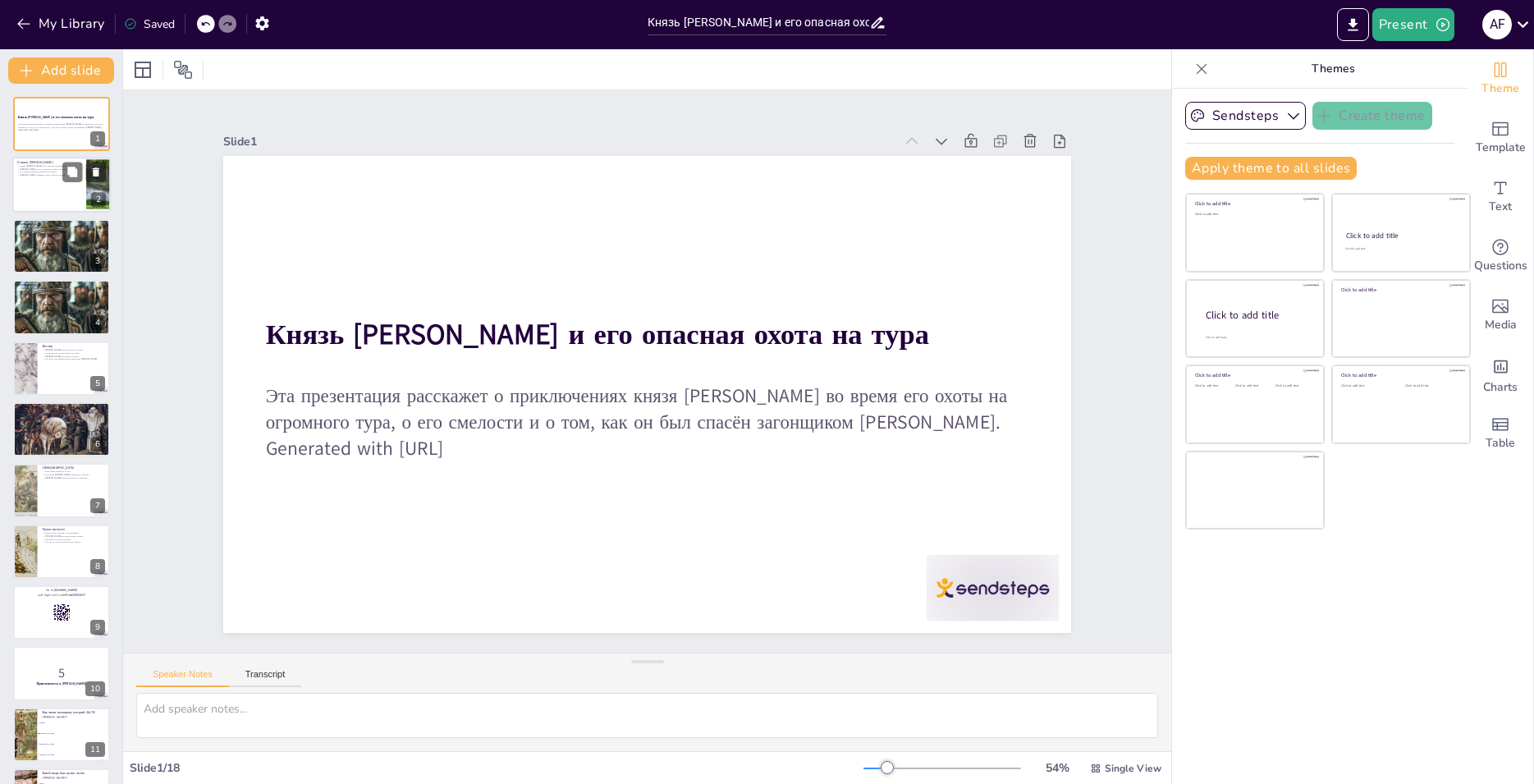
click at [40, 193] on div at bounding box center [61, 185] width 99 height 56
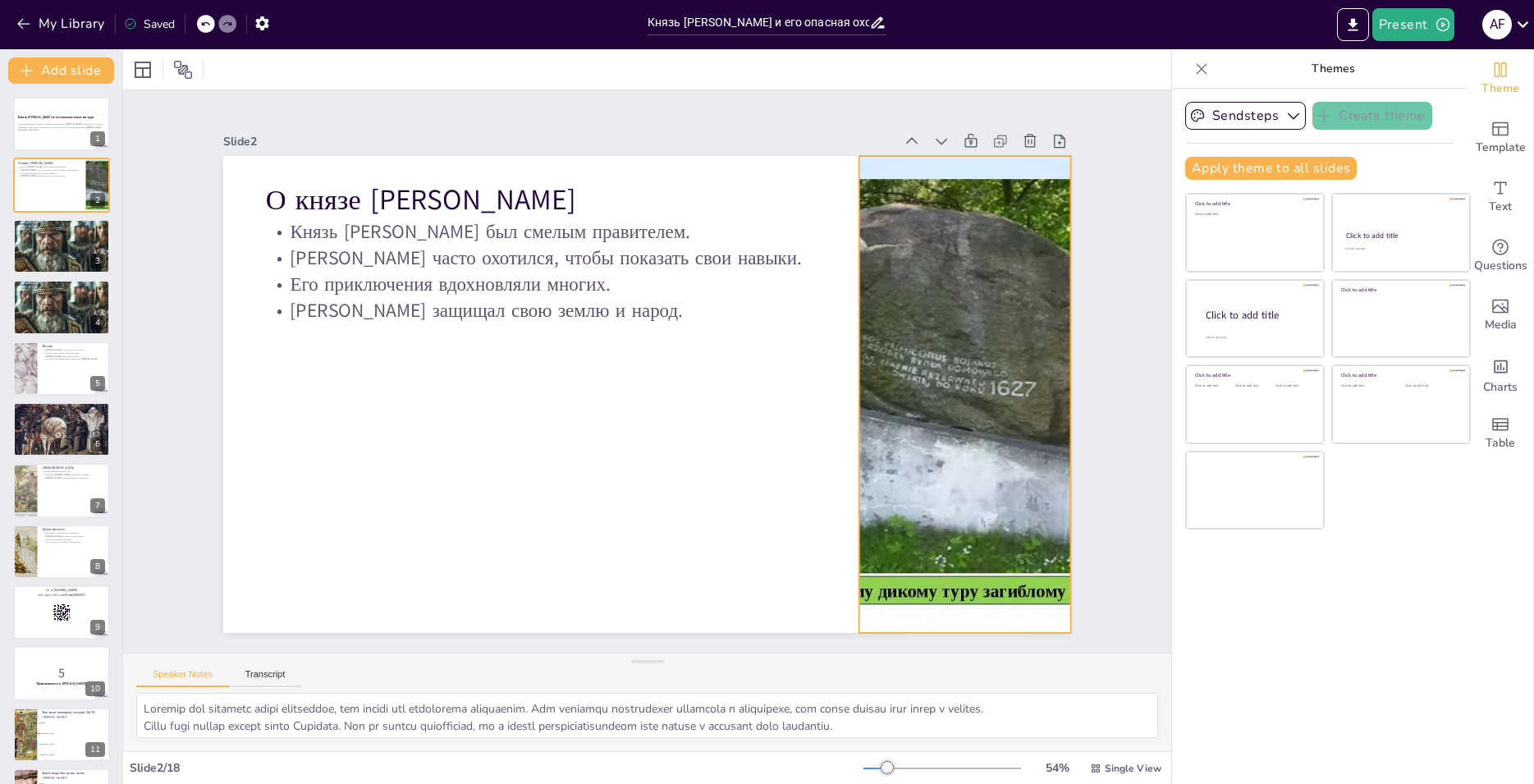
click at [924, 414] on div at bounding box center [953, 459] width 721 height 598
drag, startPoint x: 842, startPoint y: 388, endPoint x: 793, endPoint y: 388, distance: 49.0
click at [847, 388] on div at bounding box center [853, 394] width 13 height 477
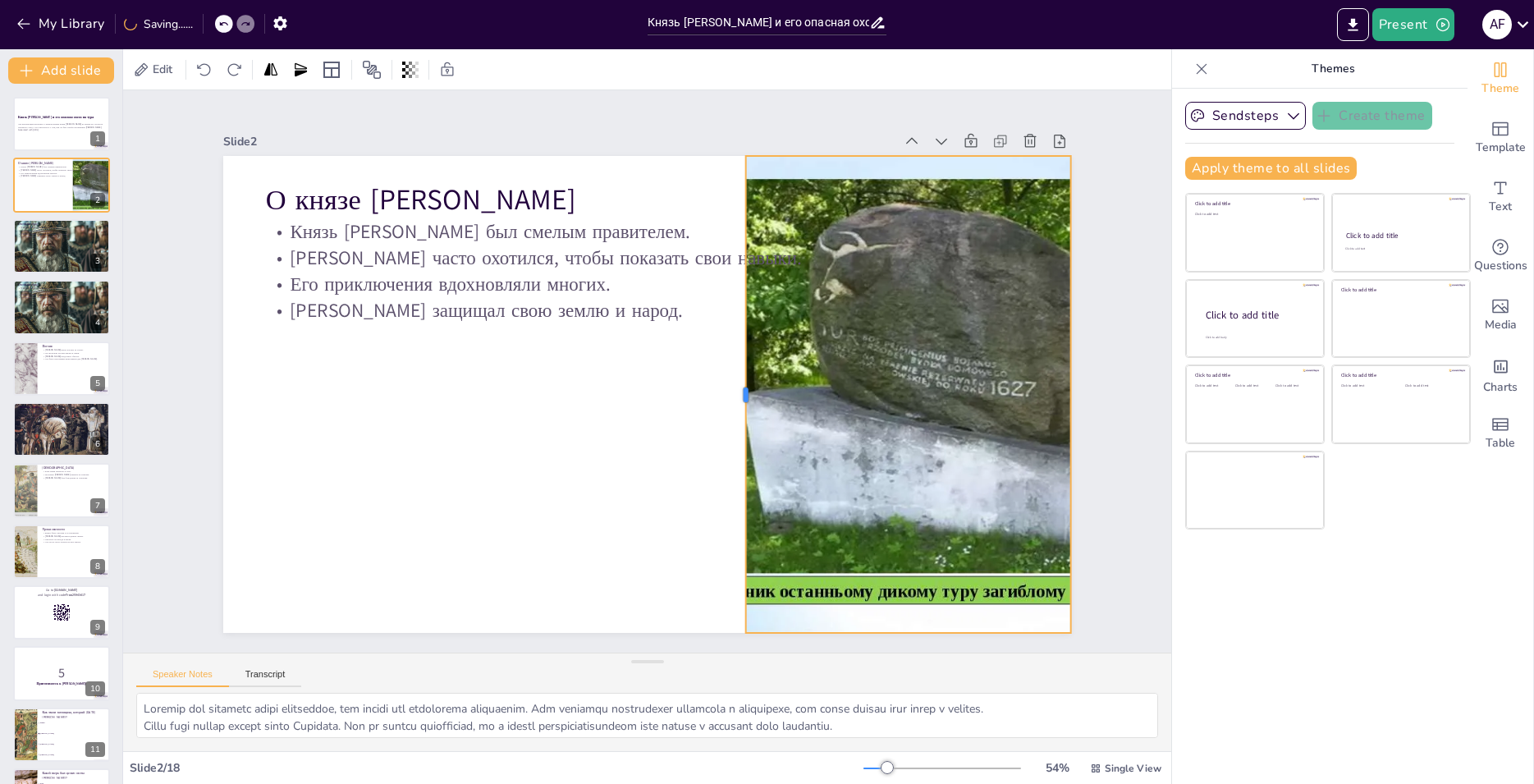
drag, startPoint x: 795, startPoint y: 387, endPoint x: 730, endPoint y: 391, distance: 65.1
click at [730, 391] on div at bounding box center [721, 430] width 206 height 441
click at [926, 195] on icon at bounding box center [934, 204] width 18 height 18
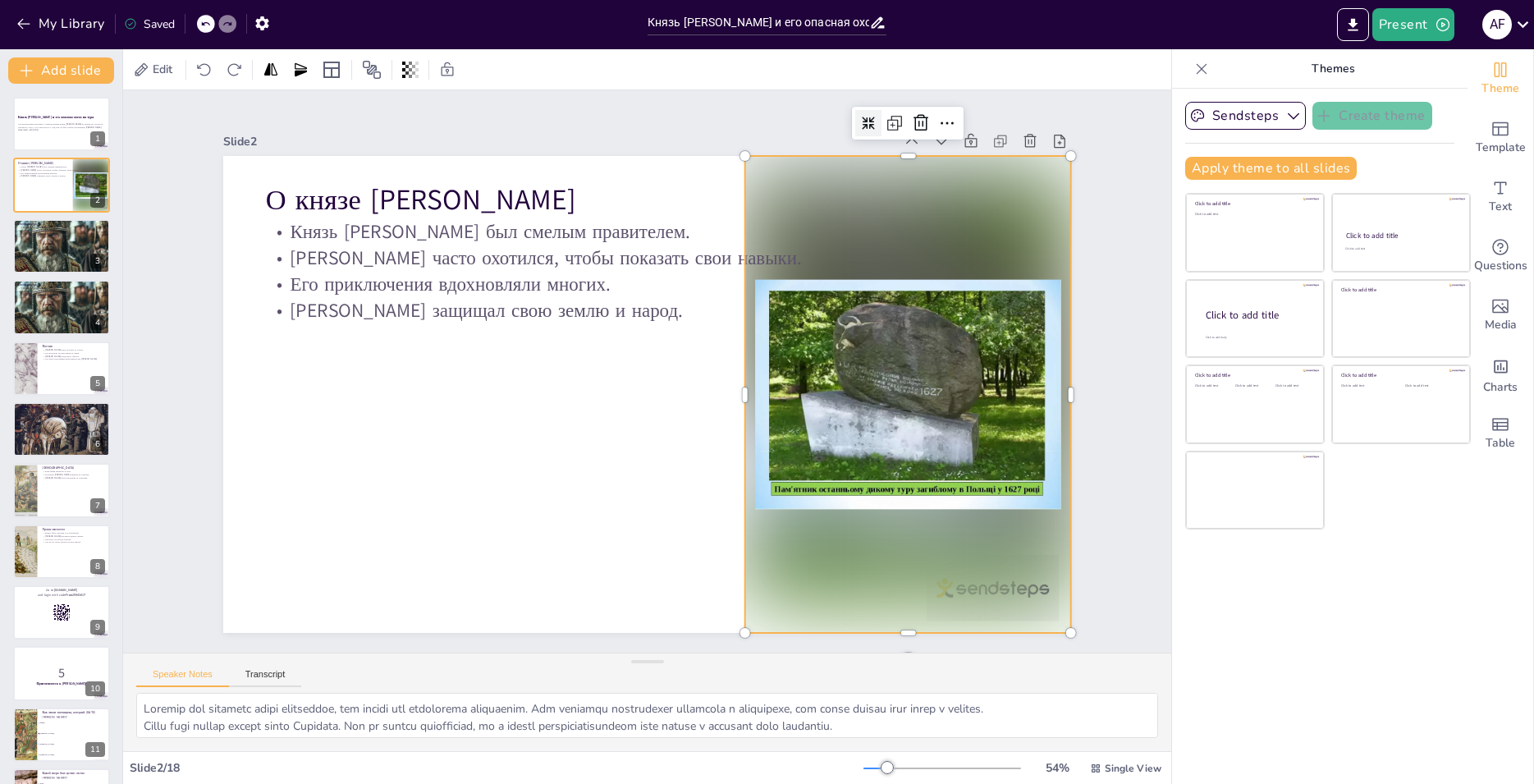
click at [573, 555] on div at bounding box center [386, 376] width 374 height 508
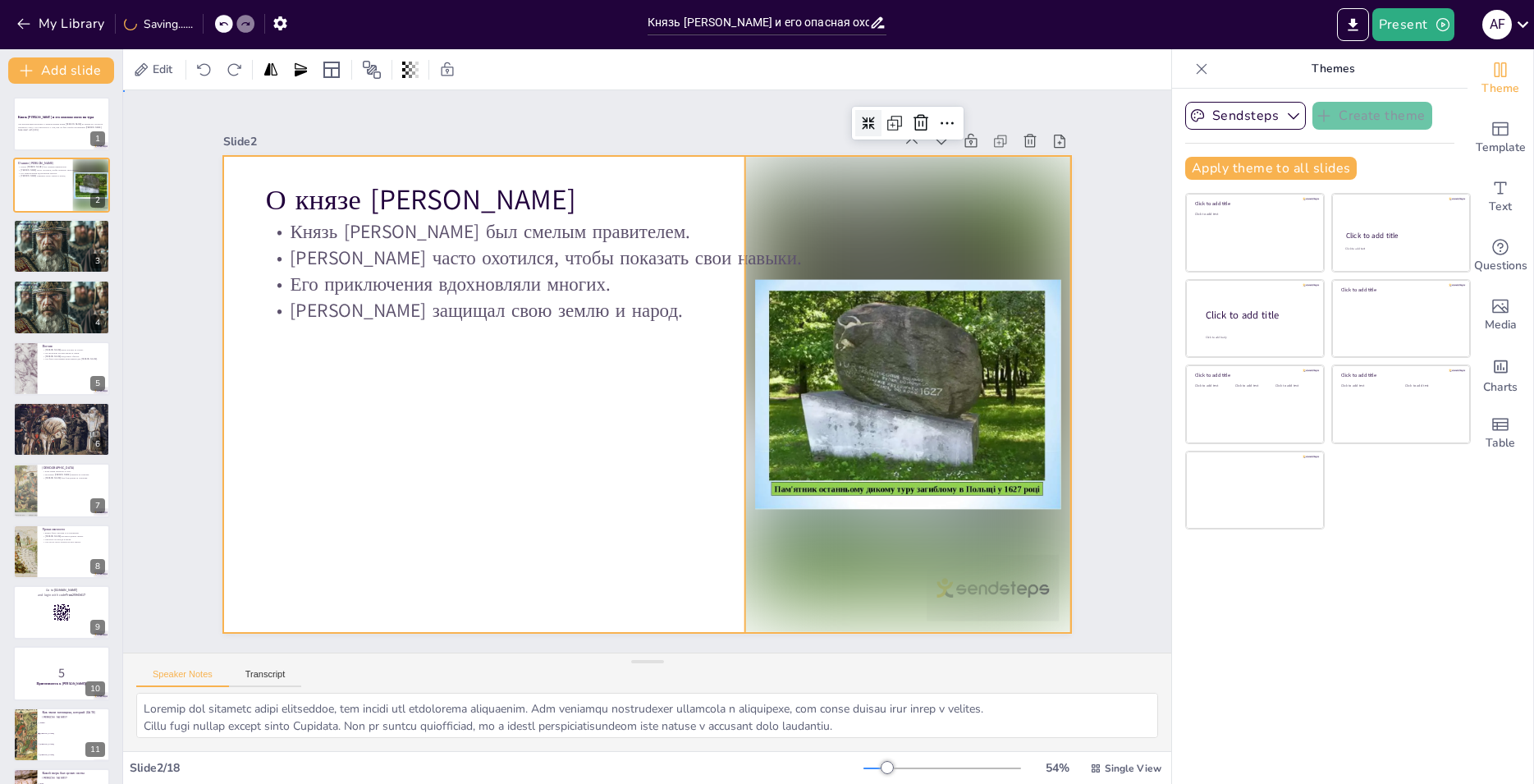
click at [506, 497] on div at bounding box center [640, 392] width 954 height 715
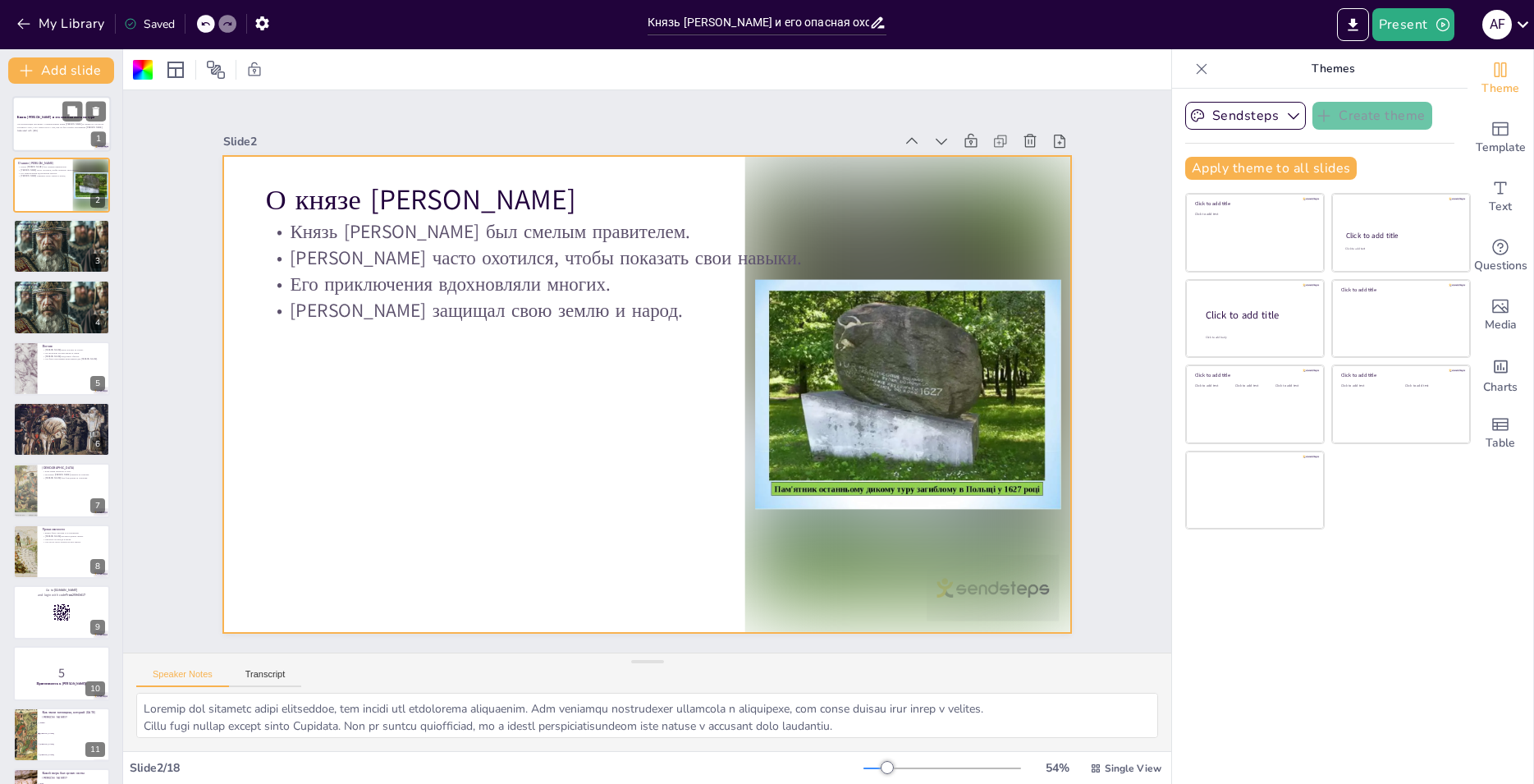
click at [67, 143] on div at bounding box center [61, 124] width 99 height 56
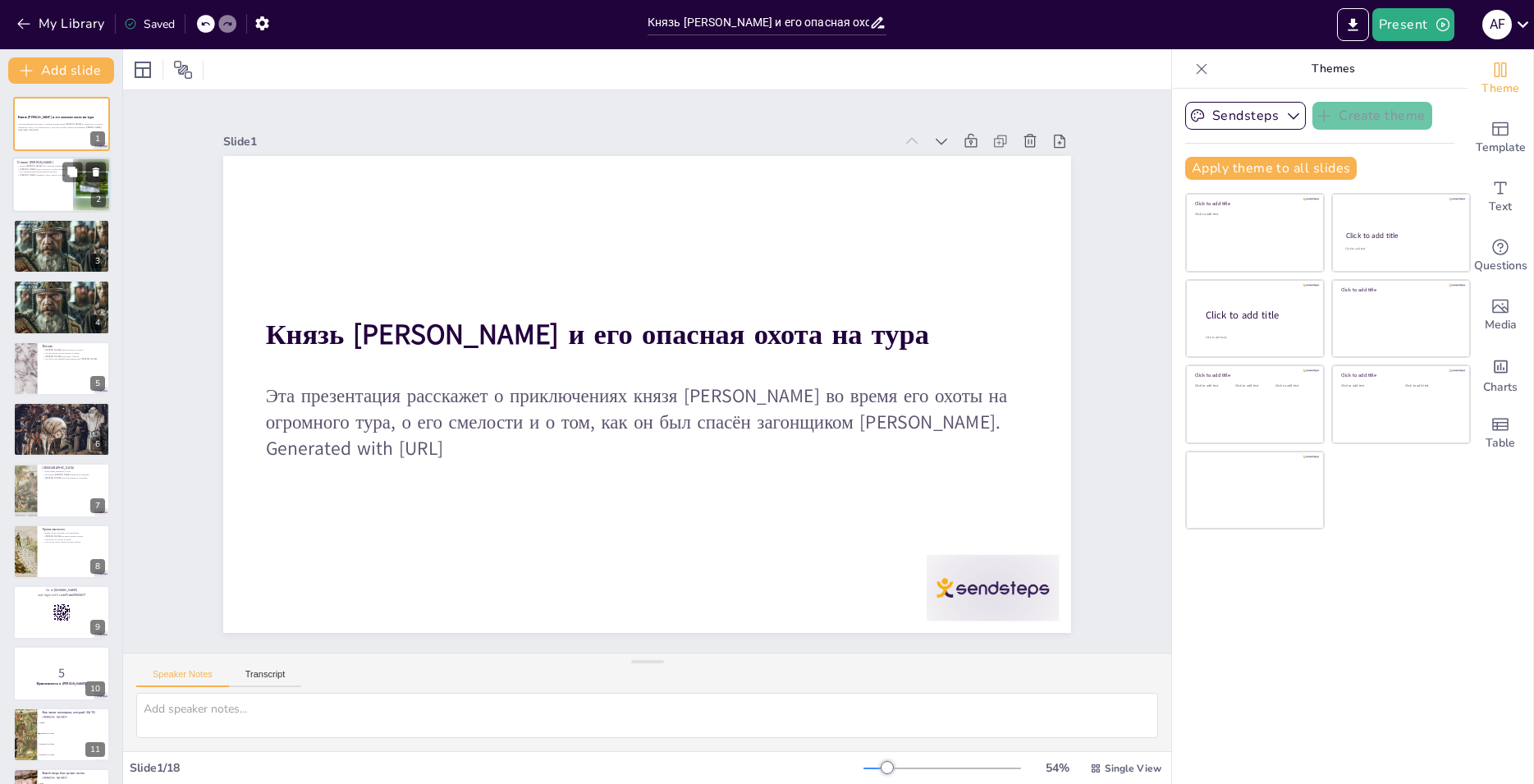
click at [32, 187] on div at bounding box center [61, 185] width 99 height 56
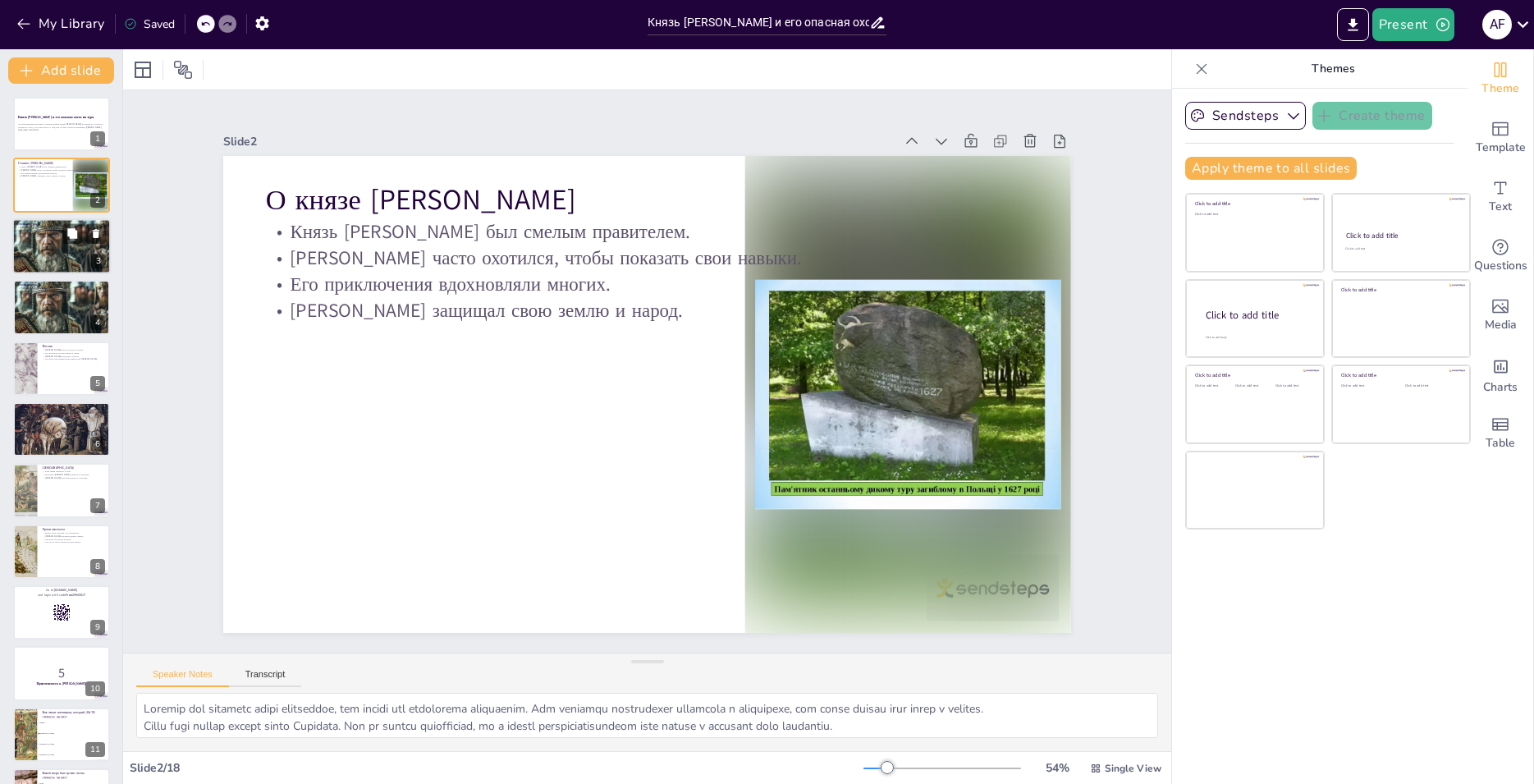
click at [33, 245] on div at bounding box center [61, 246] width 99 height 61
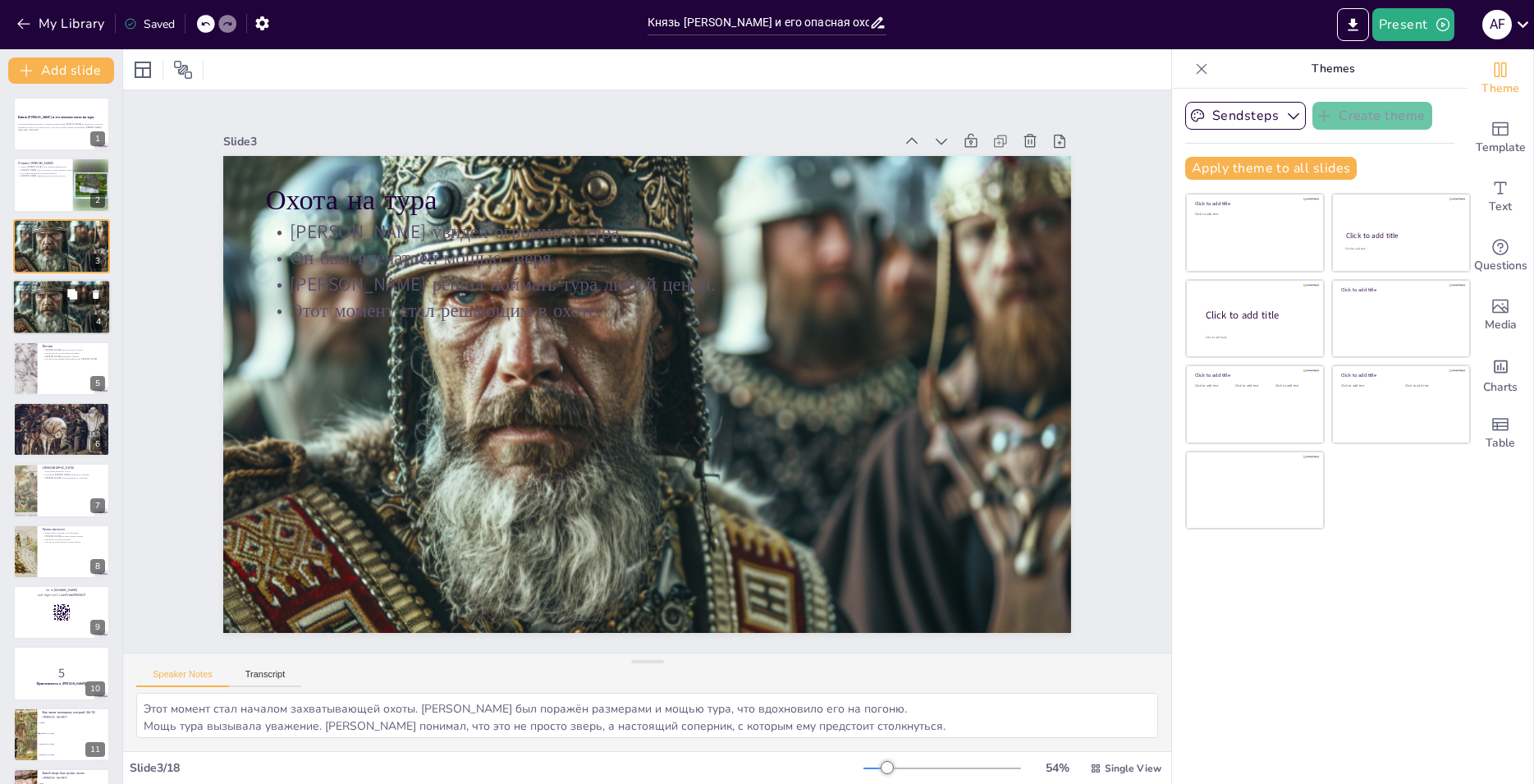
click at [47, 305] on div at bounding box center [61, 307] width 99 height 61
click at [57, 357] on p "[PERSON_NAME] продолжал убегать." at bounding box center [73, 355] width 64 height 4
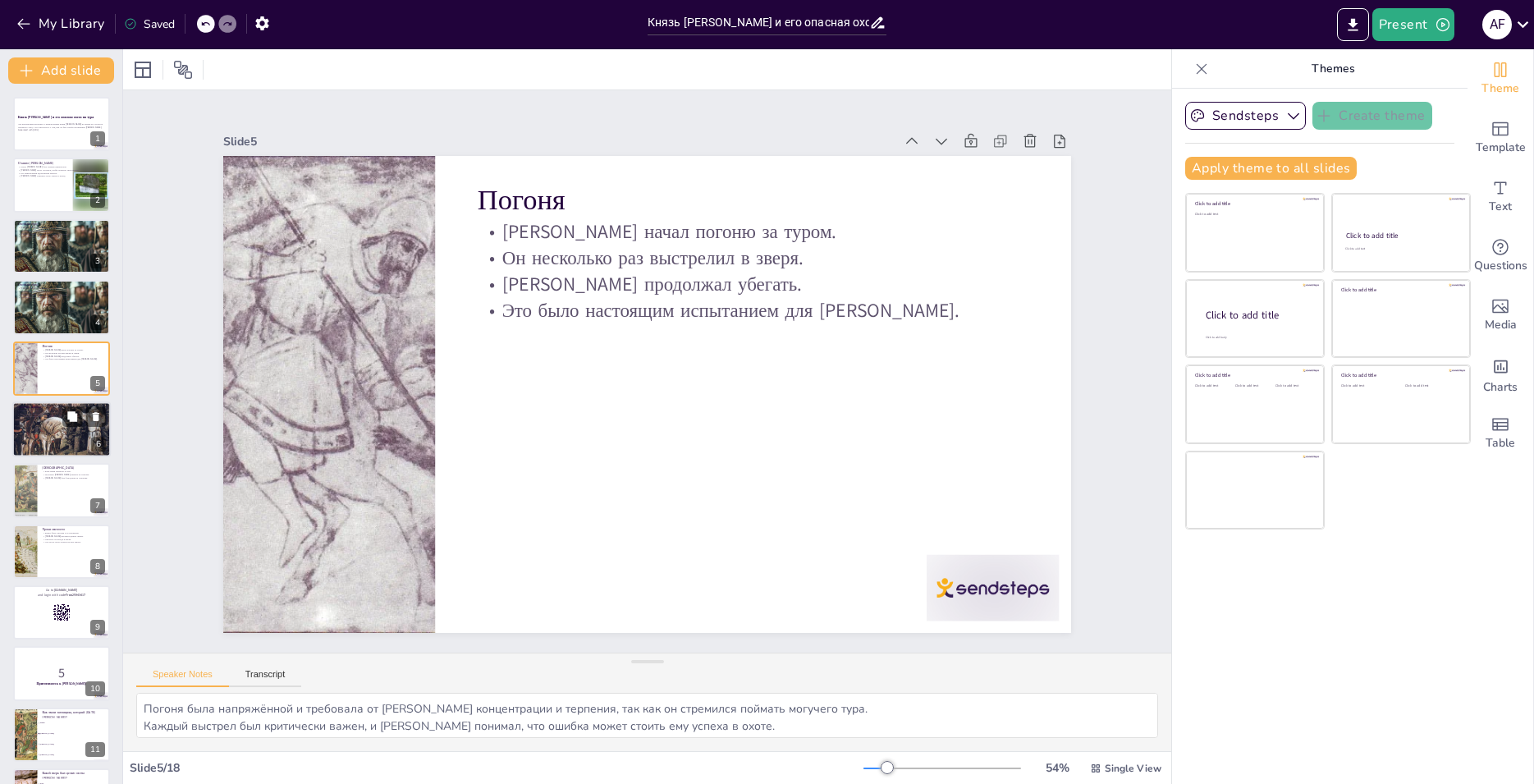
click at [59, 438] on div at bounding box center [61, 429] width 99 height 62
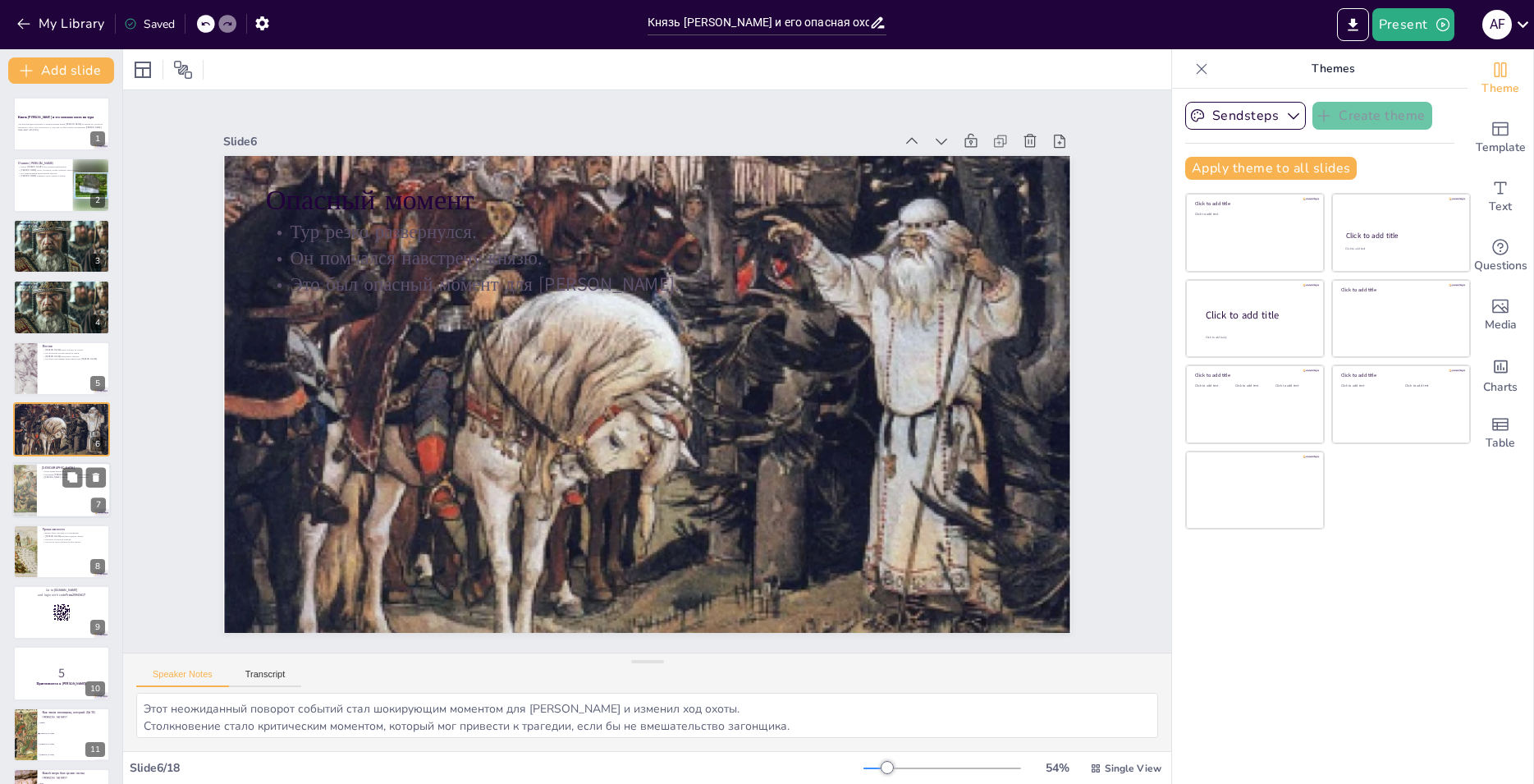
click at [65, 496] on div at bounding box center [61, 491] width 99 height 56
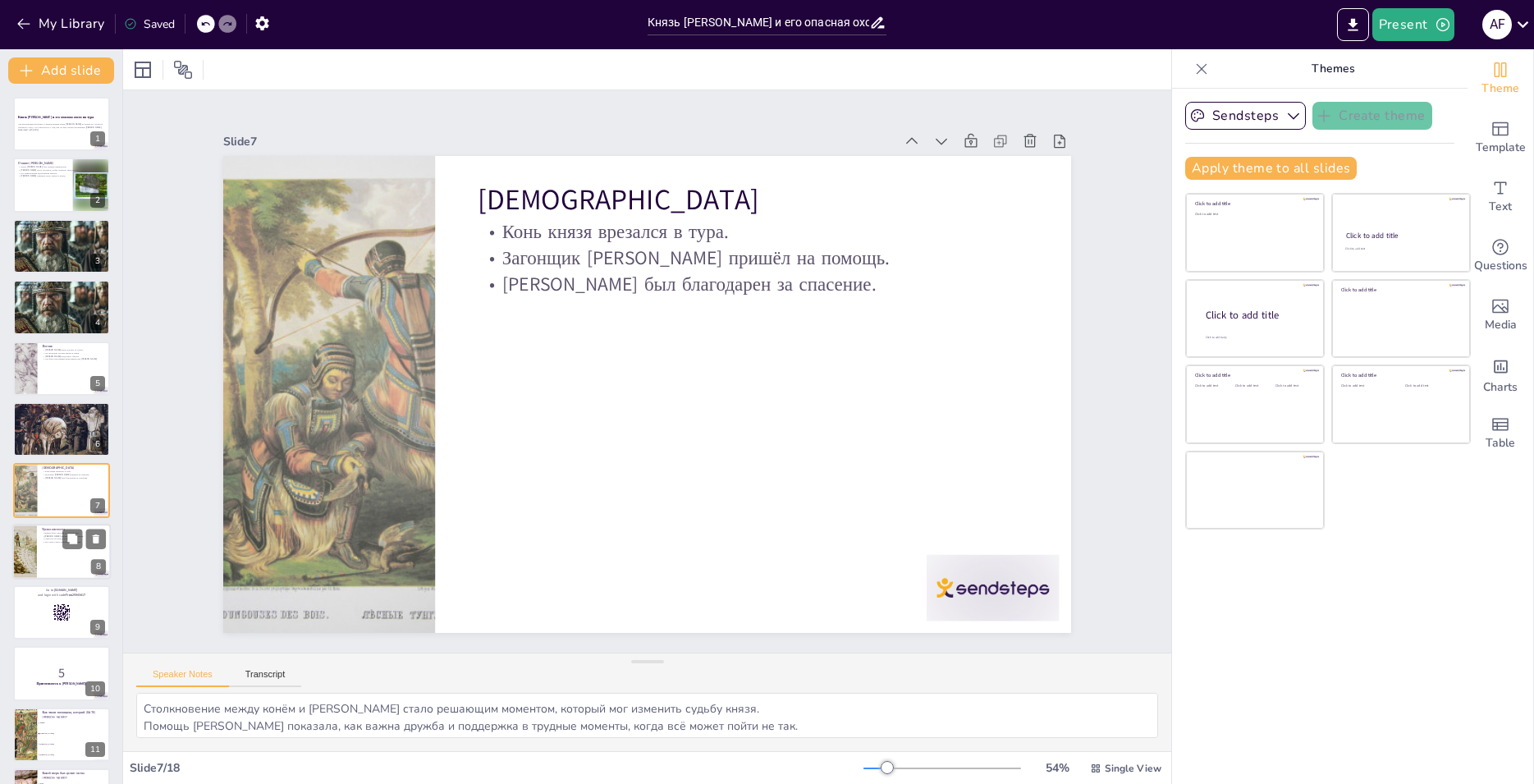
scroll to position [57, 0]
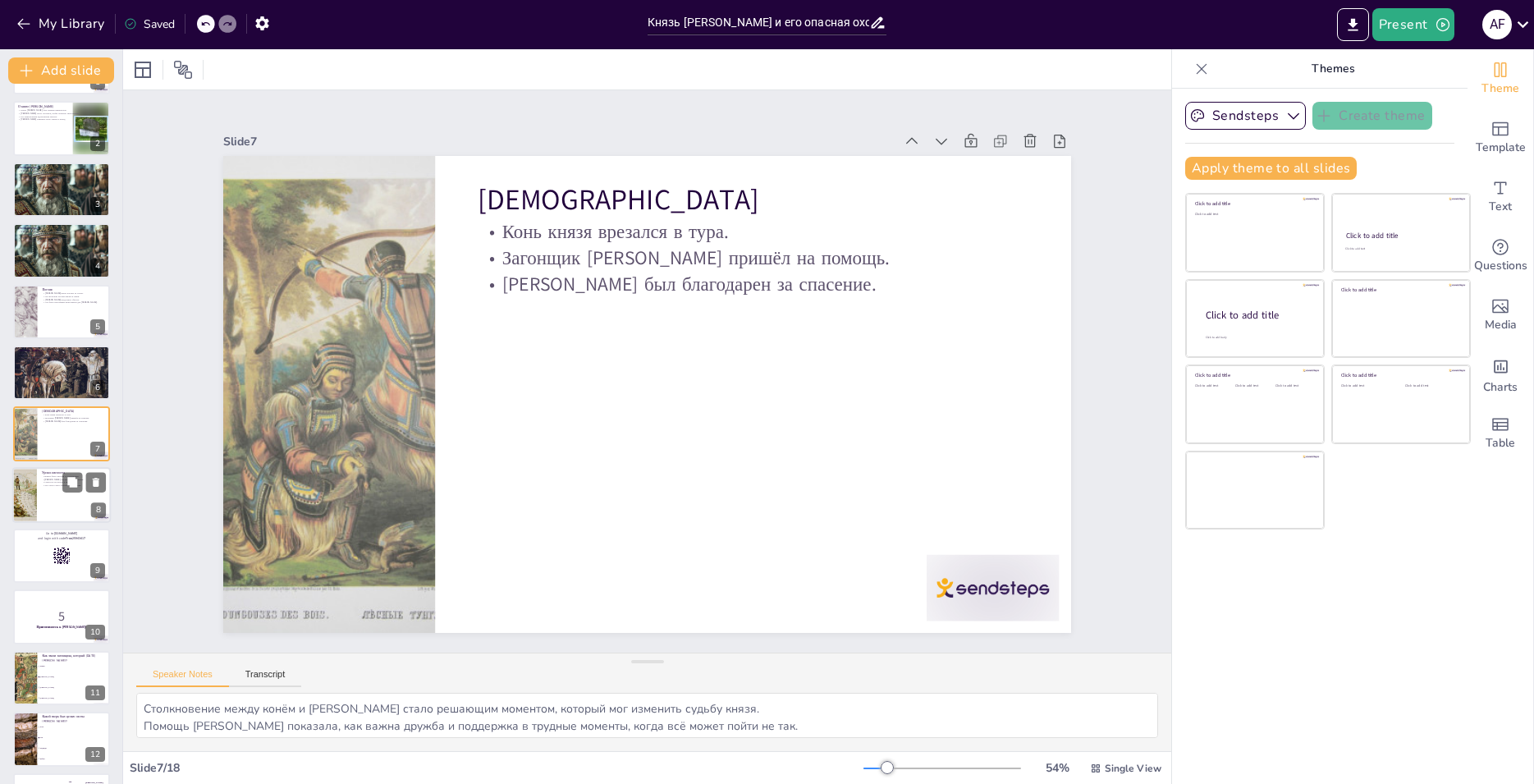
click at [48, 504] on div at bounding box center [61, 495] width 99 height 56
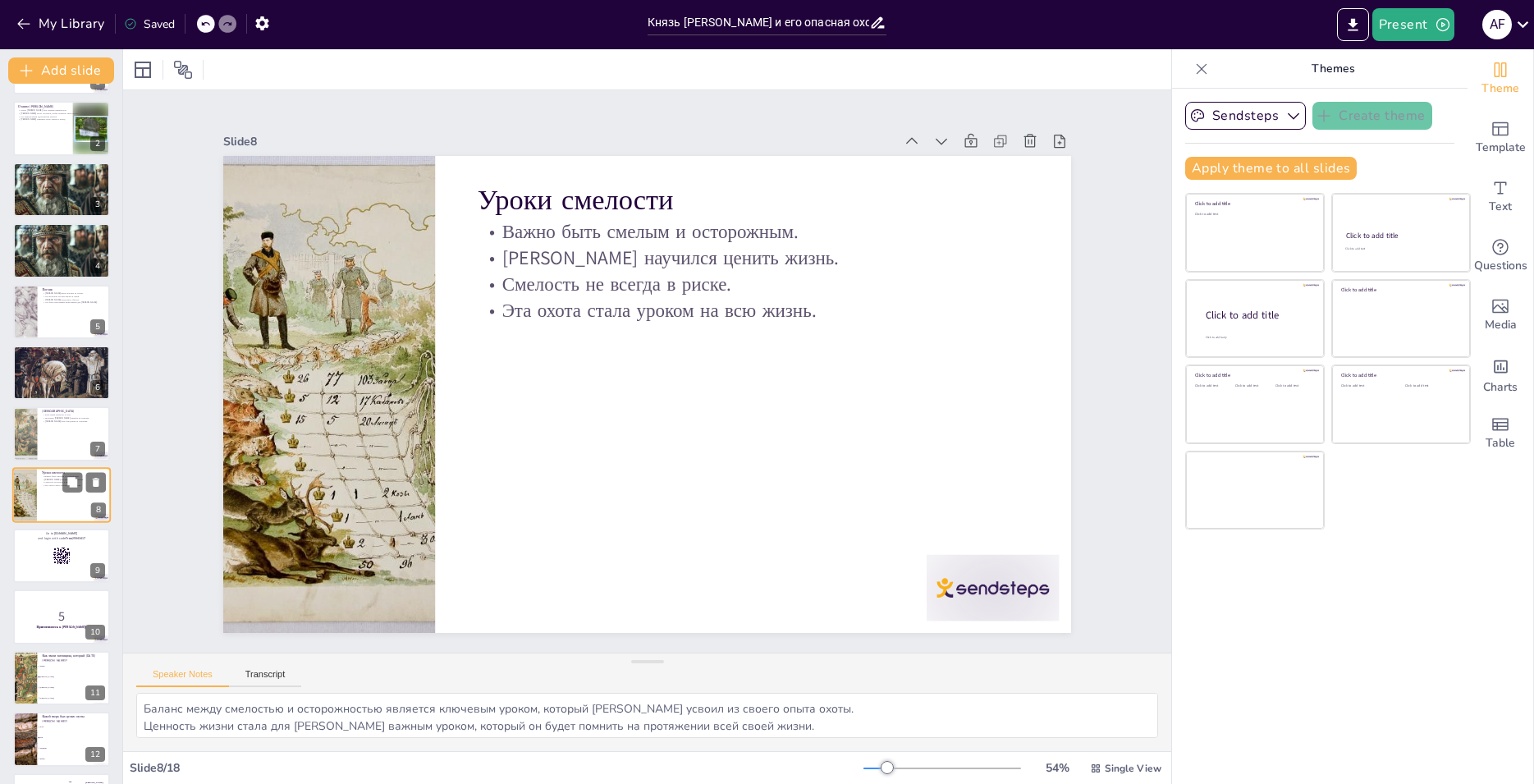
scroll to position [117, 0]
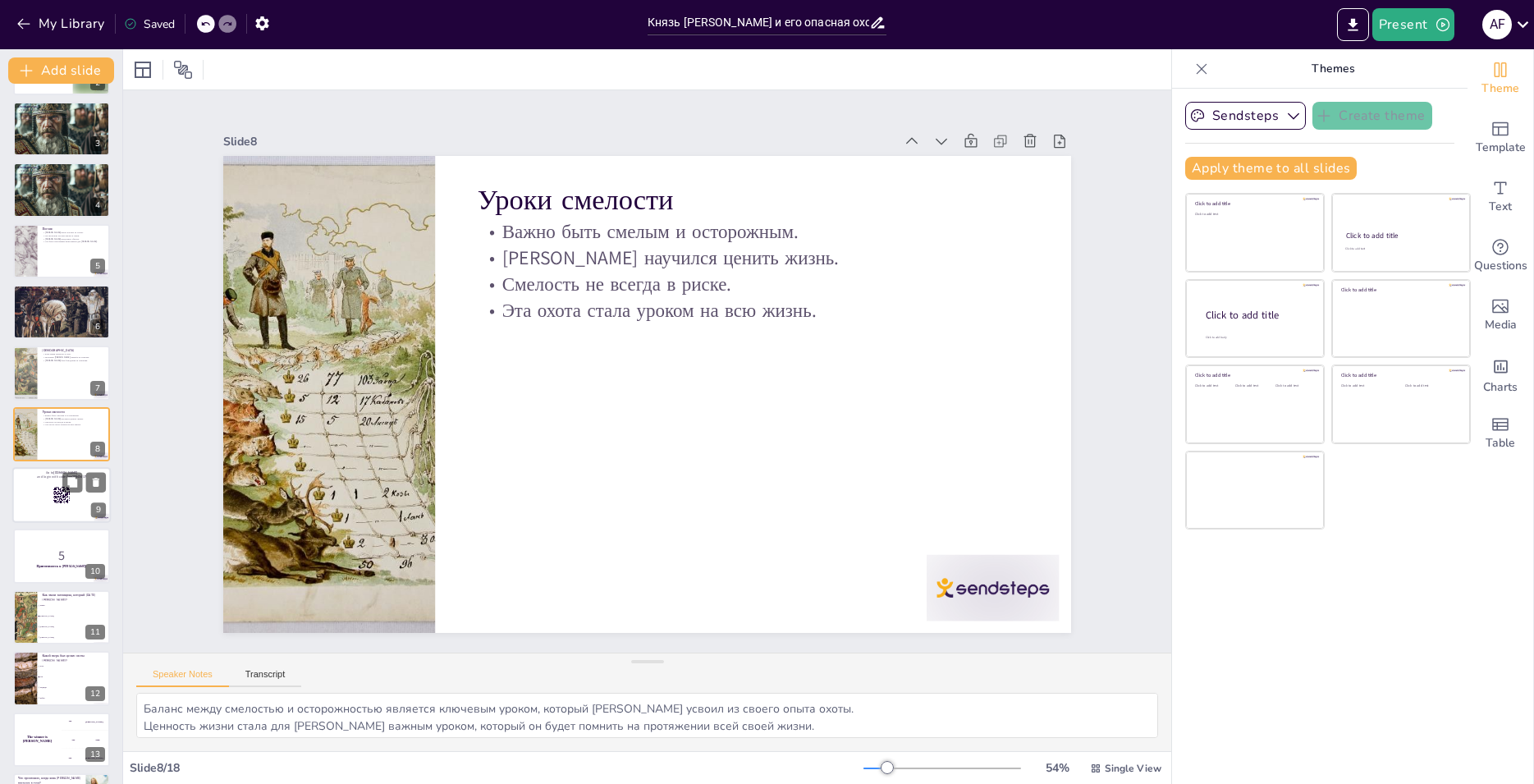
click at [37, 499] on div at bounding box center [61, 495] width 99 height 56
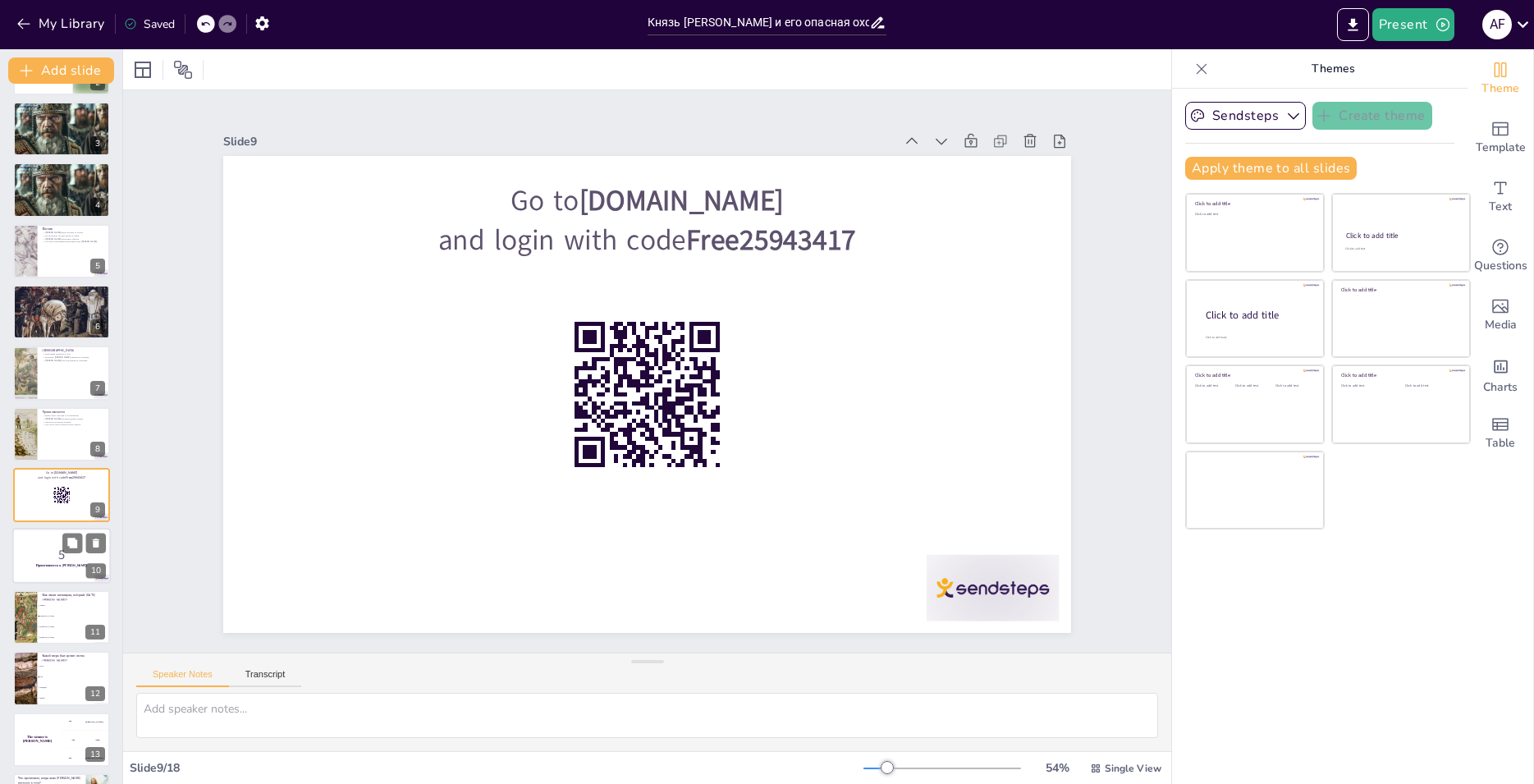
scroll to position [179, 0]
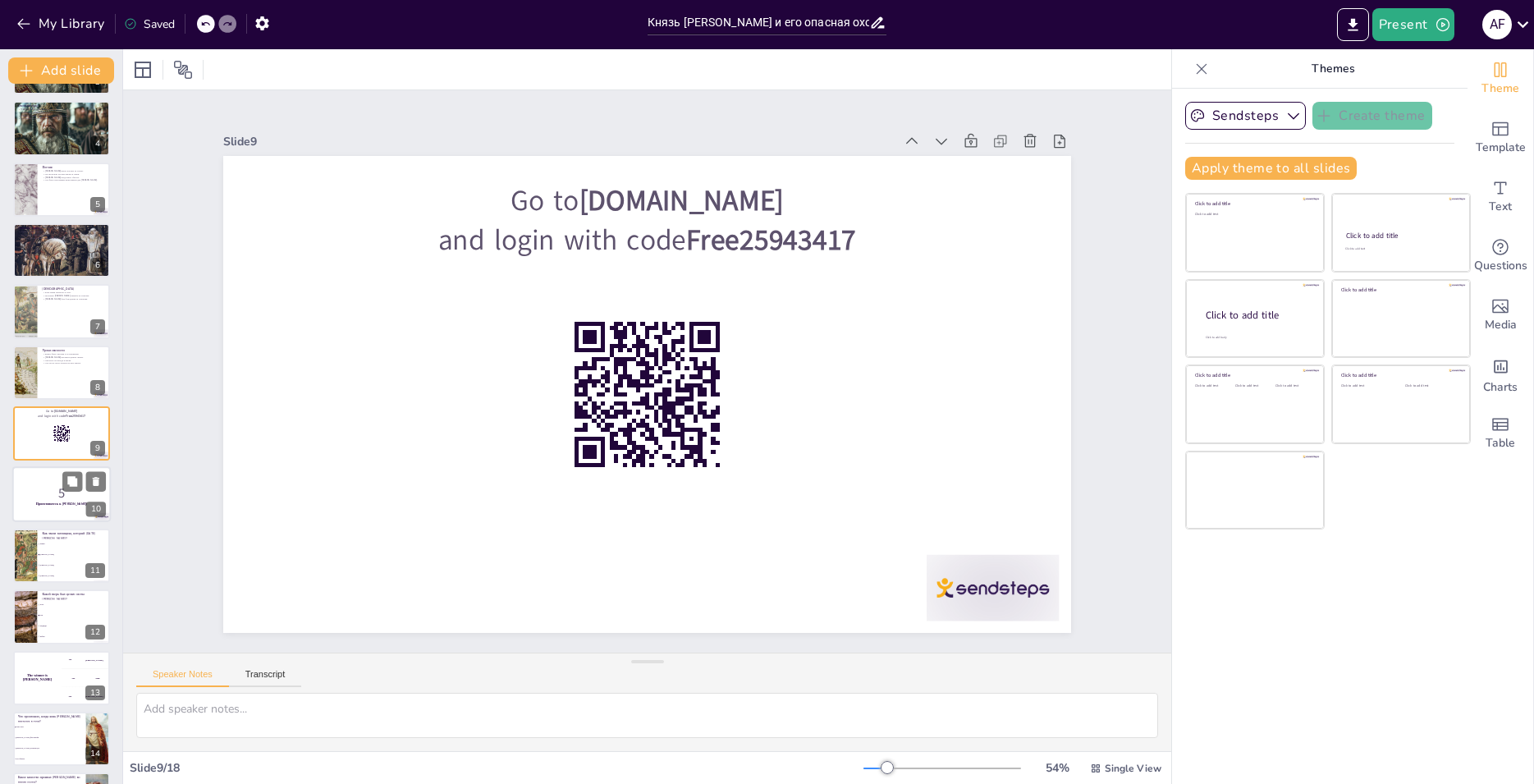
click at [40, 497] on p "5" at bounding box center [61, 493] width 88 height 18
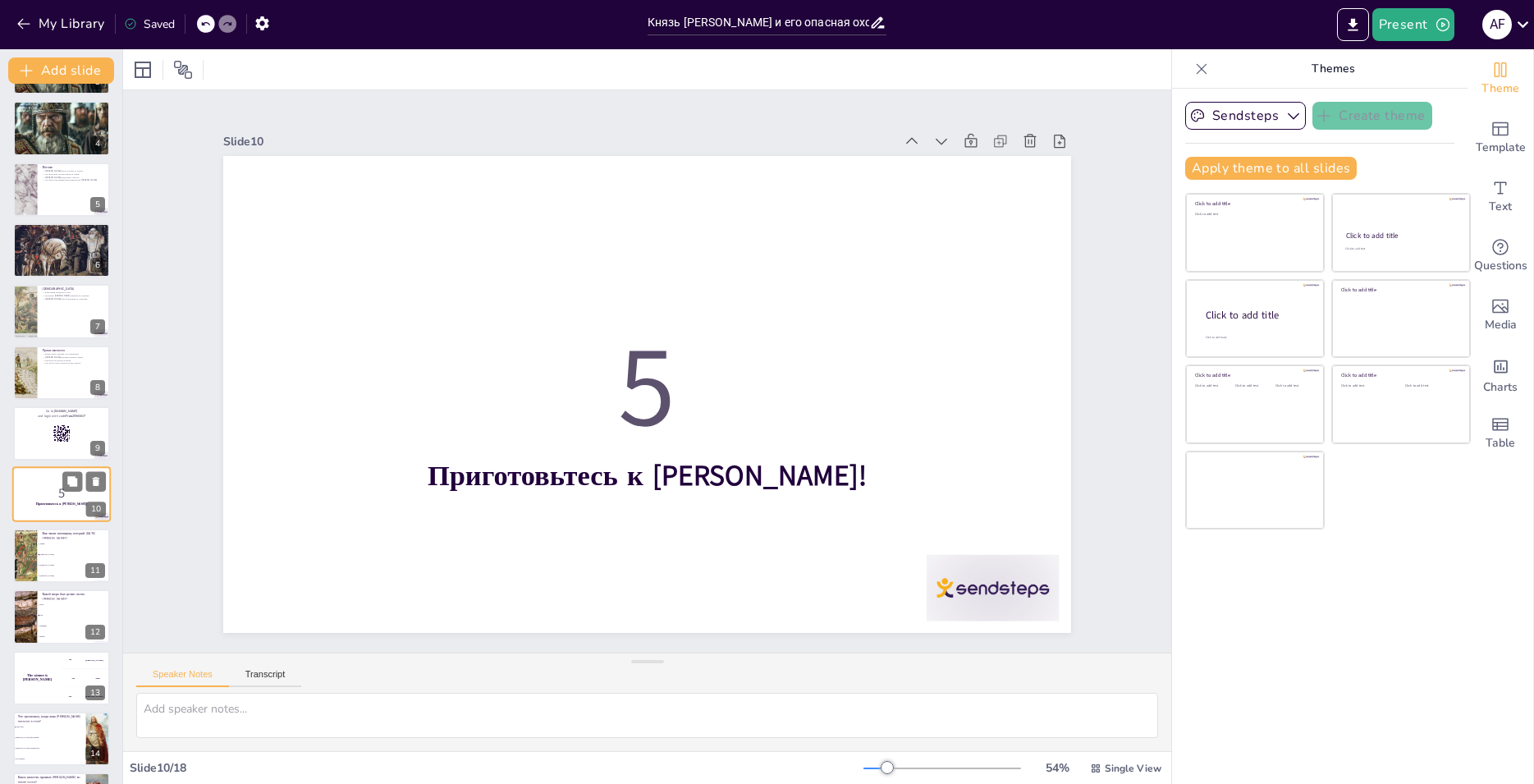
scroll to position [240, 0]
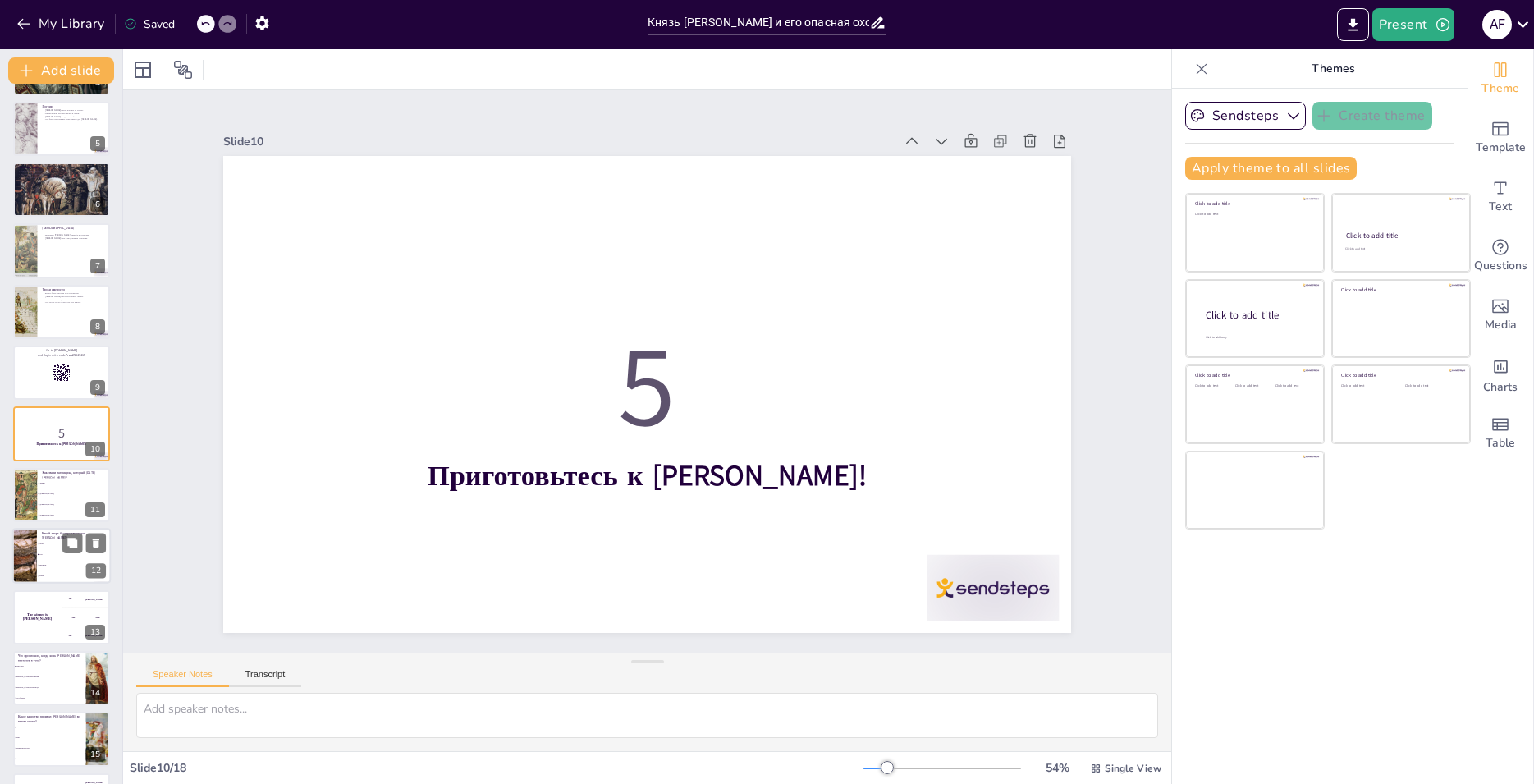
click at [57, 548] on li "Лось" at bounding box center [73, 543] width 73 height 10
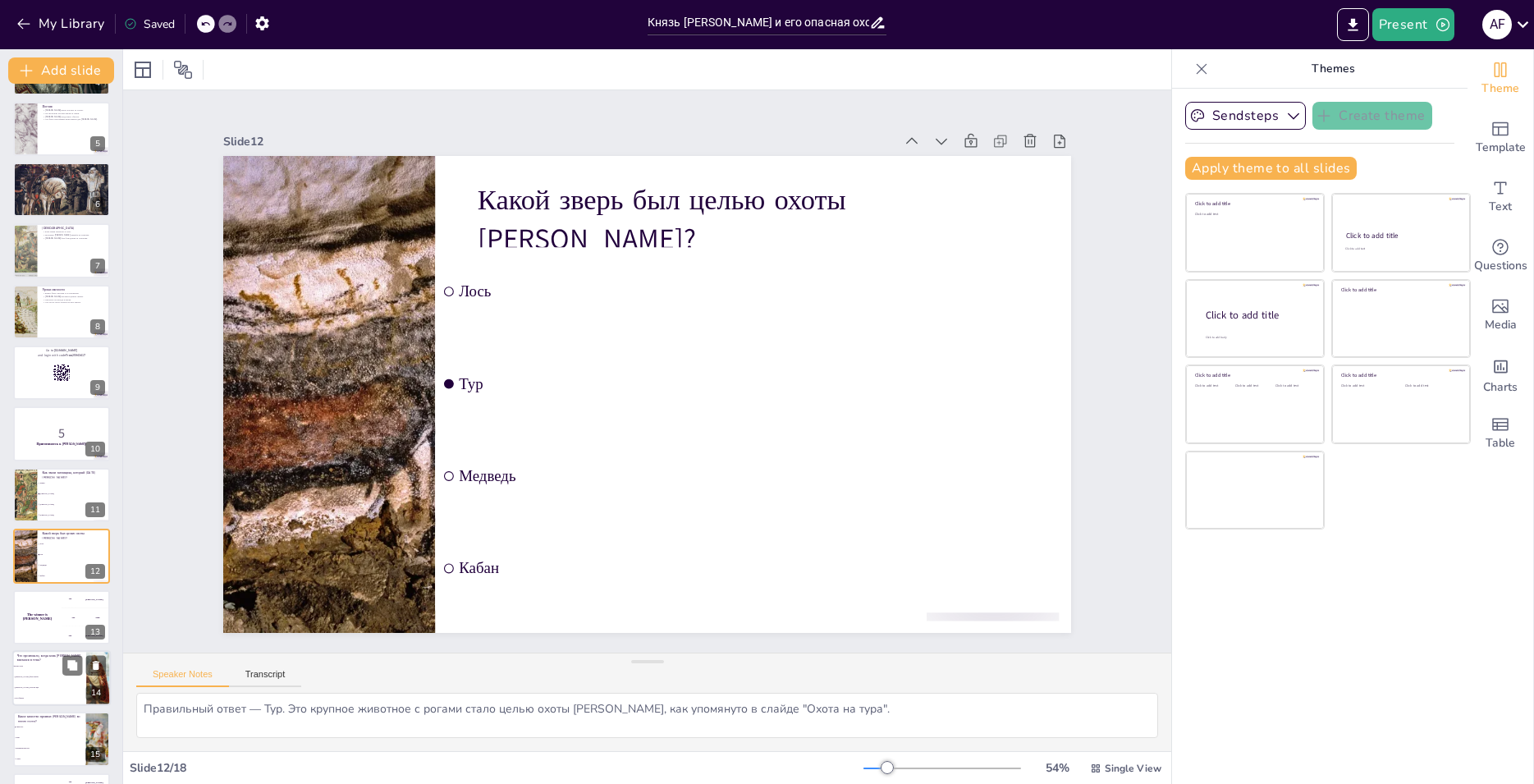
scroll to position [362, 0]
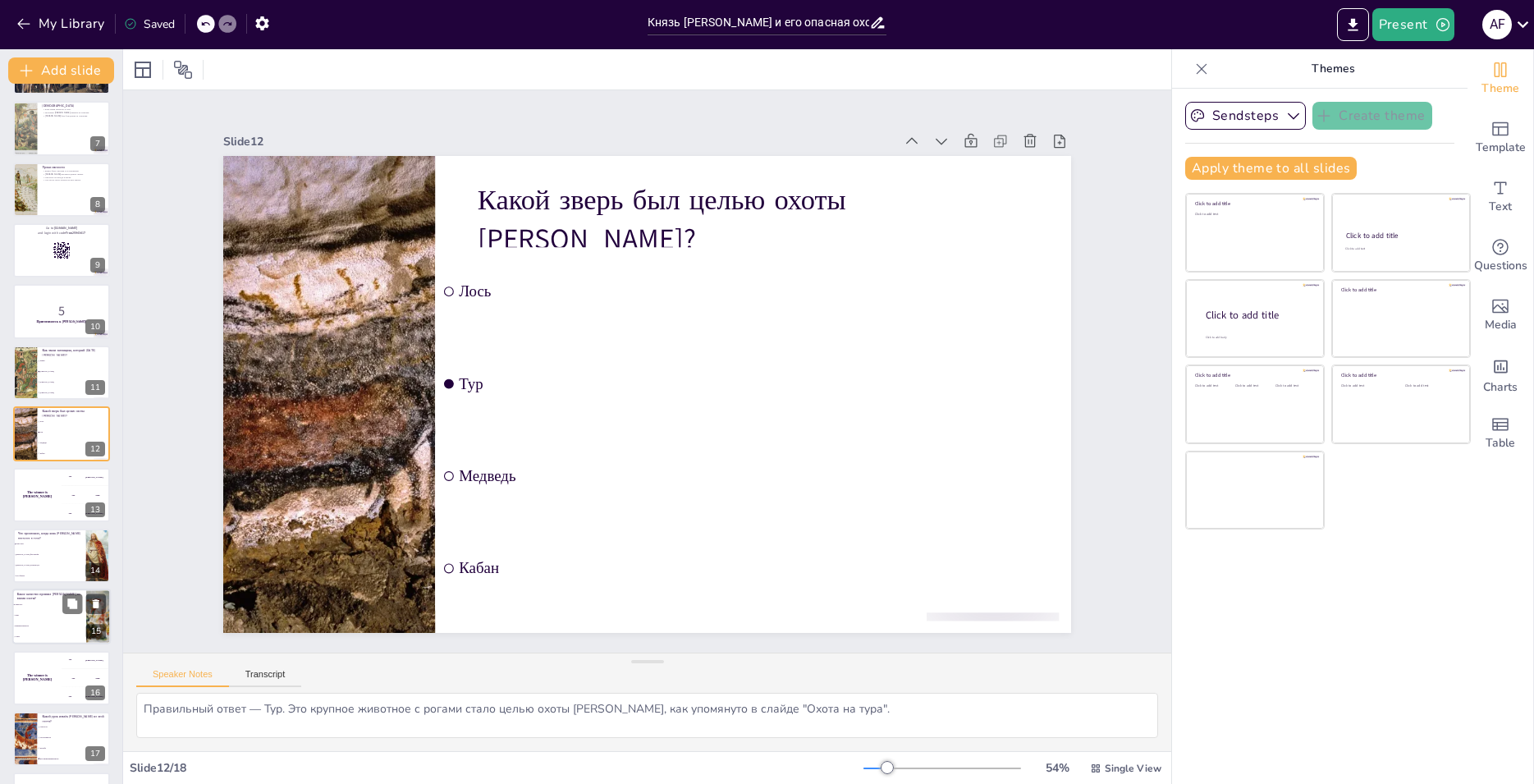
click at [44, 611] on li "Лень" at bounding box center [48, 616] width 73 height 10
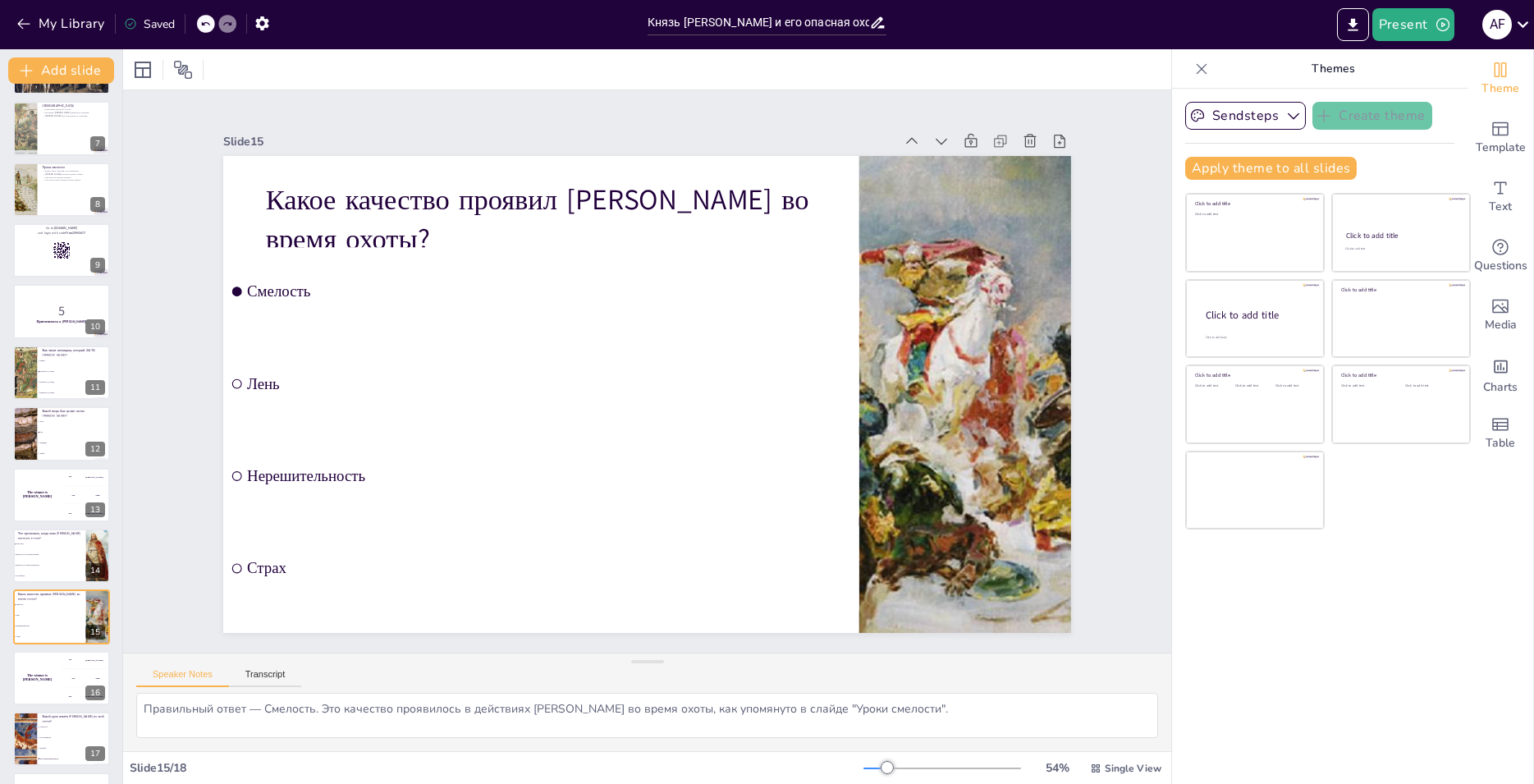
scroll to position [419, 0]
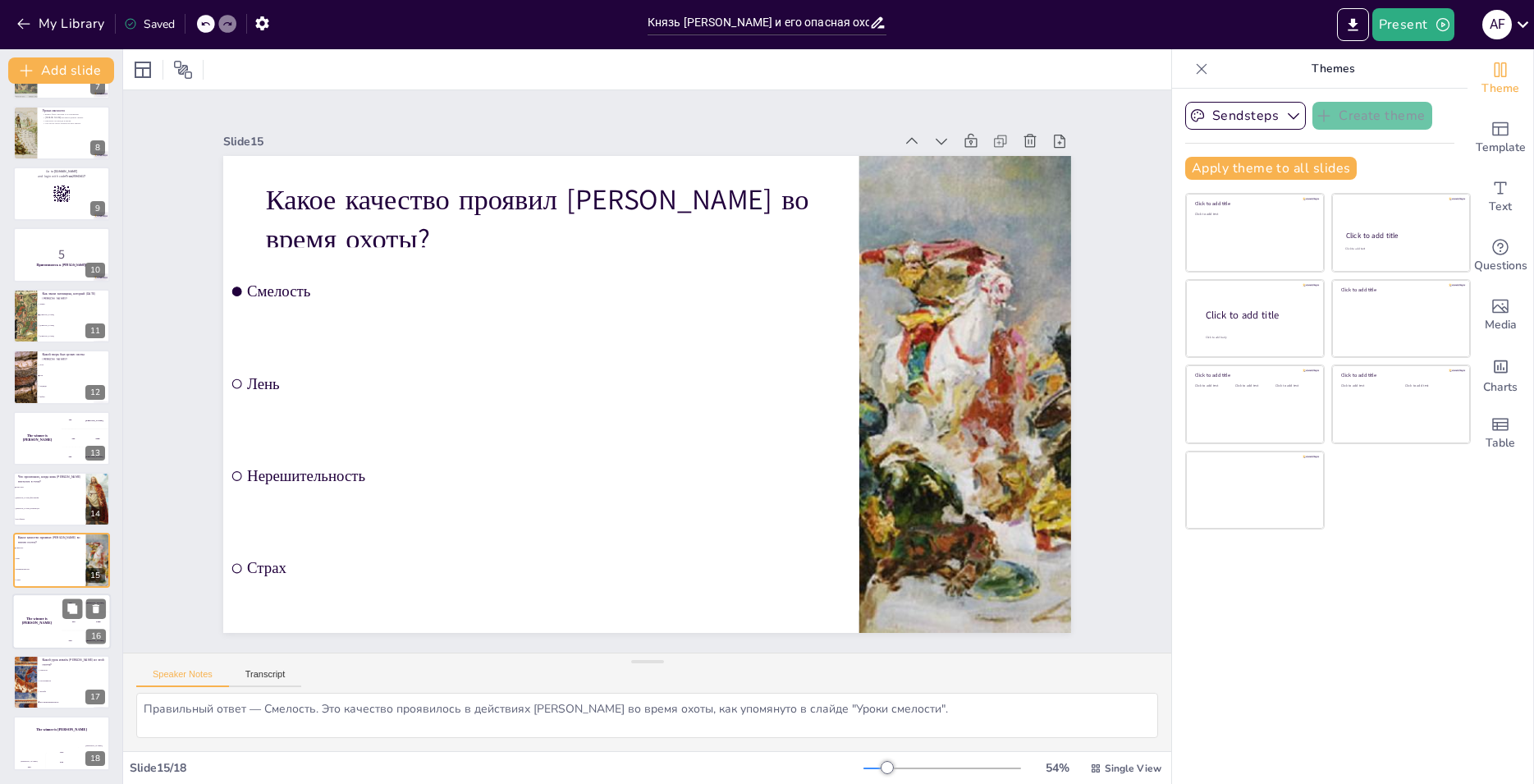
click at [52, 611] on div "The winner is [PERSON_NAME]" at bounding box center [36, 621] width 49 height 56
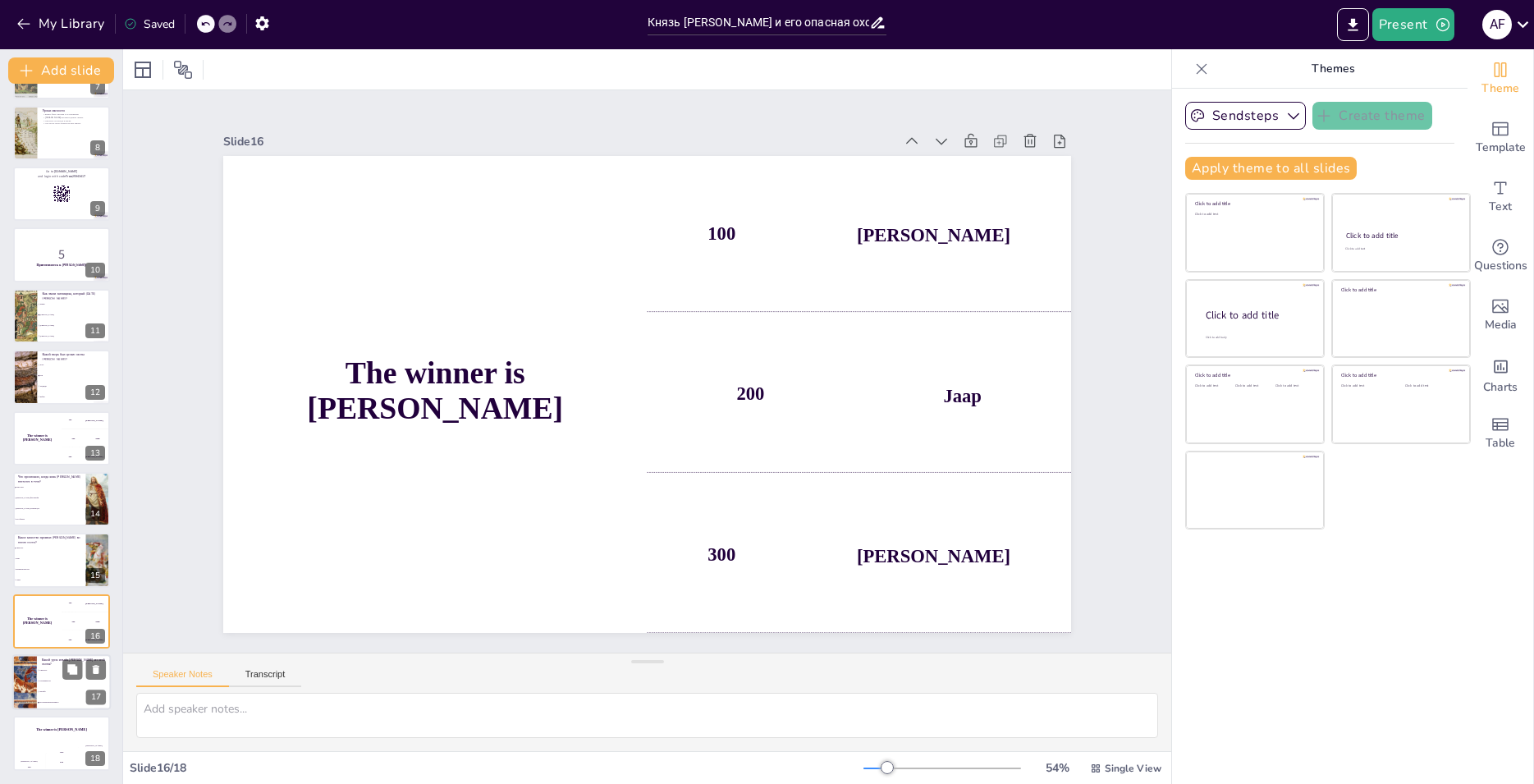
click at [39, 674] on li "Смелость" at bounding box center [73, 670] width 73 height 10
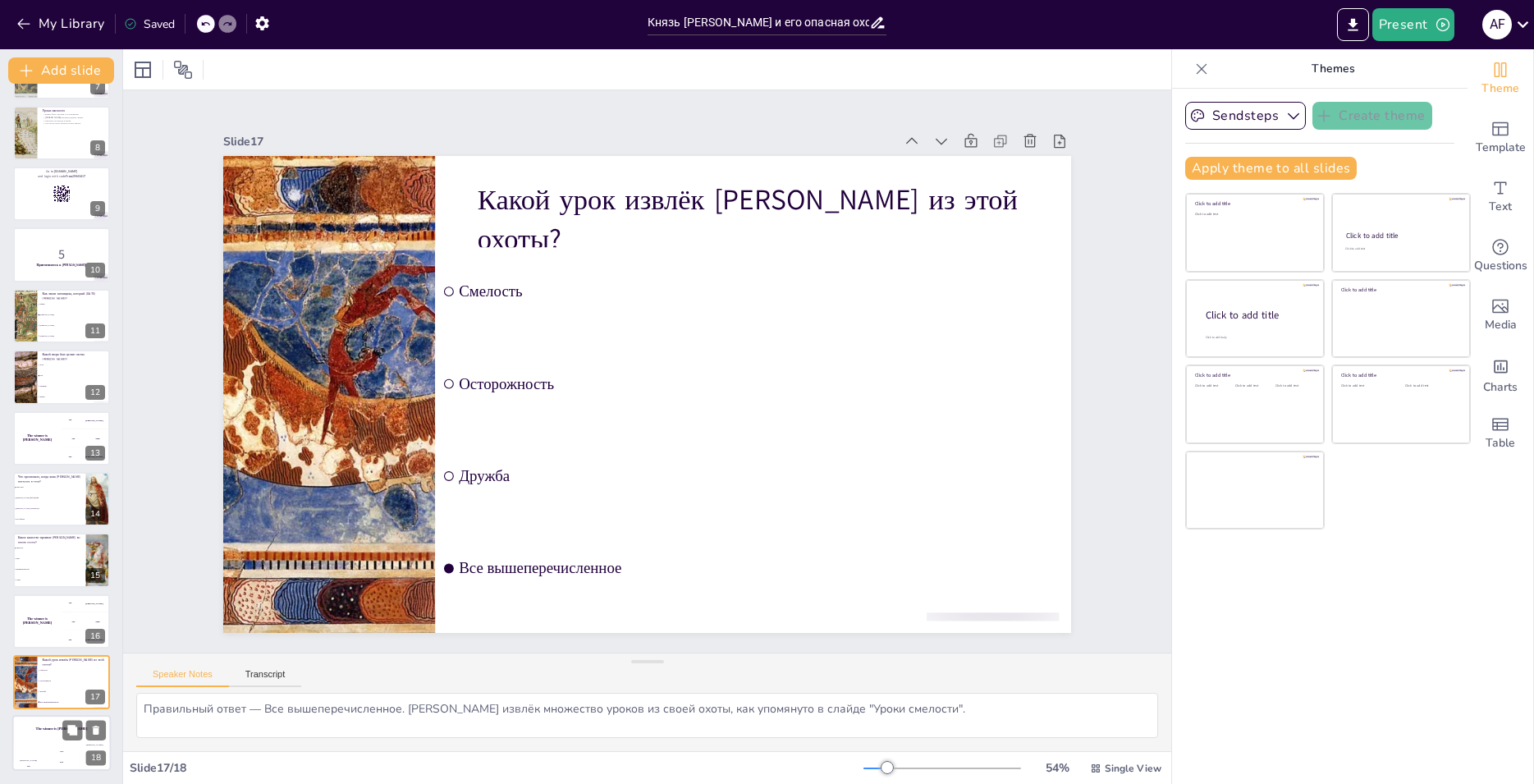
click at [60, 741] on div "The winner is [PERSON_NAME]" at bounding box center [61, 729] width 99 height 28
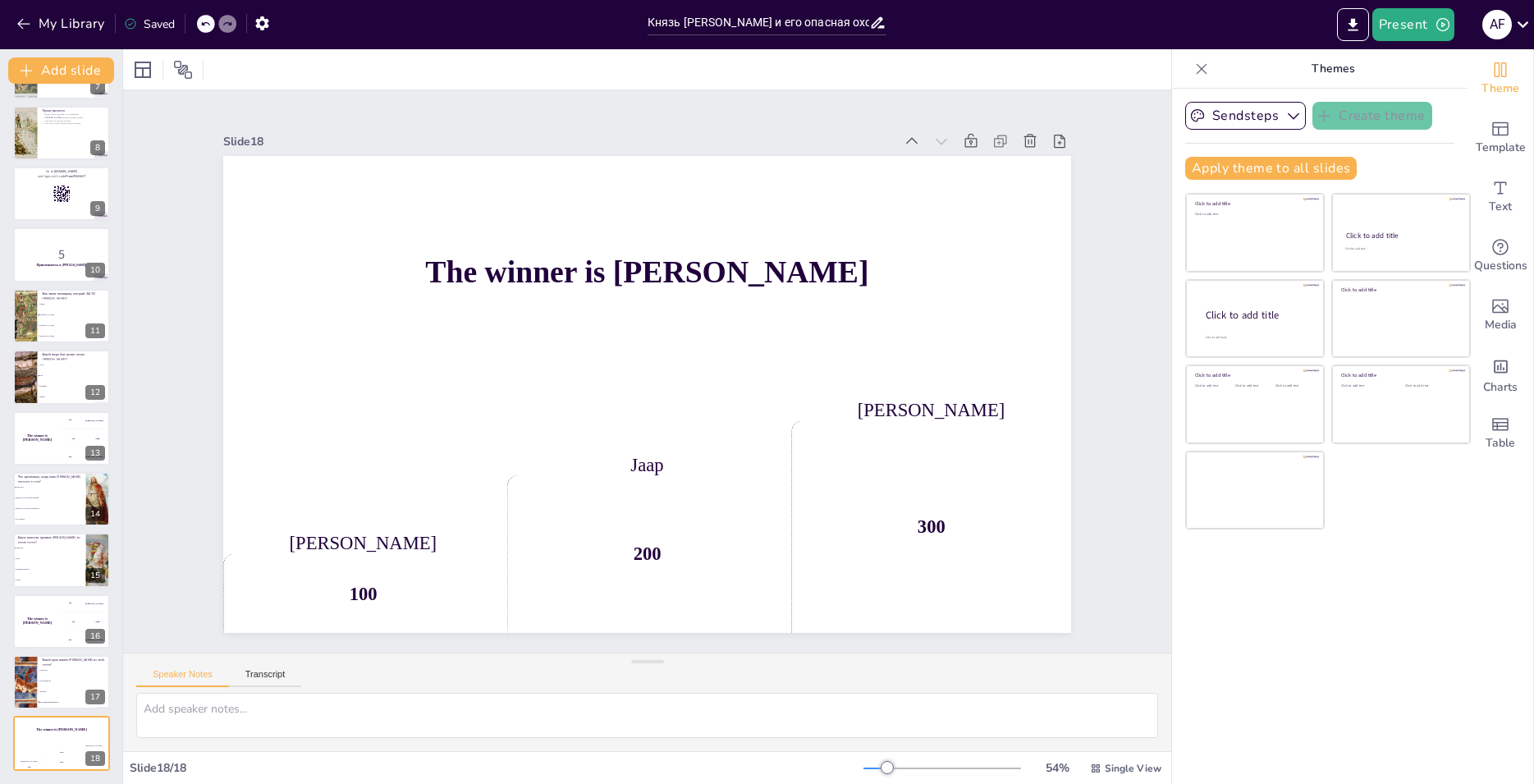
scroll to position [0, 0]
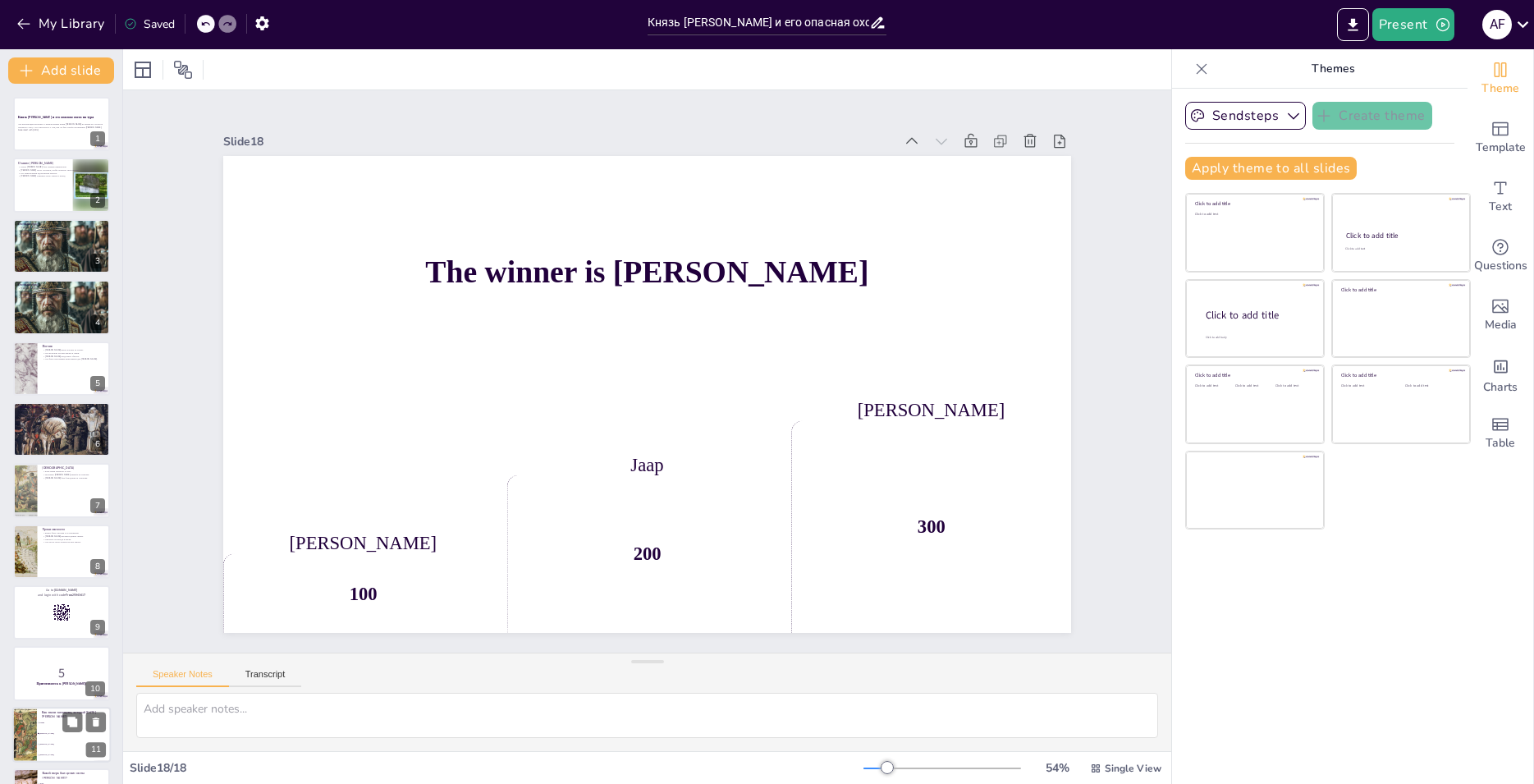
click at [49, 737] on li "[PERSON_NAME]" at bounding box center [73, 733] width 73 height 10
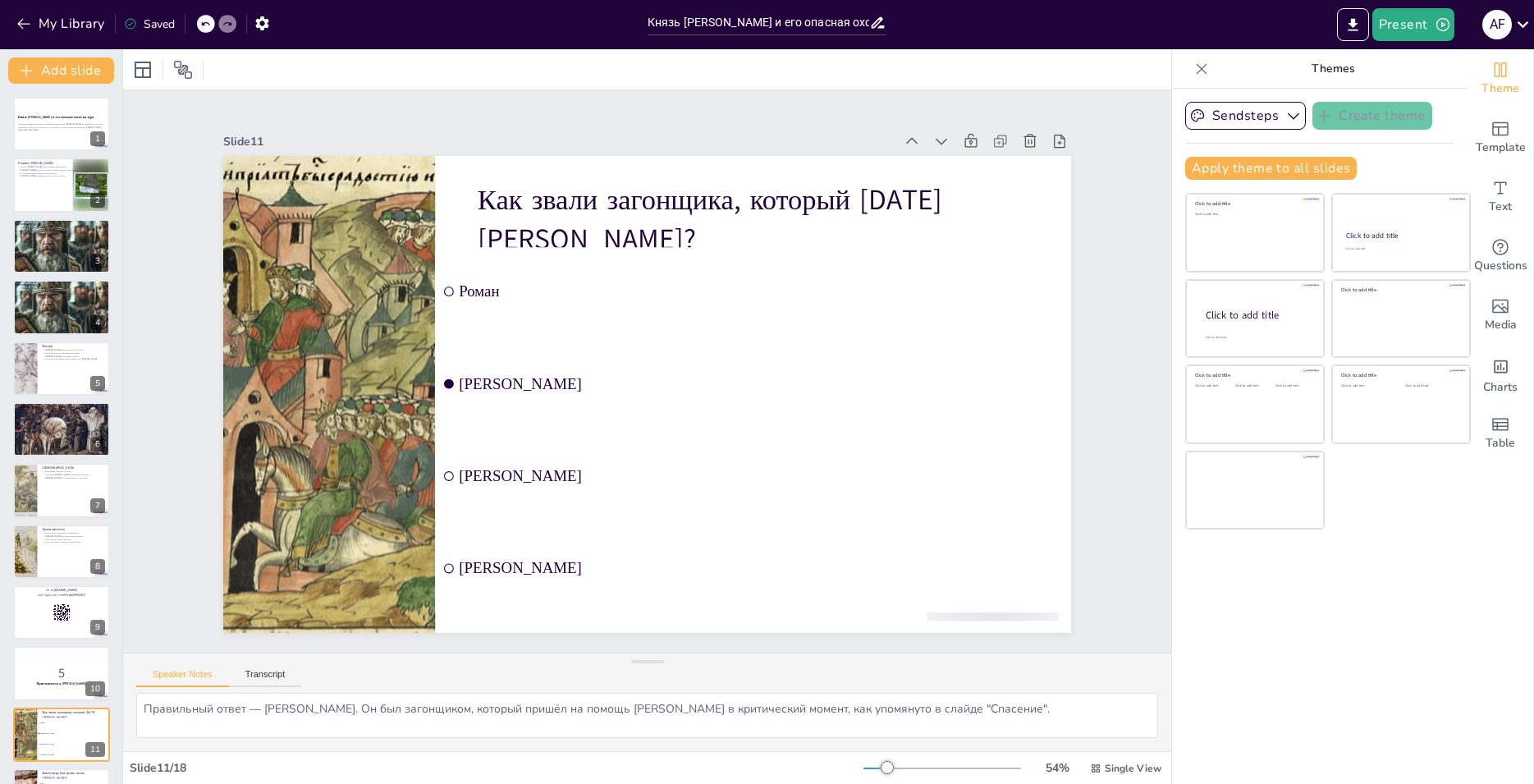
scroll to position [301, 0]
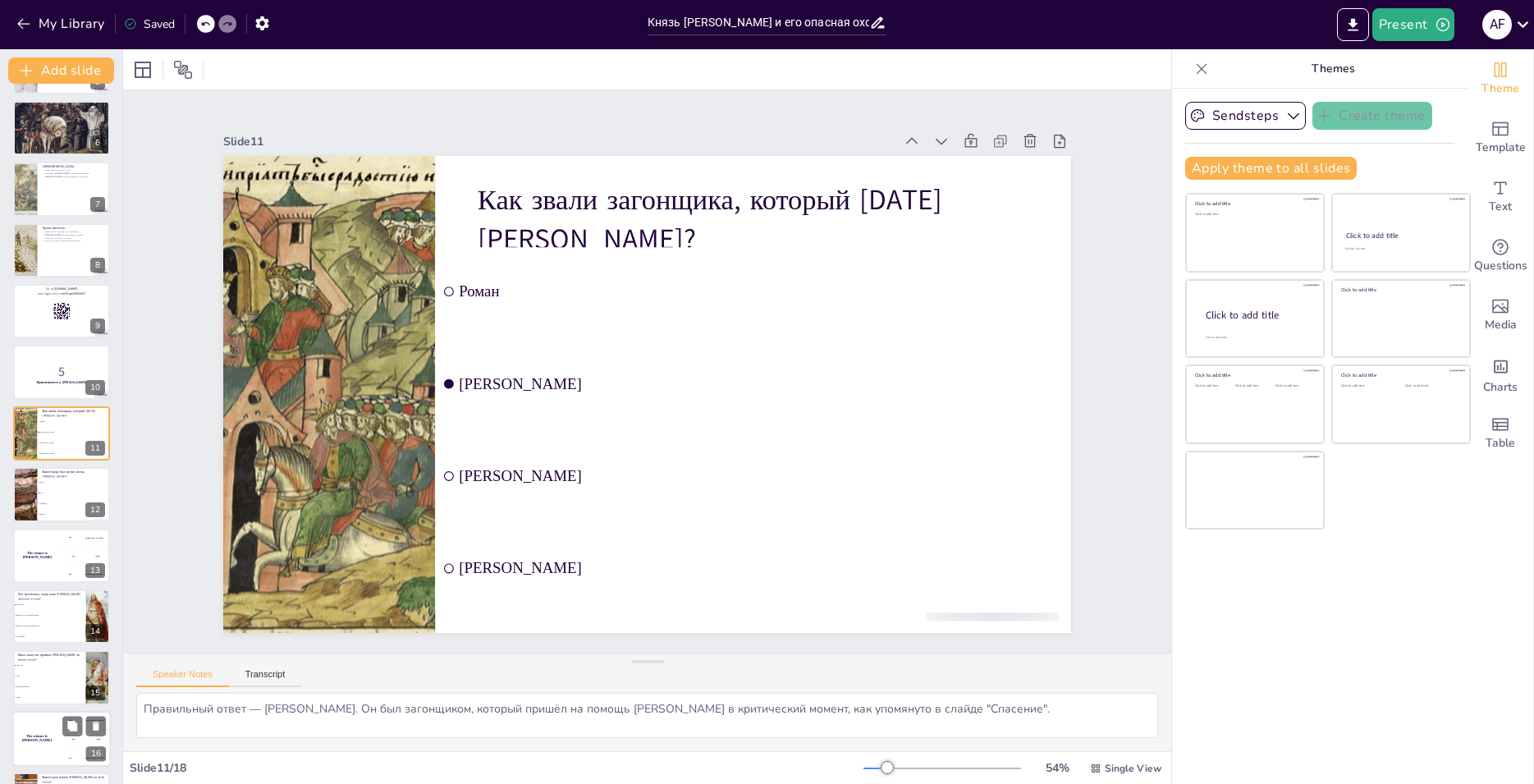
click at [60, 751] on div "The winner is [PERSON_NAME]" at bounding box center [36, 738] width 49 height 56
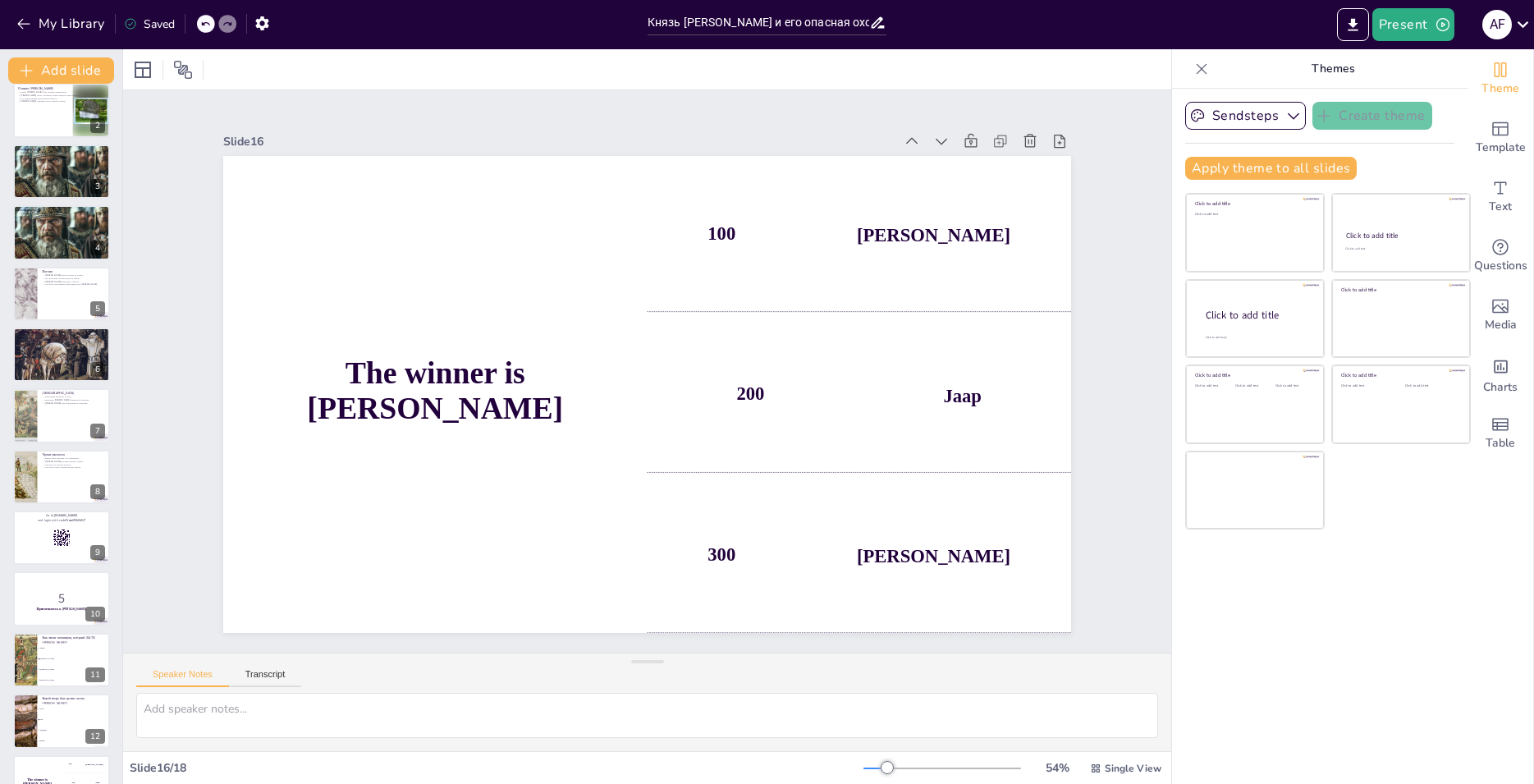
scroll to position [0, 0]
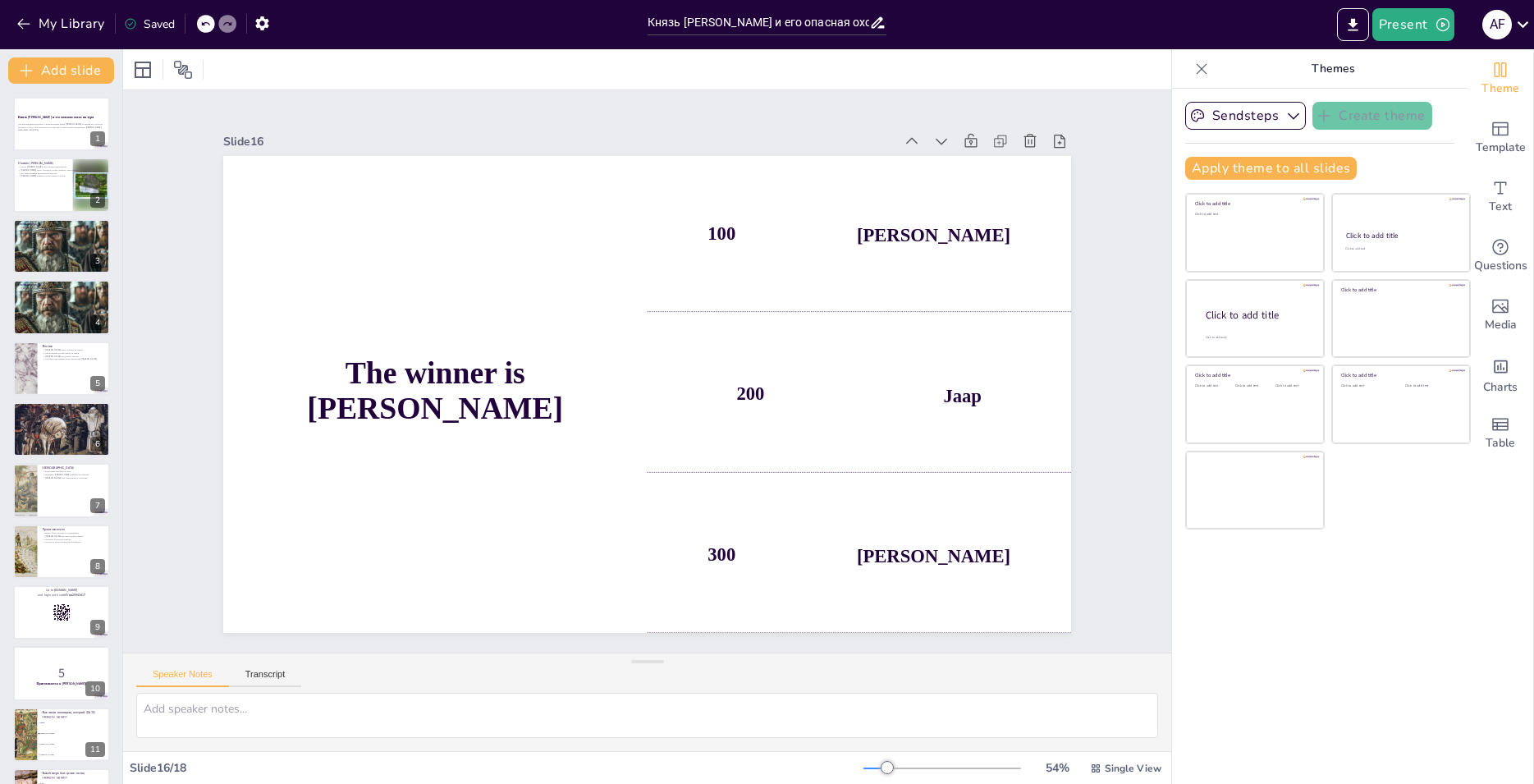
click at [85, 667] on div "5 Приготовьтесь к [PERSON_NAME]! 10" at bounding box center [61, 672] width 97 height 54
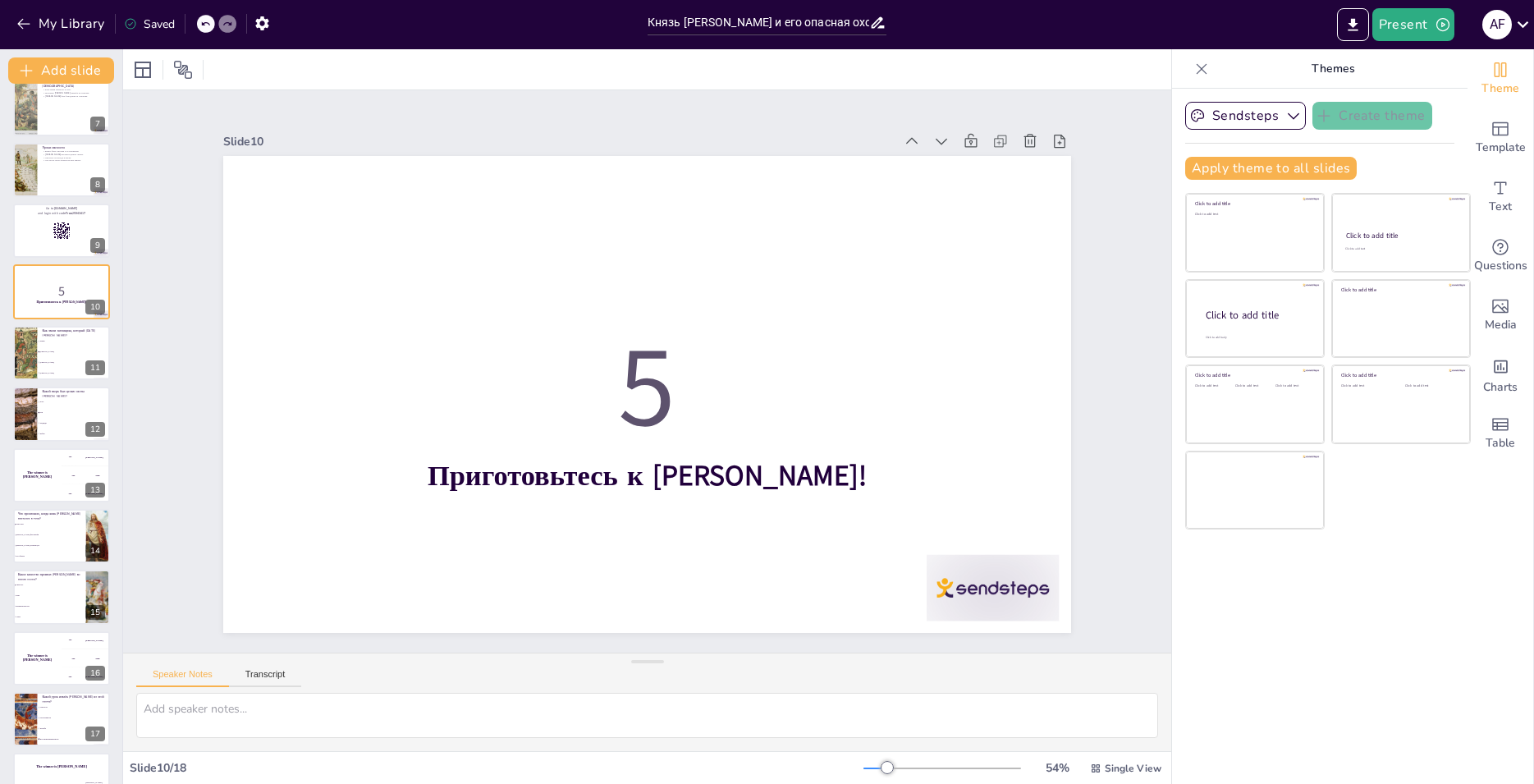
scroll to position [419, 0]
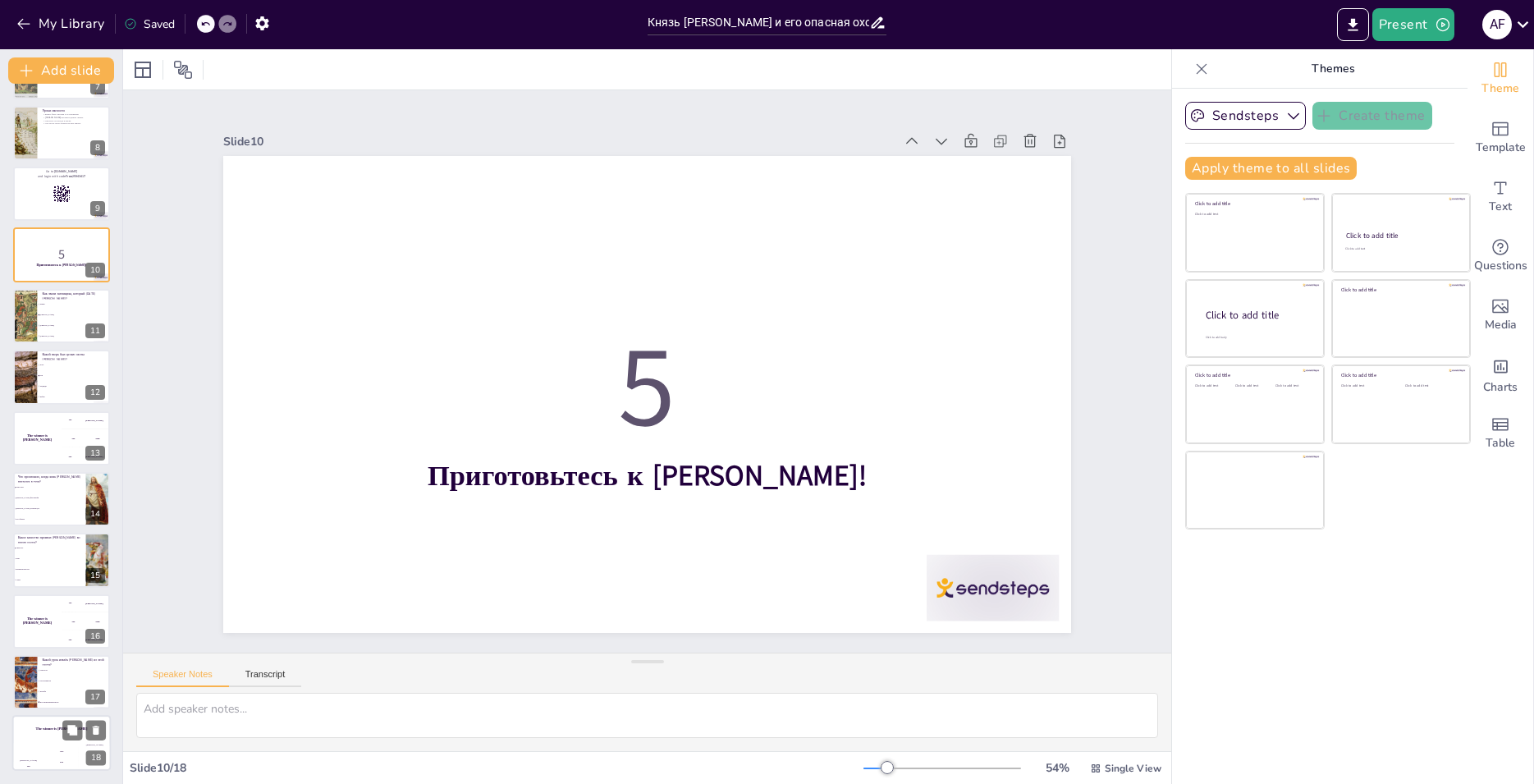
click at [43, 746] on div "Hasan 100" at bounding box center [28, 757] width 33 height 28
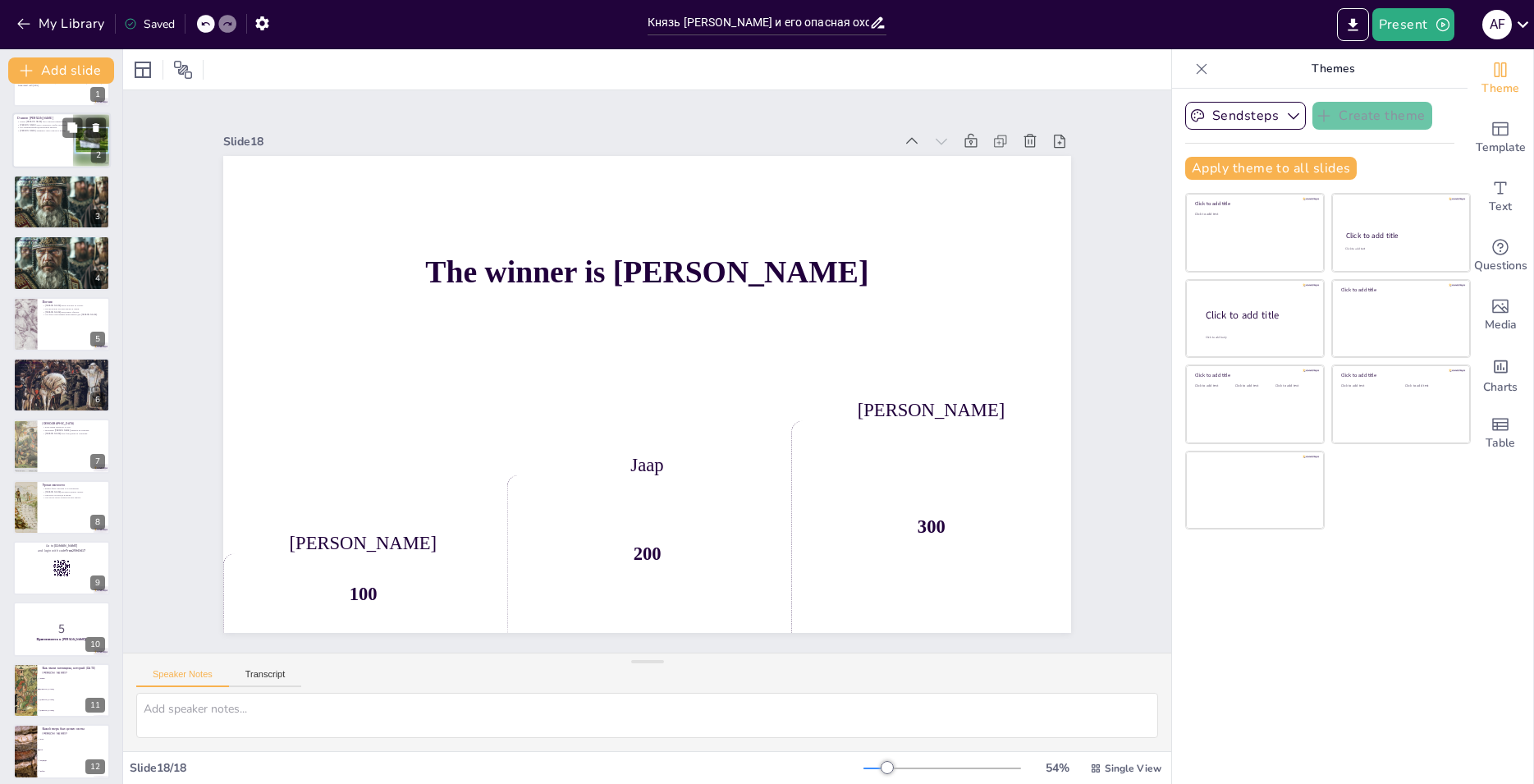
scroll to position [0, 0]
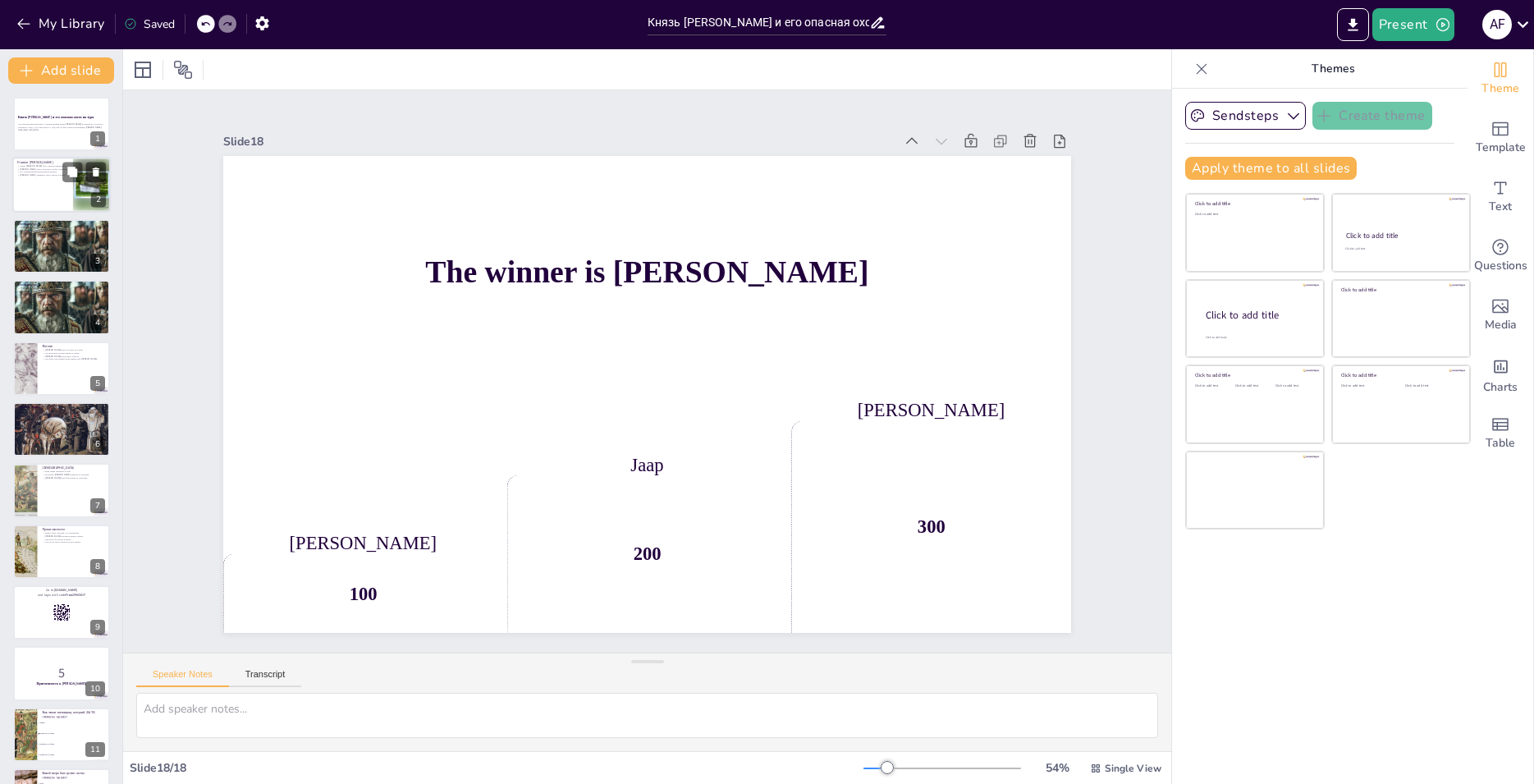
click at [50, 194] on div at bounding box center [61, 185] width 99 height 56
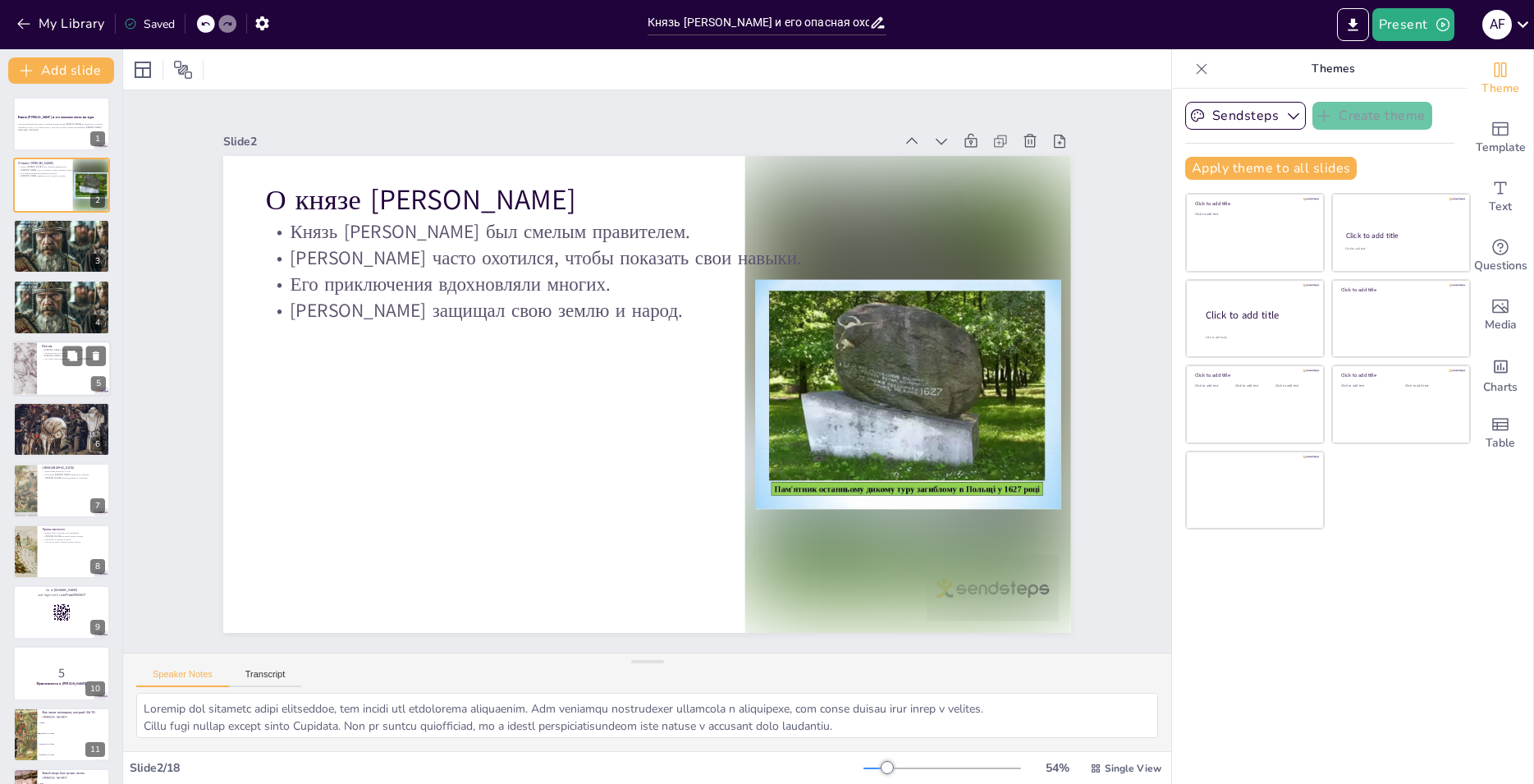
click at [39, 368] on div at bounding box center [61, 368] width 99 height 56
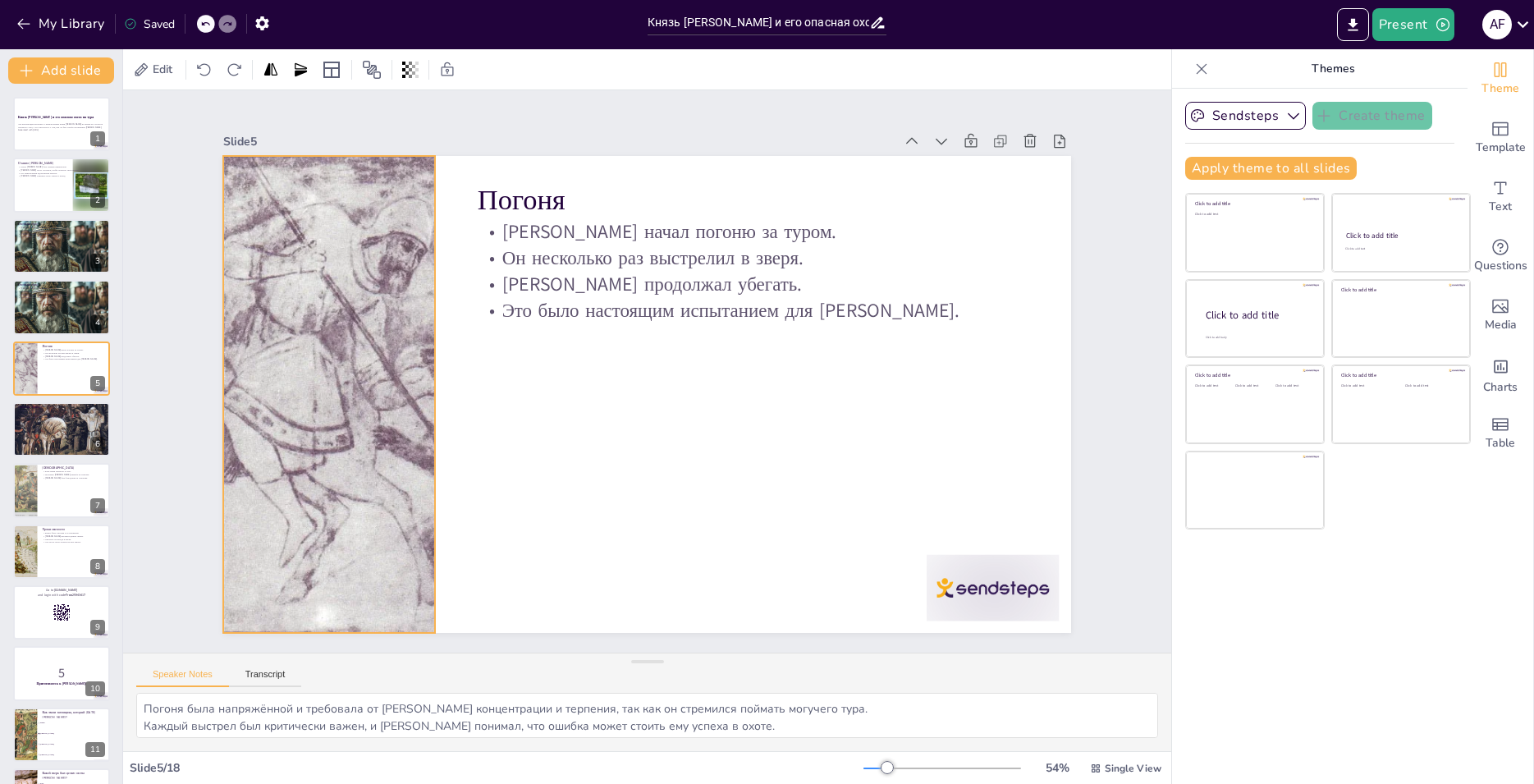
click at [345, 402] on div at bounding box center [329, 394] width 740 height 477
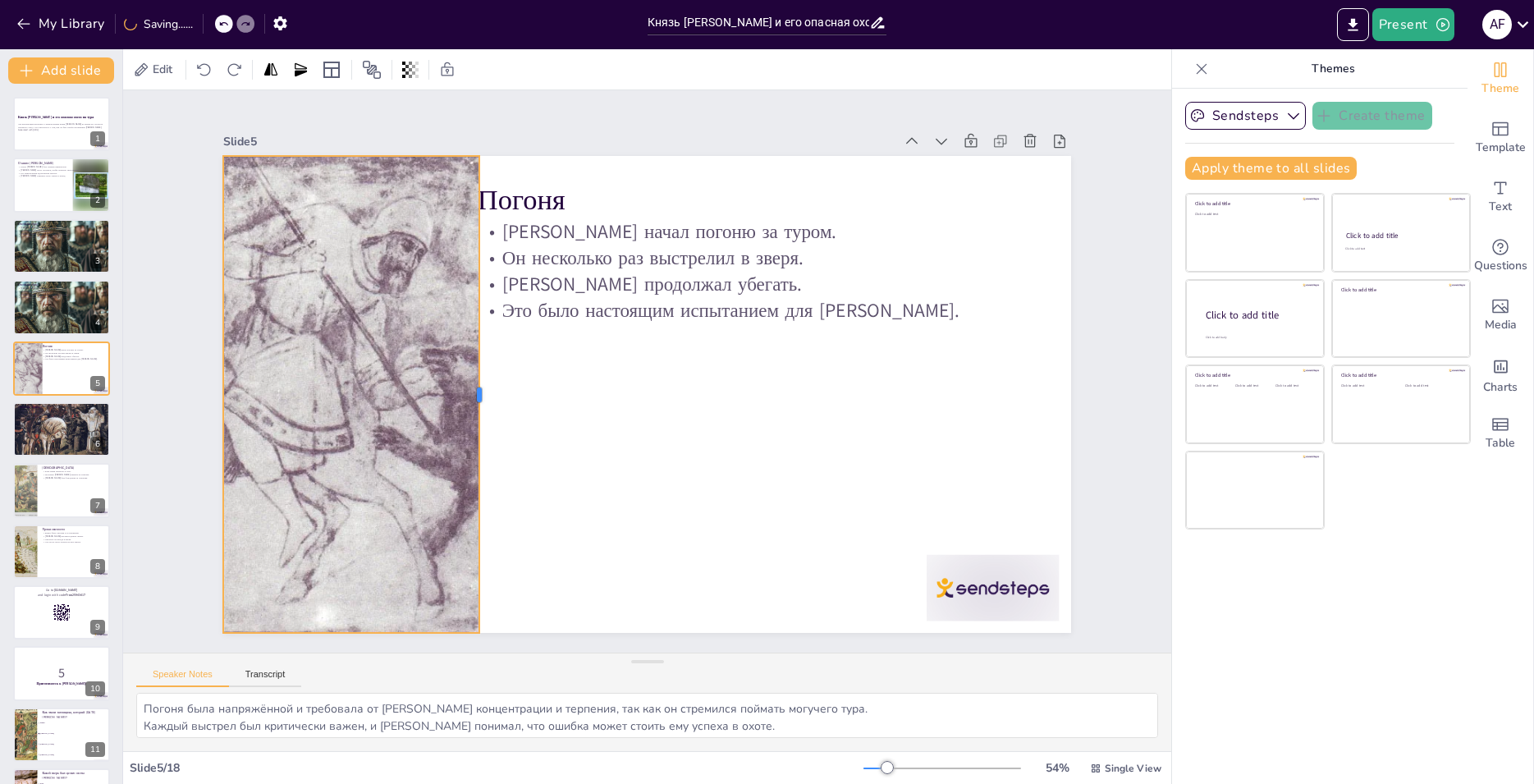
drag, startPoint x: 422, startPoint y: 392, endPoint x: 466, endPoint y: 392, distance: 44.0
click at [466, 392] on div at bounding box center [513, 281] width 329 height 363
click at [376, 394] on div at bounding box center [469, 108] width 783 height 880
